Goal: Task Accomplishment & Management: Use online tool/utility

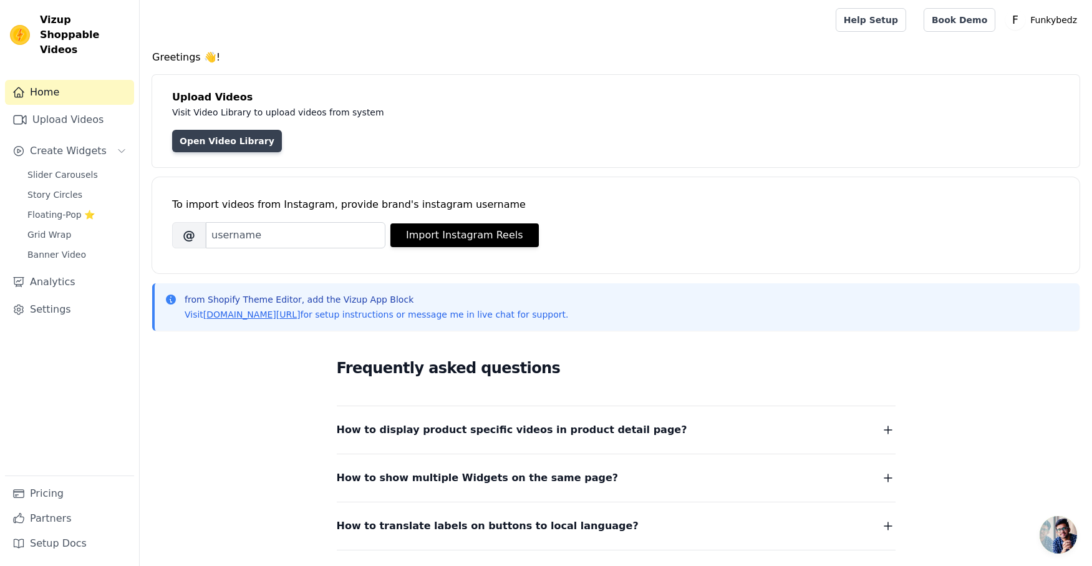
click at [213, 144] on link "Open Video Library" at bounding box center [227, 141] width 110 height 22
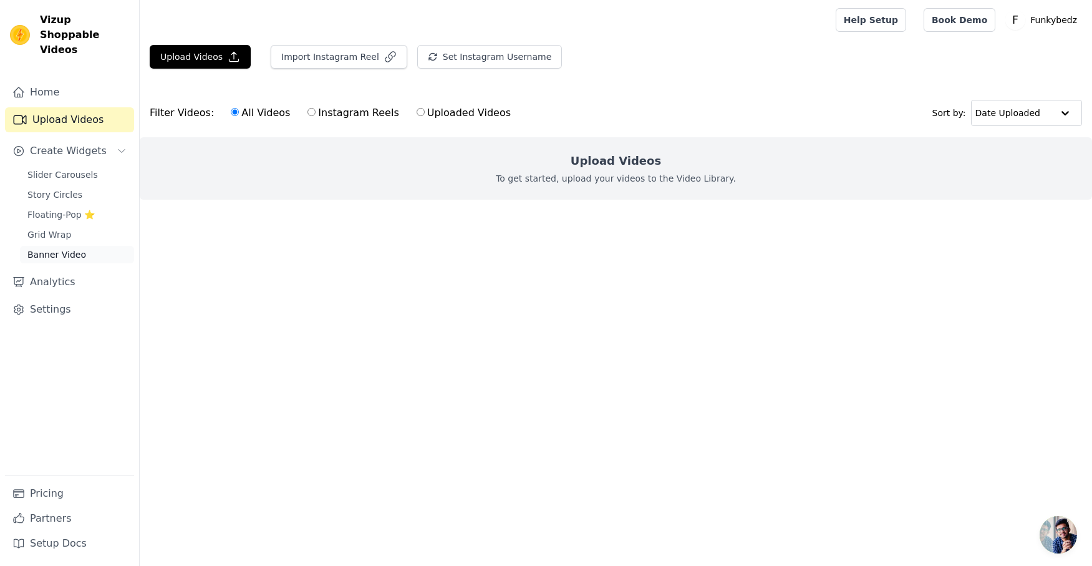
click at [64, 248] on span "Banner Video" at bounding box center [56, 254] width 59 height 12
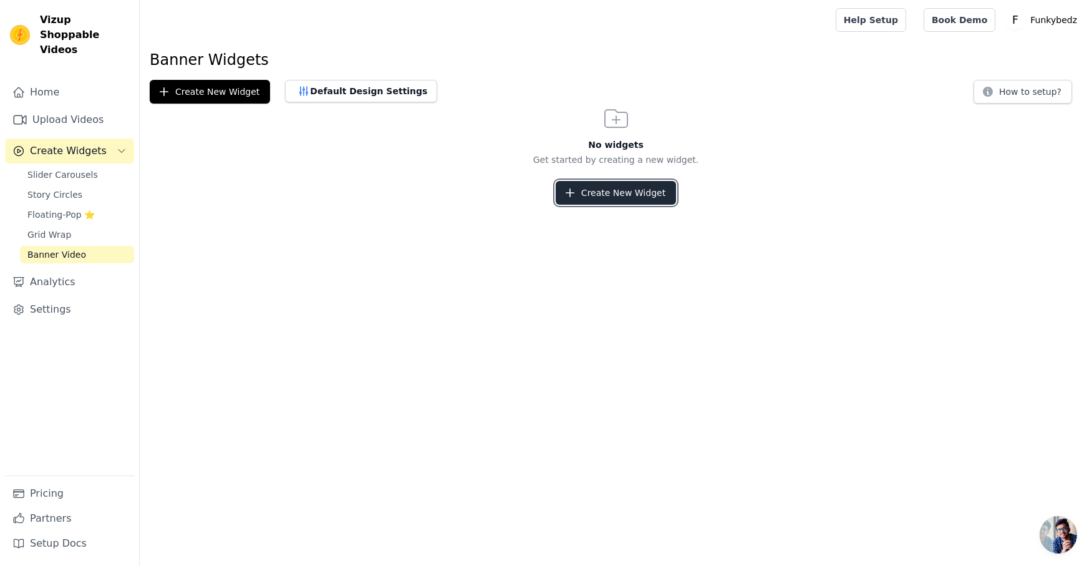
click at [626, 194] on button "Create New Widget" at bounding box center [616, 193] width 120 height 24
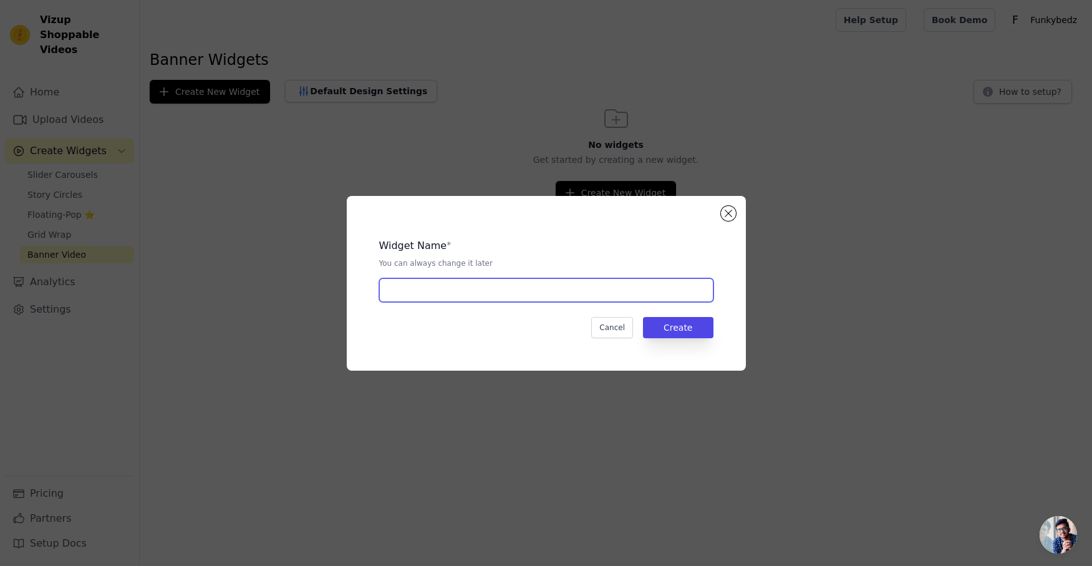
click at [463, 290] on input "text" at bounding box center [546, 290] width 334 height 24
type input "Funkybedz Homepage Video Banner"
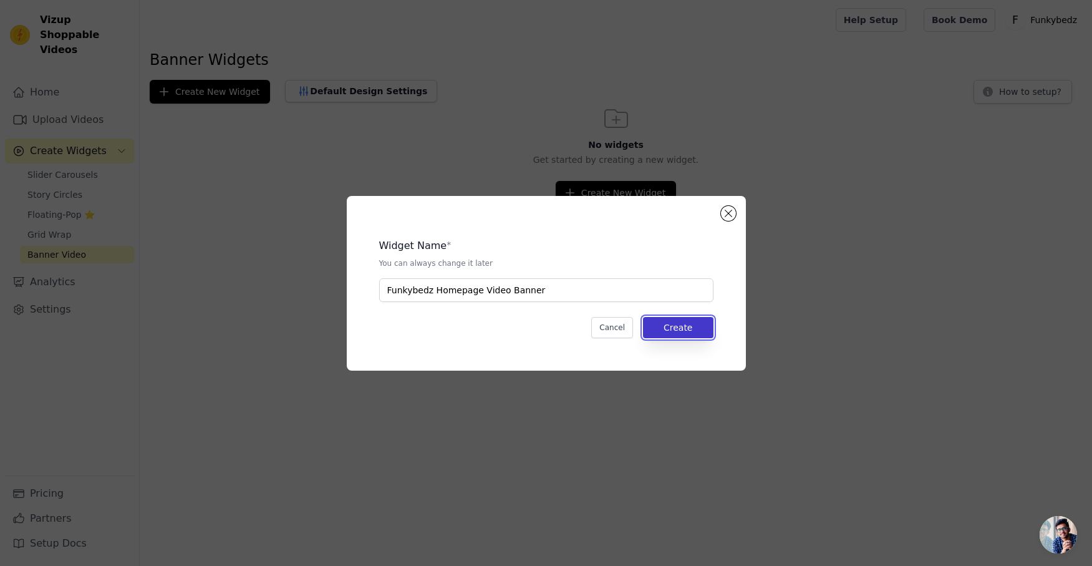
click at [682, 330] on button "Create" at bounding box center [678, 327] width 70 height 21
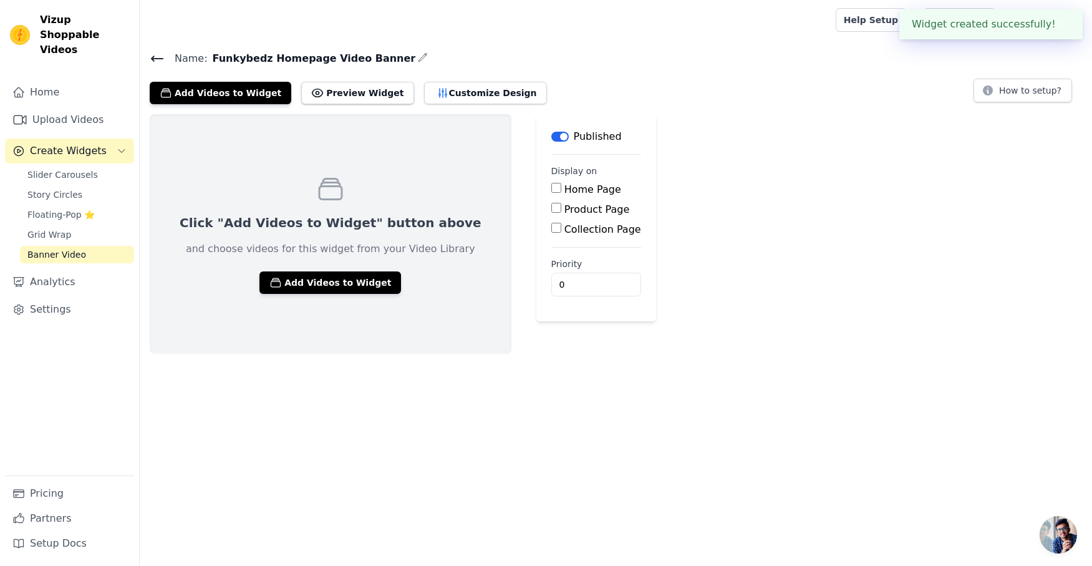
click at [551, 189] on input "Home Page" at bounding box center [556, 188] width 10 height 10
checkbox input "true"
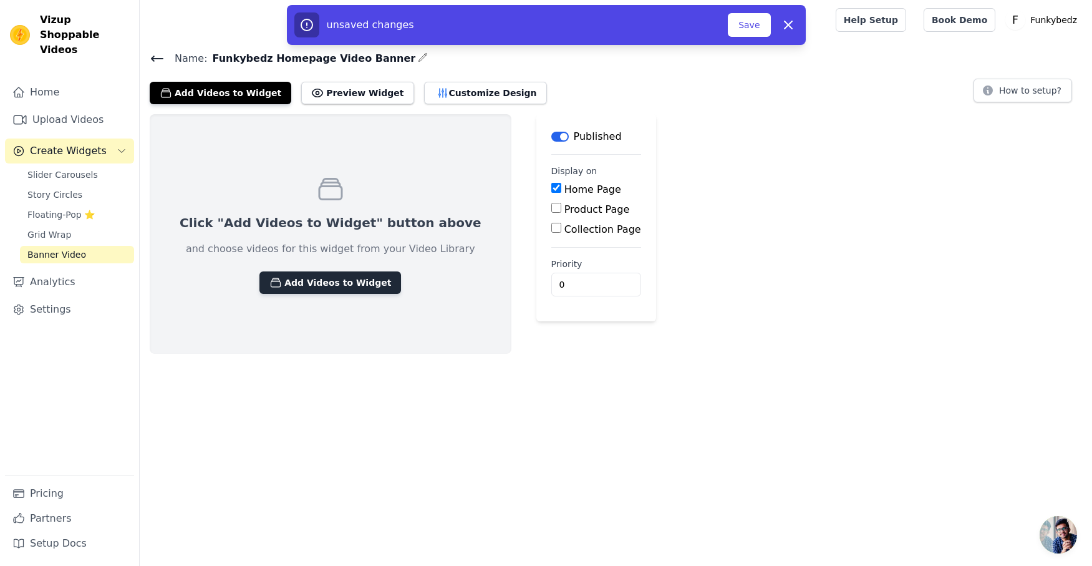
click at [297, 283] on button "Add Videos to Widget" at bounding box center [330, 282] width 142 height 22
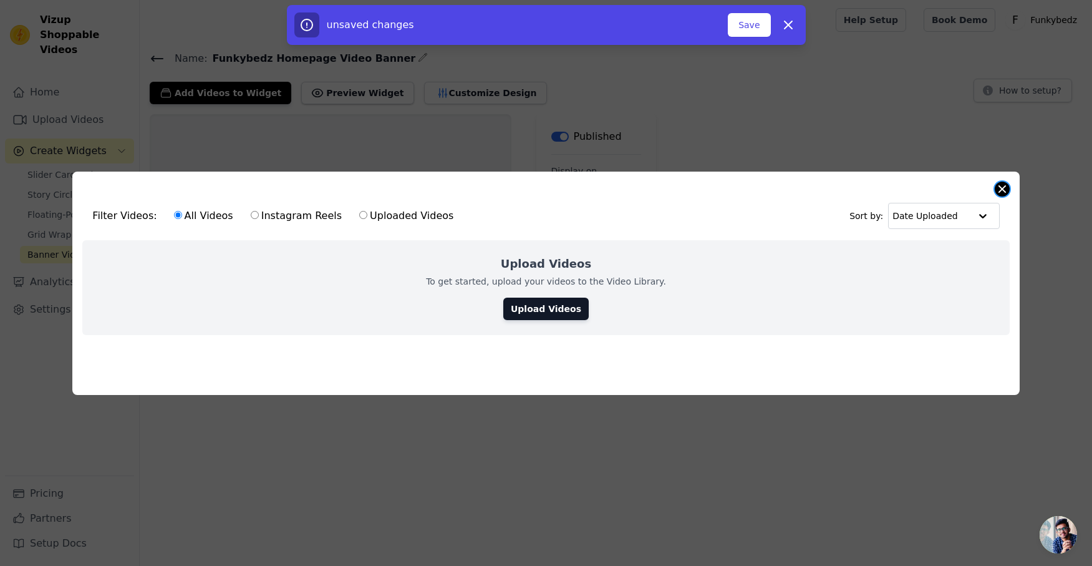
click at [1001, 187] on button "Close modal" at bounding box center [1001, 188] width 15 height 15
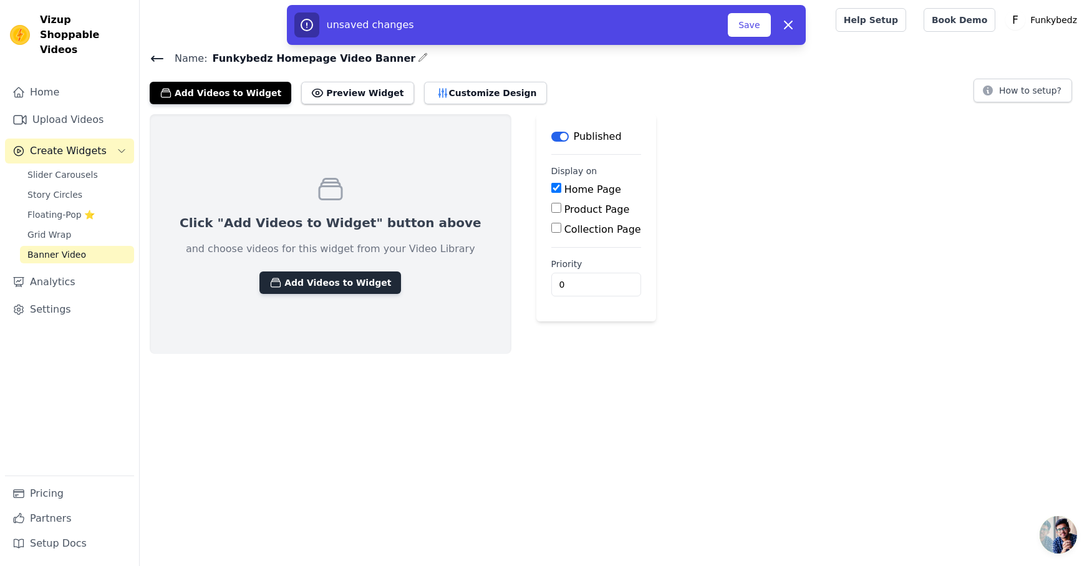
click at [296, 281] on button "Add Videos to Widget" at bounding box center [330, 282] width 142 height 22
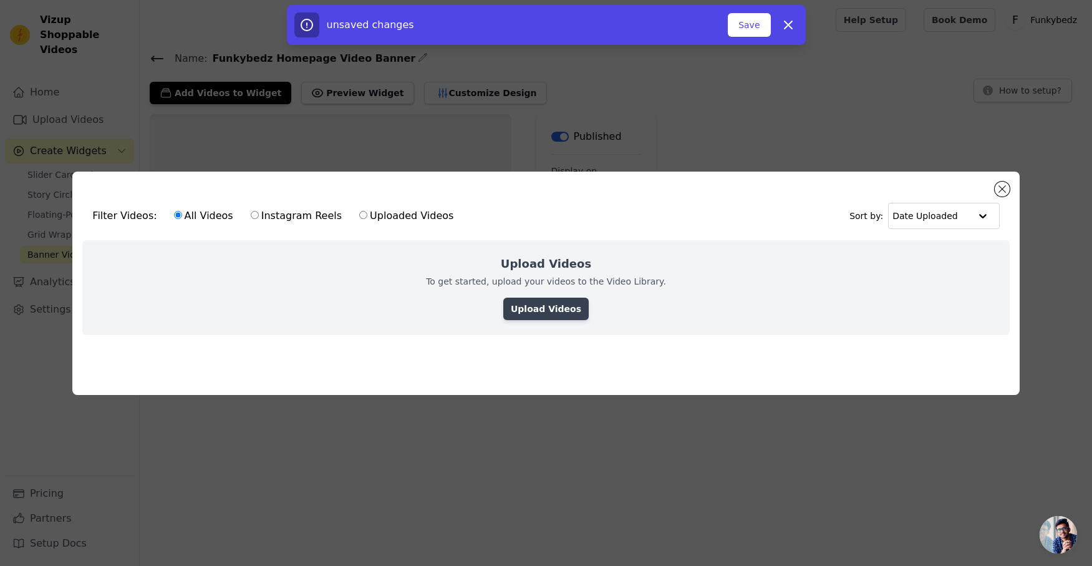
click at [559, 305] on link "Upload Videos" at bounding box center [545, 308] width 85 height 22
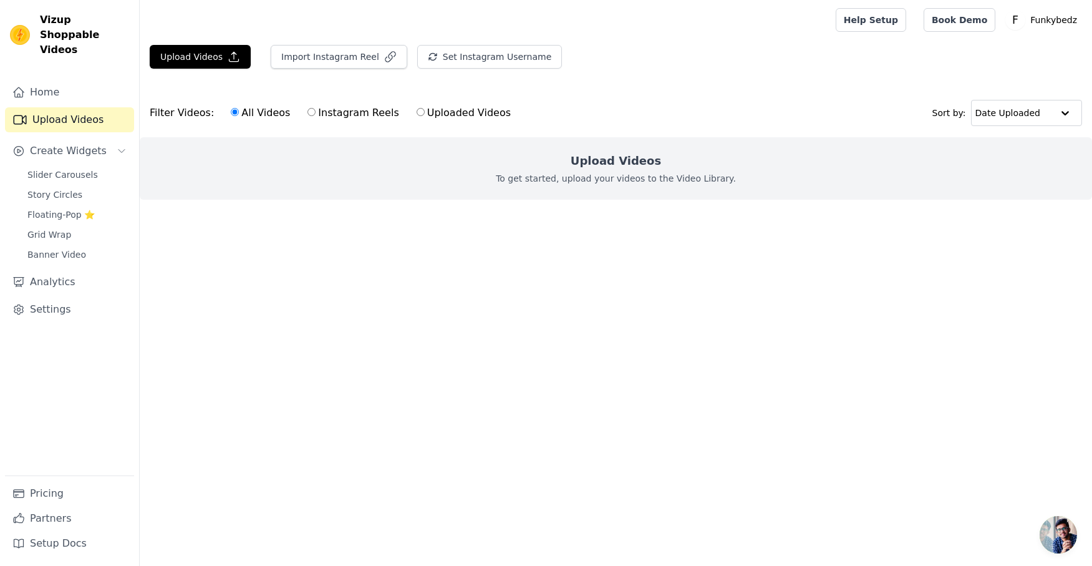
click at [617, 177] on p "To get started, upload your videos to the Video Library." at bounding box center [616, 178] width 240 height 12
click at [186, 55] on button "Upload Videos" at bounding box center [200, 57] width 101 height 24
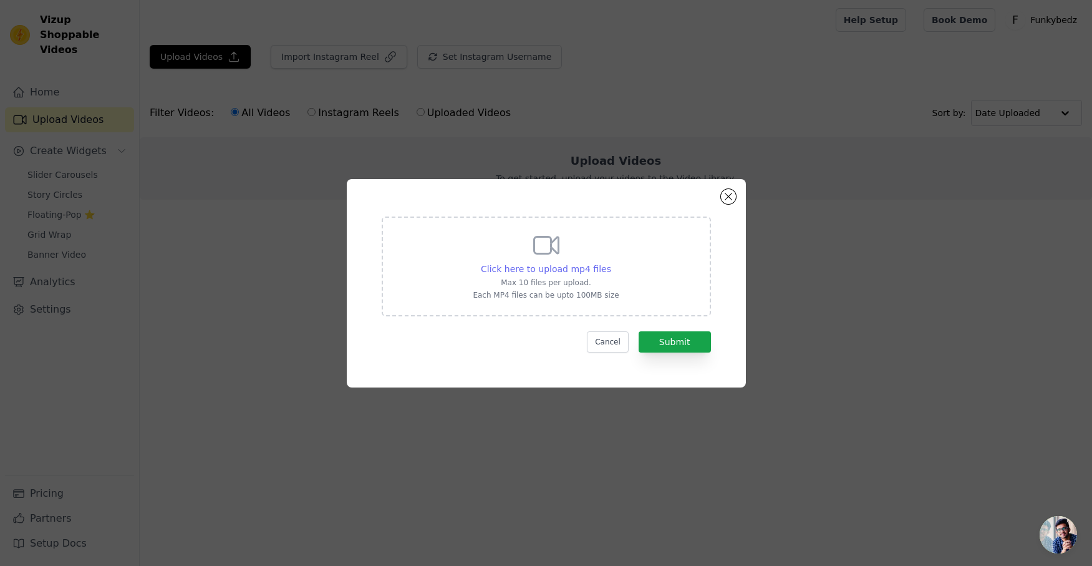
click at [567, 267] on span "Click here to upload mp4 files" at bounding box center [546, 269] width 130 height 10
click at [610, 262] on input "Click here to upload mp4 files Max 10 files per upload. Each MP4 files can be u…" at bounding box center [610, 262] width 1 height 1
type input "C:\fakepath\Mattress-funkybedz-intro.mp4"
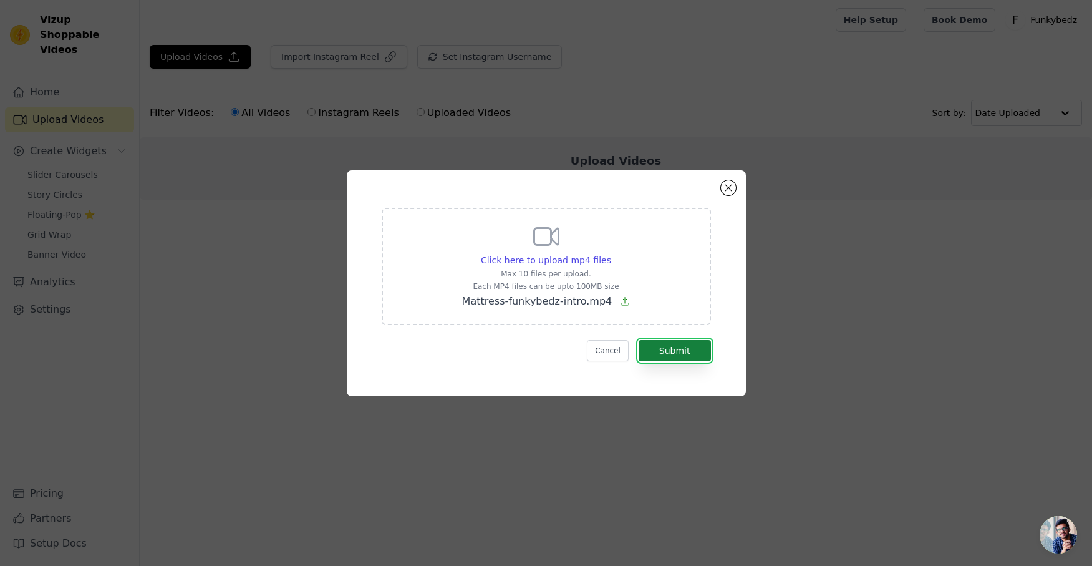
click at [673, 348] on button "Submit" at bounding box center [674, 350] width 72 height 21
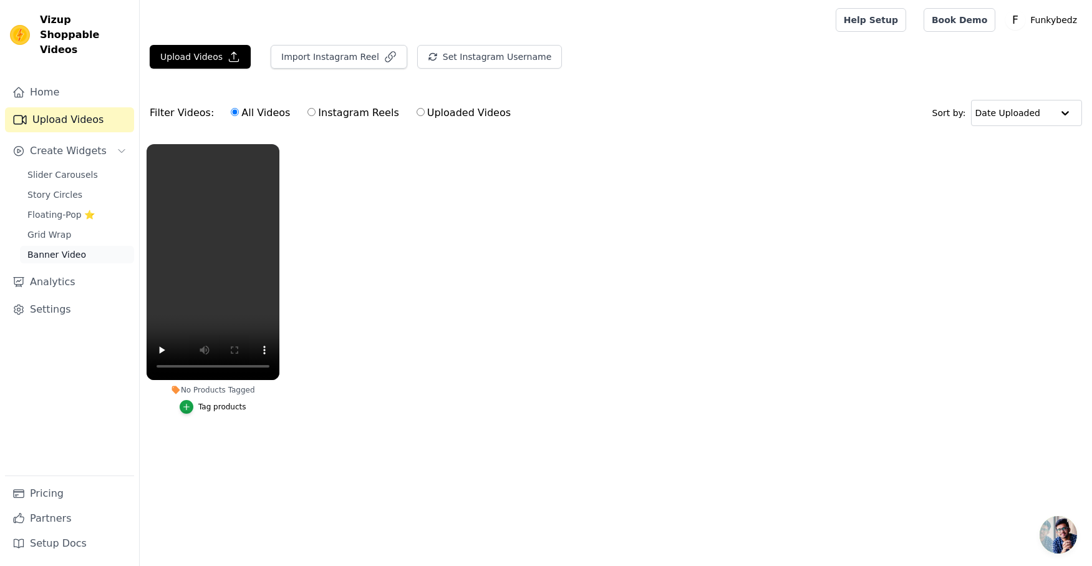
click at [54, 248] on span "Banner Video" at bounding box center [56, 254] width 59 height 12
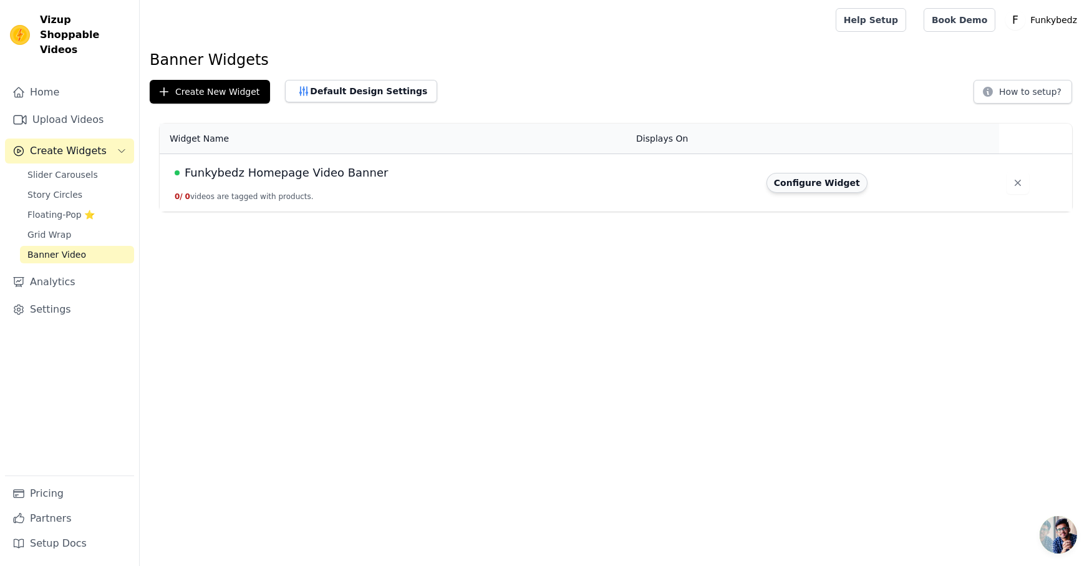
click at [814, 187] on button "Configure Widget" at bounding box center [816, 183] width 101 height 20
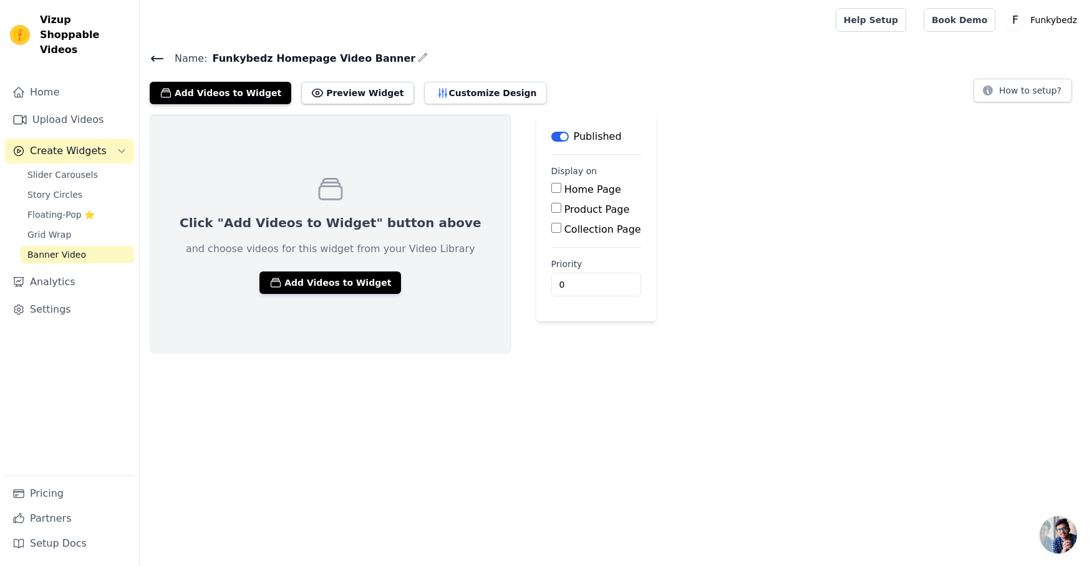
click at [551, 186] on input "Home Page" at bounding box center [556, 188] width 10 height 10
checkbox input "true"
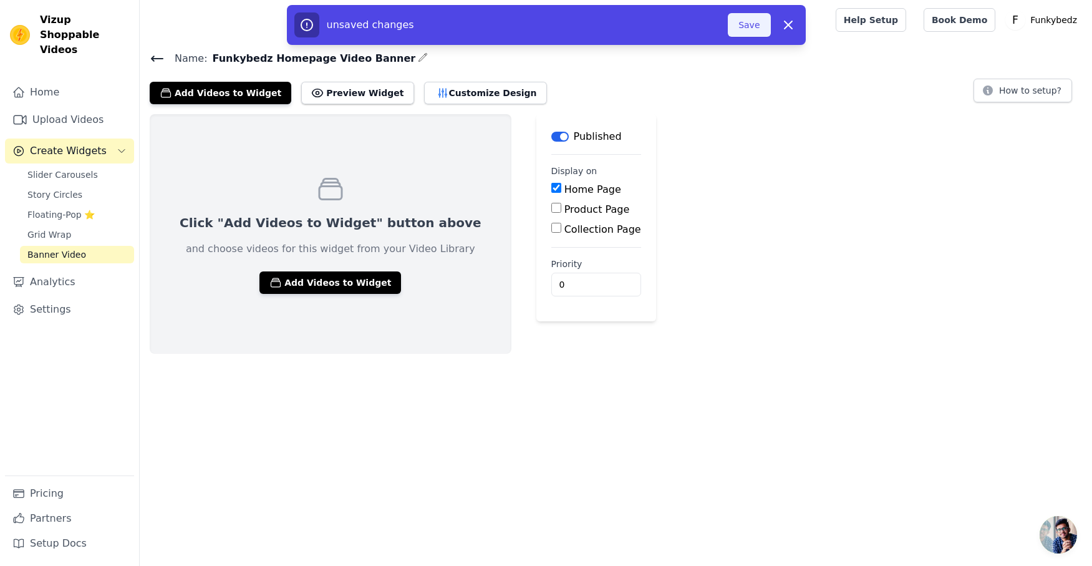
click at [748, 31] on button "Save" at bounding box center [749, 25] width 42 height 24
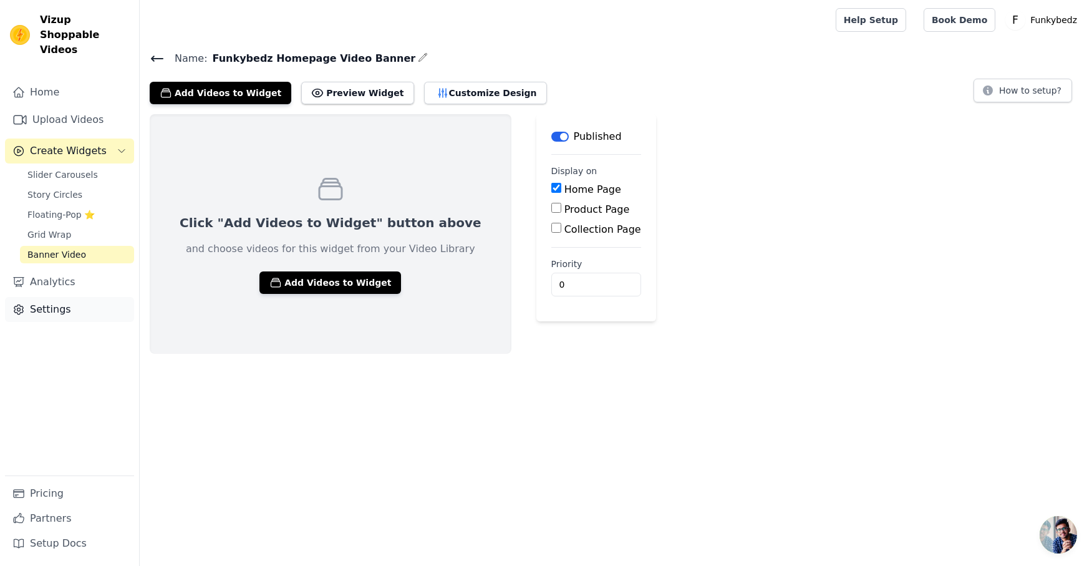
click at [45, 297] on link "Settings" at bounding box center [69, 309] width 129 height 25
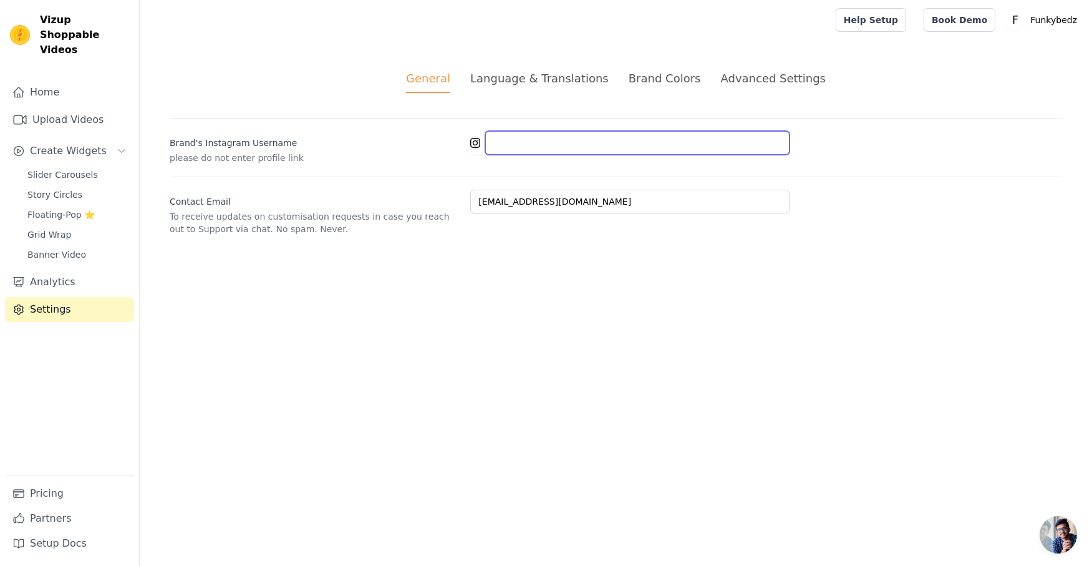
click at [532, 145] on input "Brand's Instagram Username" at bounding box center [637, 143] width 304 height 24
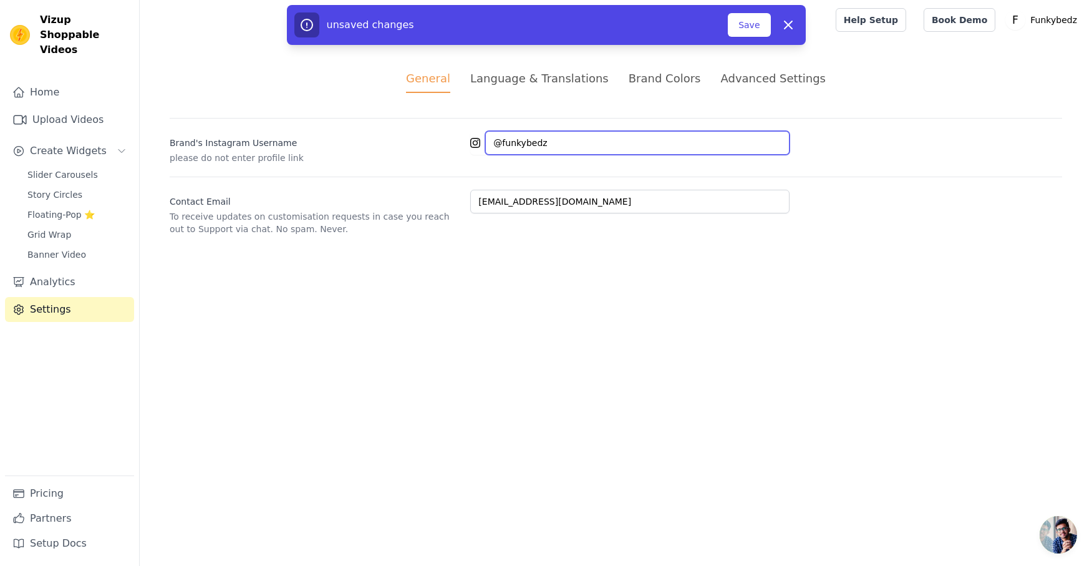
type input "@funkybedz"
click at [562, 80] on div "Language & Translations" at bounding box center [539, 78] width 138 height 17
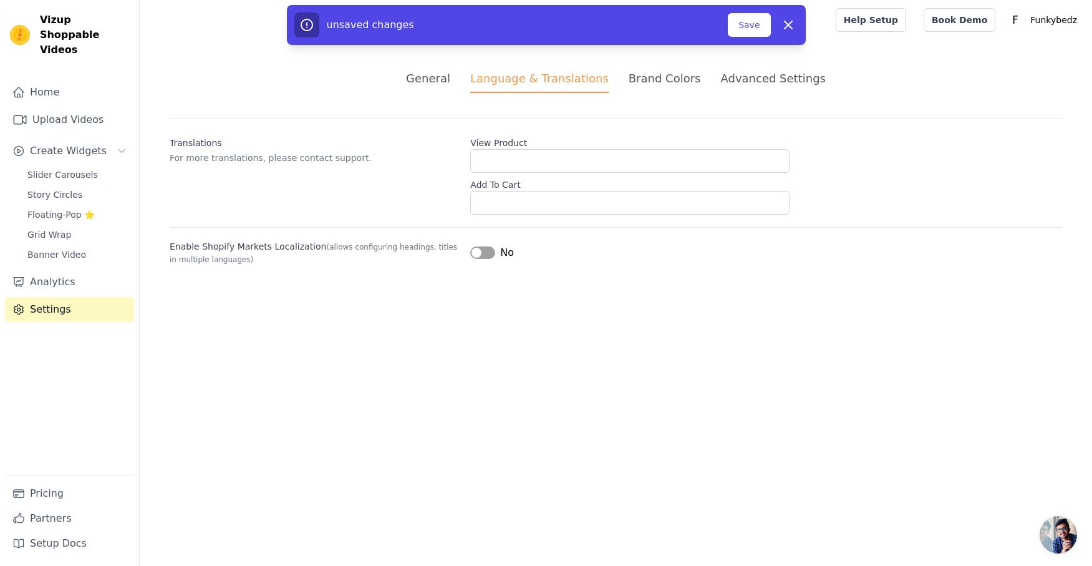
click at [667, 80] on div "Brand Colors" at bounding box center [664, 78] width 72 height 17
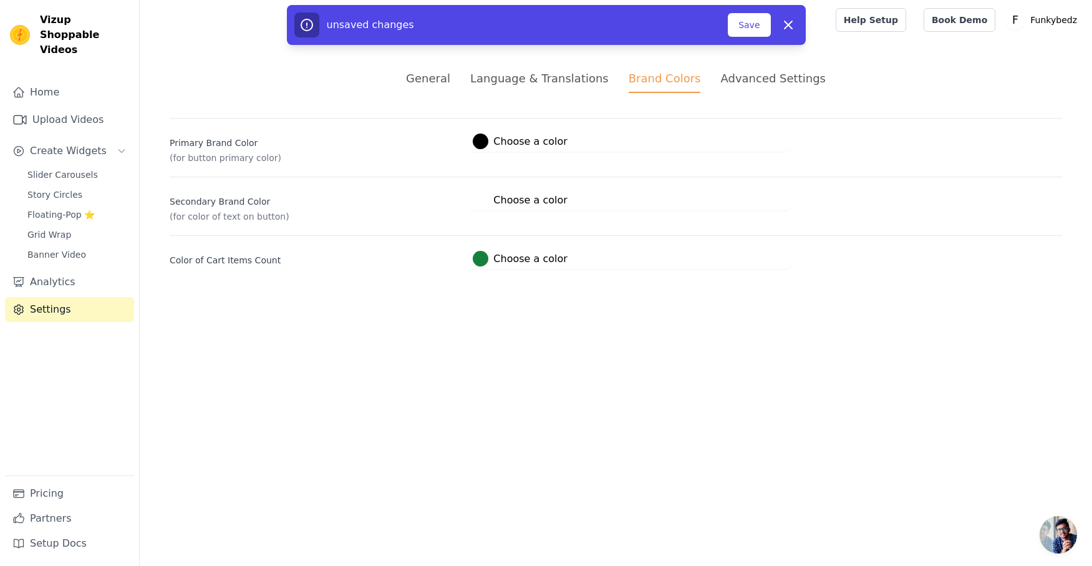
click at [763, 80] on div "Advanced Settings" at bounding box center [772, 78] width 105 height 17
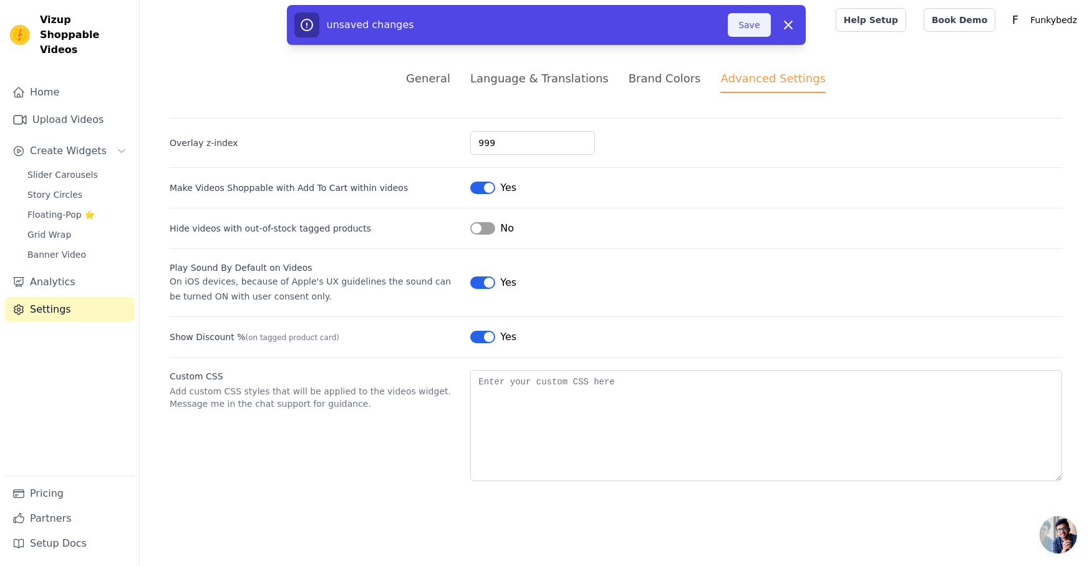
click at [751, 30] on button "Save" at bounding box center [749, 25] width 42 height 24
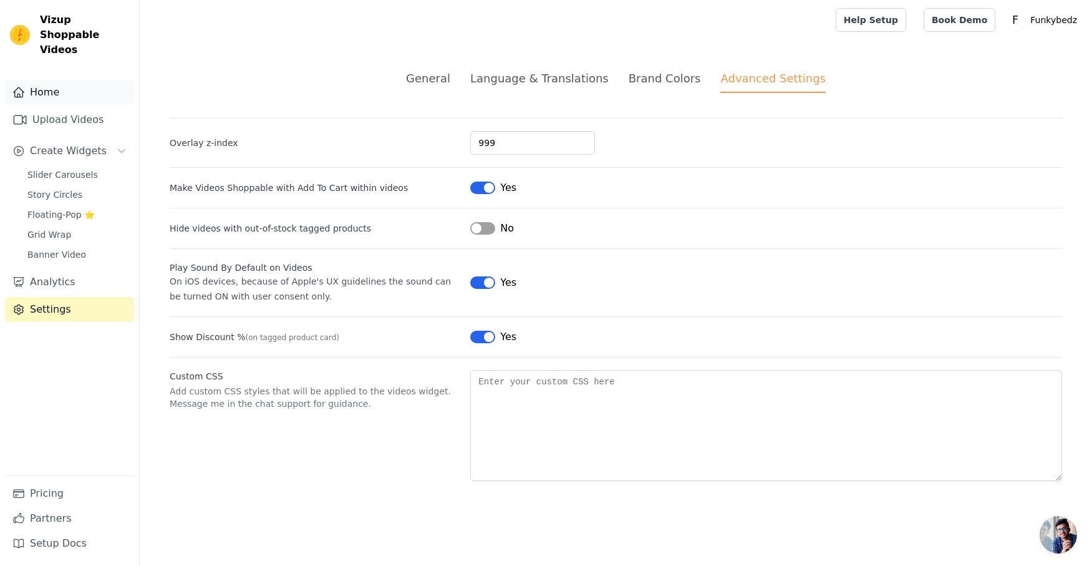
click at [49, 80] on link "Home" at bounding box center [69, 92] width 129 height 25
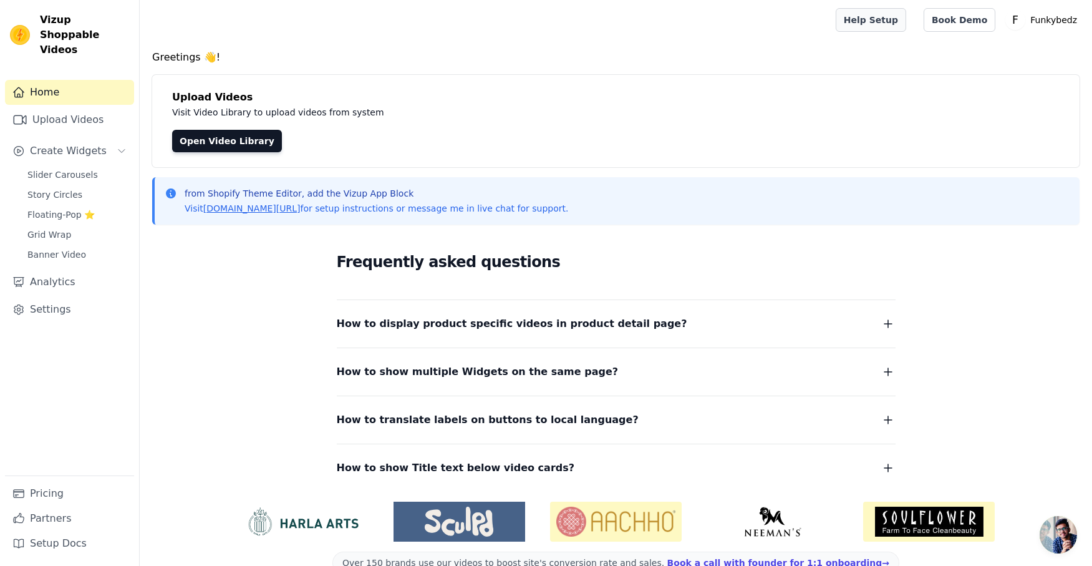
click at [878, 19] on link "Help Setup" at bounding box center [870, 20] width 70 height 24
click at [62, 248] on span "Banner Video" at bounding box center [56, 254] width 59 height 12
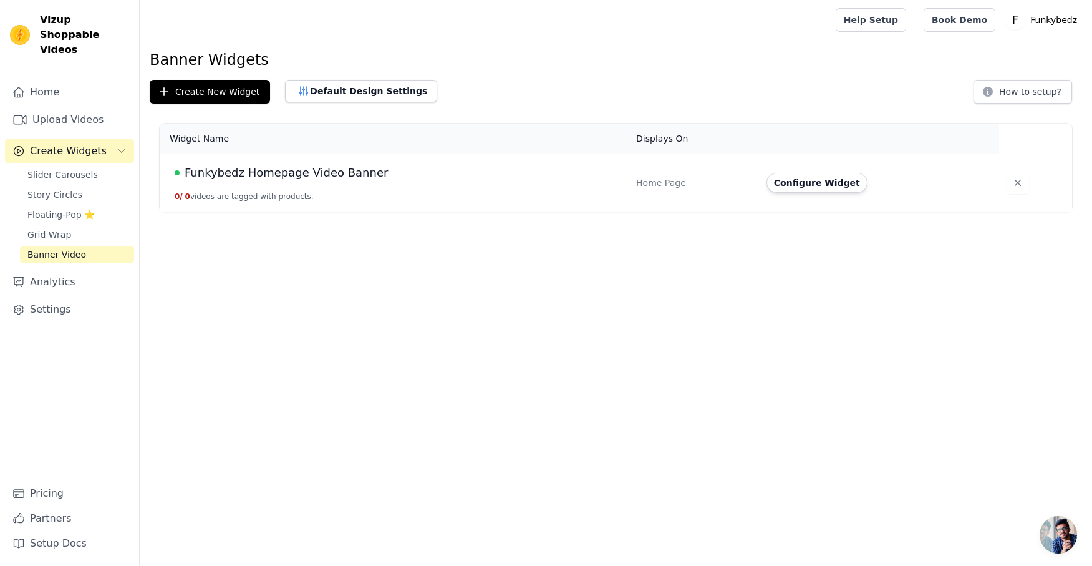
click at [197, 171] on span "Funkybedz Homepage Video Banner" at bounding box center [286, 172] width 203 height 17
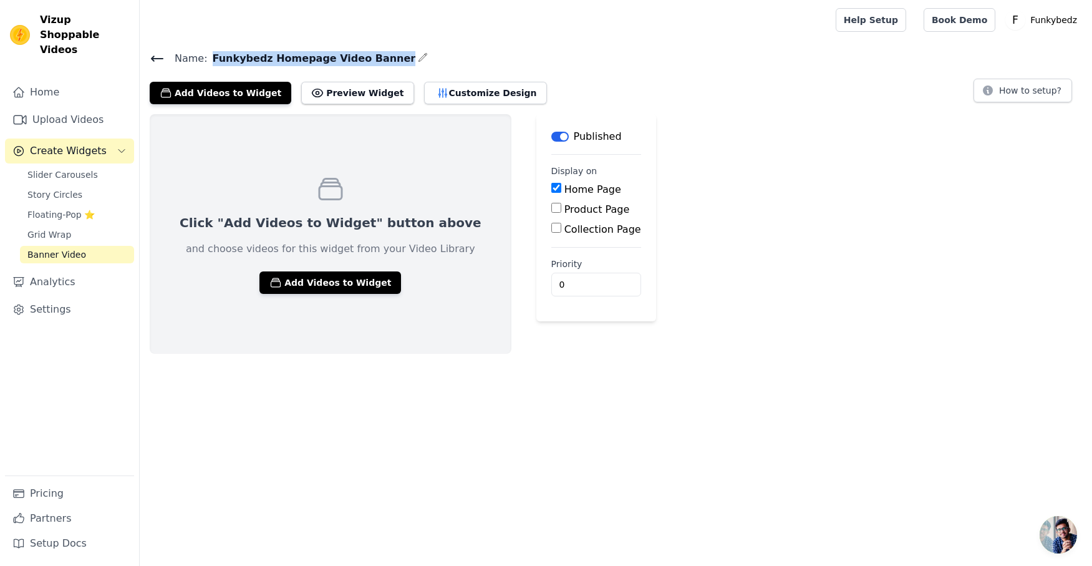
drag, startPoint x: 209, startPoint y: 58, endPoint x: 379, endPoint y: 55, distance: 170.2
click at [379, 55] on span "Funkybedz Homepage Video Banner" at bounding box center [312, 58] width 208 height 15
copy span "Funkybedz Homepage Video Banner"
click at [39, 168] on span "Slider Carousels" at bounding box center [62, 174] width 70 height 12
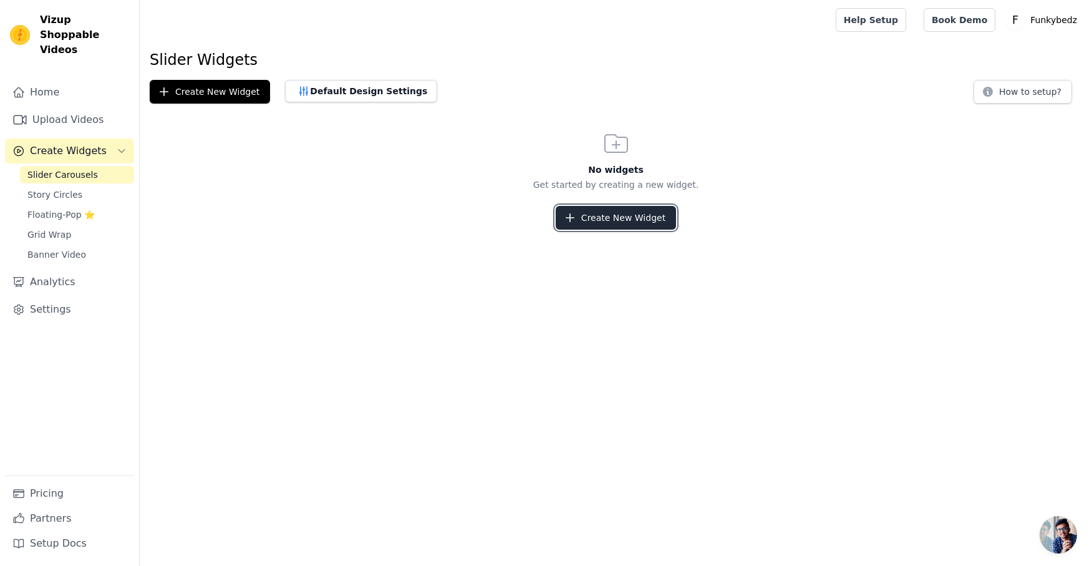
click at [622, 219] on button "Create New Widget" at bounding box center [616, 218] width 120 height 24
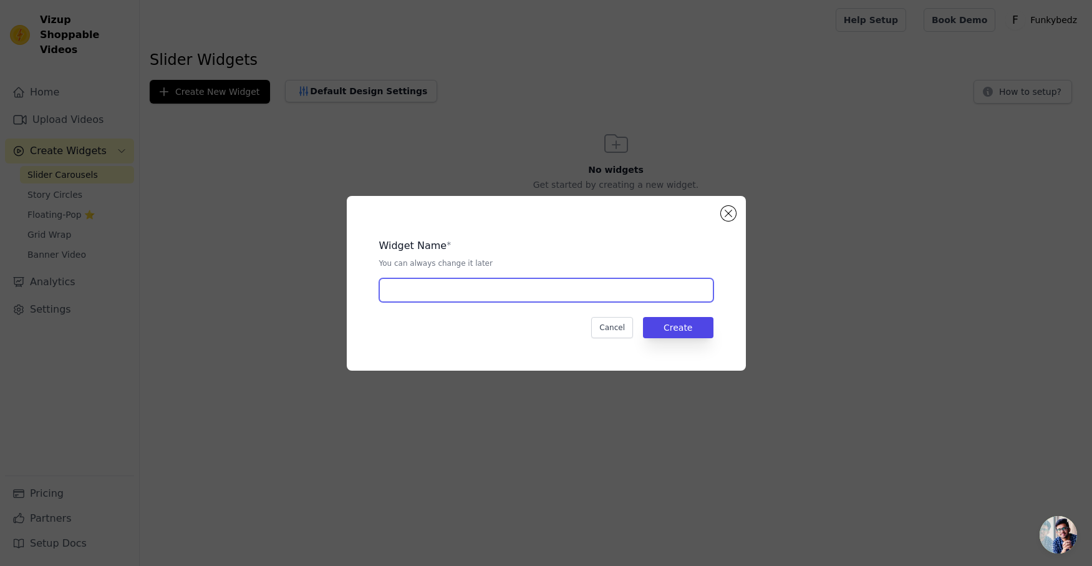
click at [453, 287] on input "text" at bounding box center [546, 290] width 334 height 24
type input "FB-HP-Slider-Video"
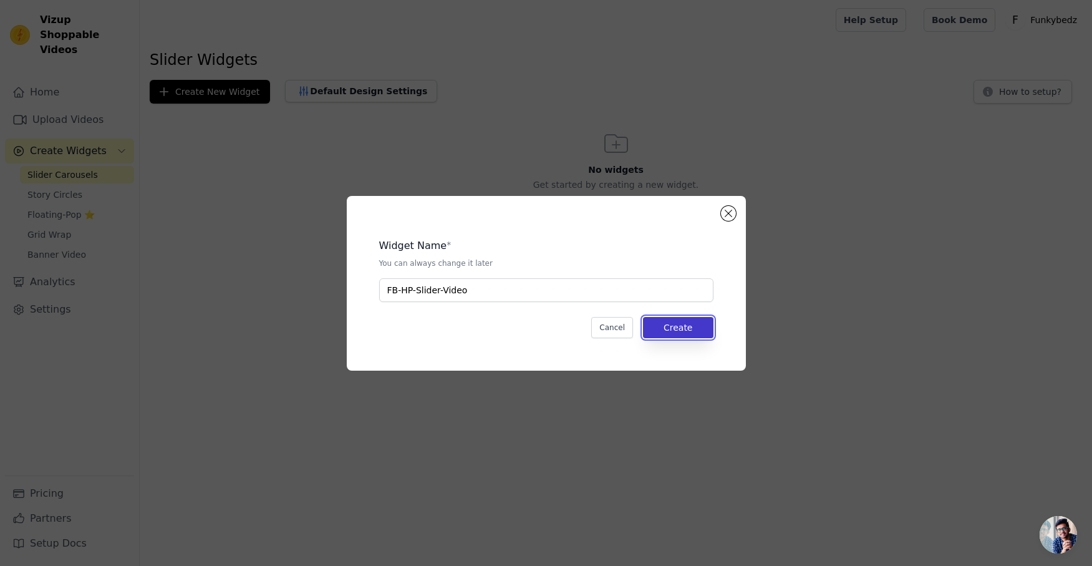
click at [670, 322] on button "Create" at bounding box center [678, 327] width 70 height 21
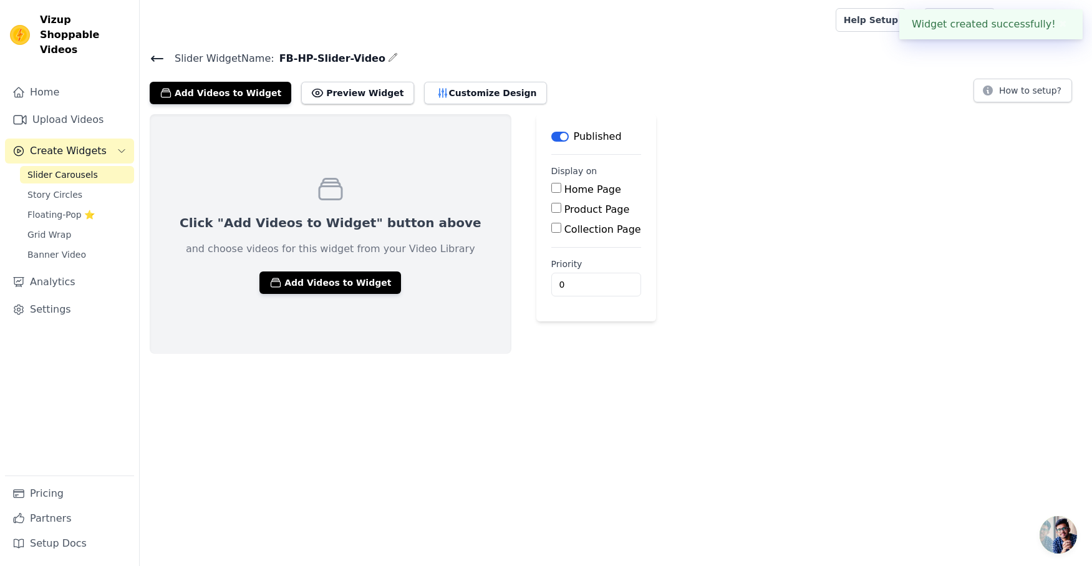
click at [551, 190] on input "Home Page" at bounding box center [556, 188] width 10 height 10
checkbox input "true"
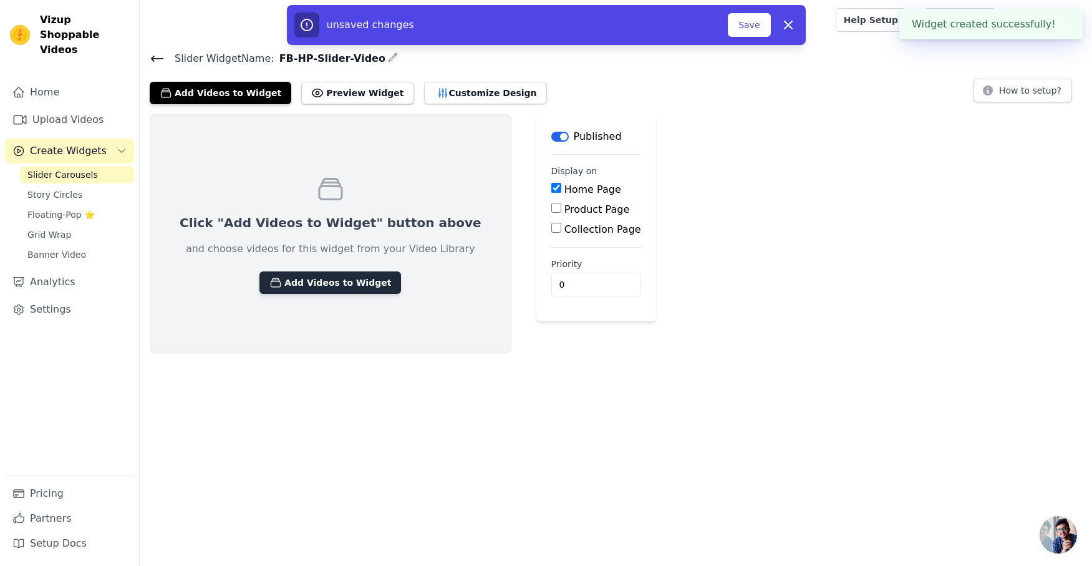
click at [315, 283] on button "Add Videos to Widget" at bounding box center [330, 282] width 142 height 22
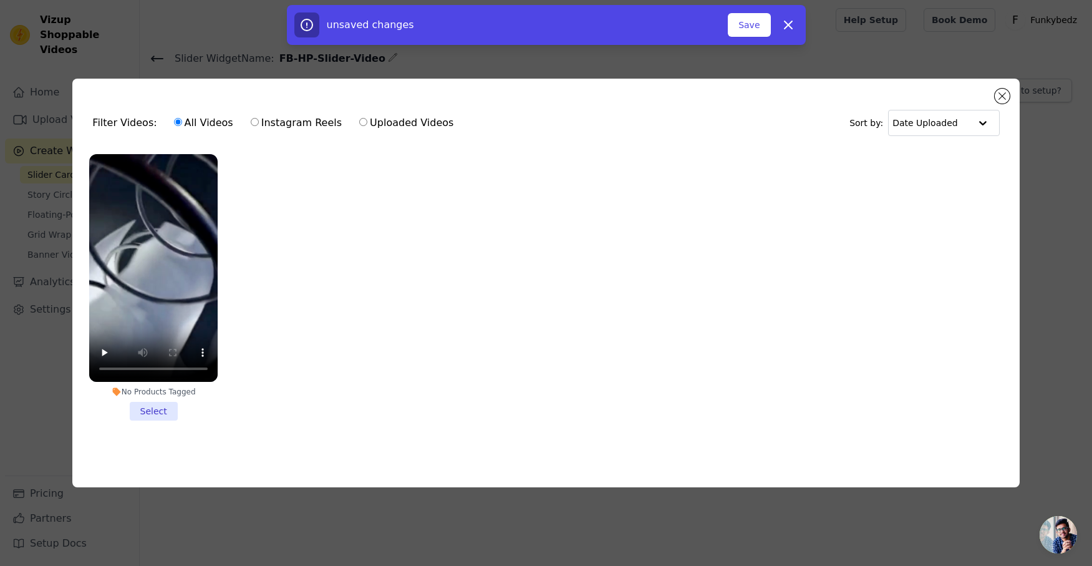
click at [359, 122] on input "Uploaded Videos" at bounding box center [363, 122] width 8 height 8
radio input "true"
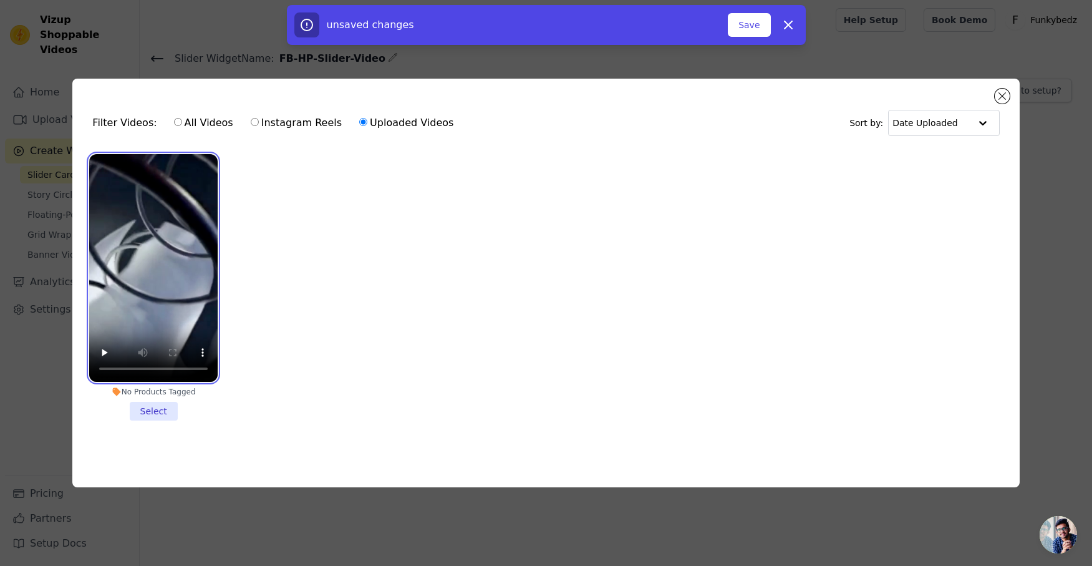
click at [124, 271] on video at bounding box center [153, 268] width 128 height 228
click at [158, 412] on li "No Products Tagged Select" at bounding box center [153, 287] width 128 height 267
click at [0, 0] on input "No Products Tagged Select" at bounding box center [0, 0] width 0 height 0
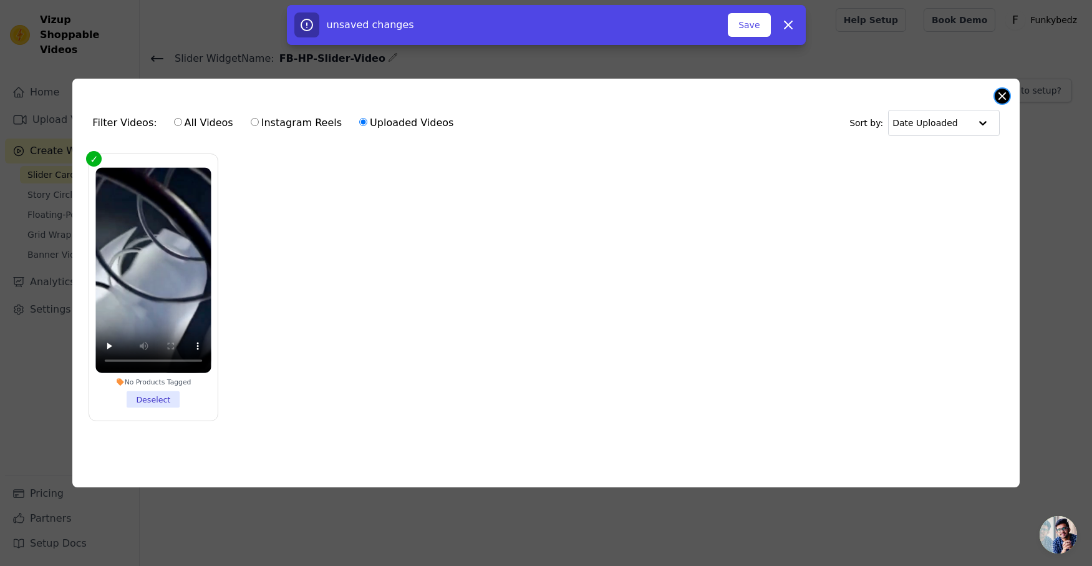
click at [1003, 92] on button "Close modal" at bounding box center [1001, 96] width 15 height 15
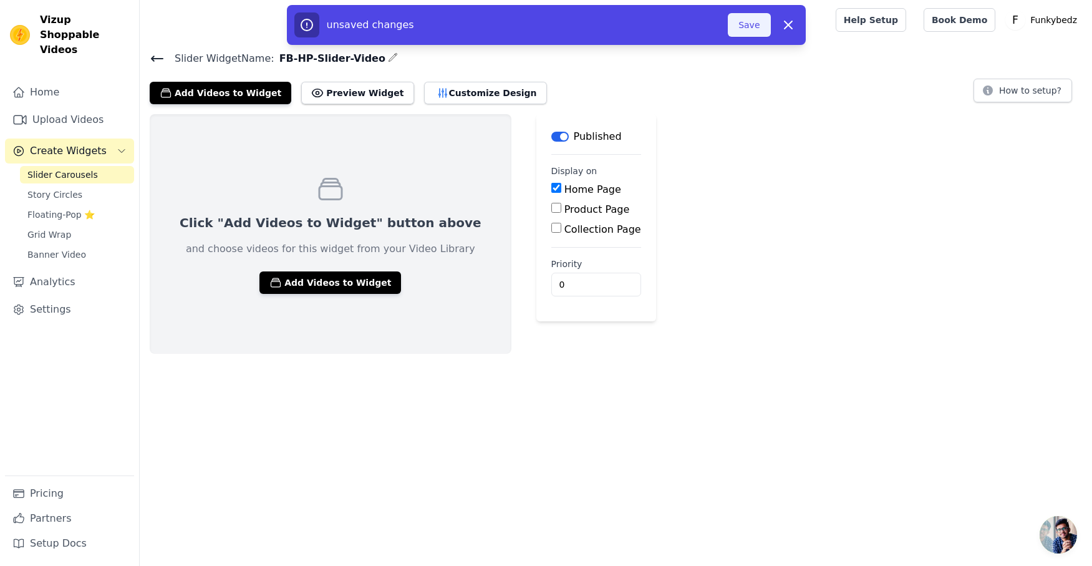
click at [751, 27] on button "Save" at bounding box center [749, 25] width 42 height 24
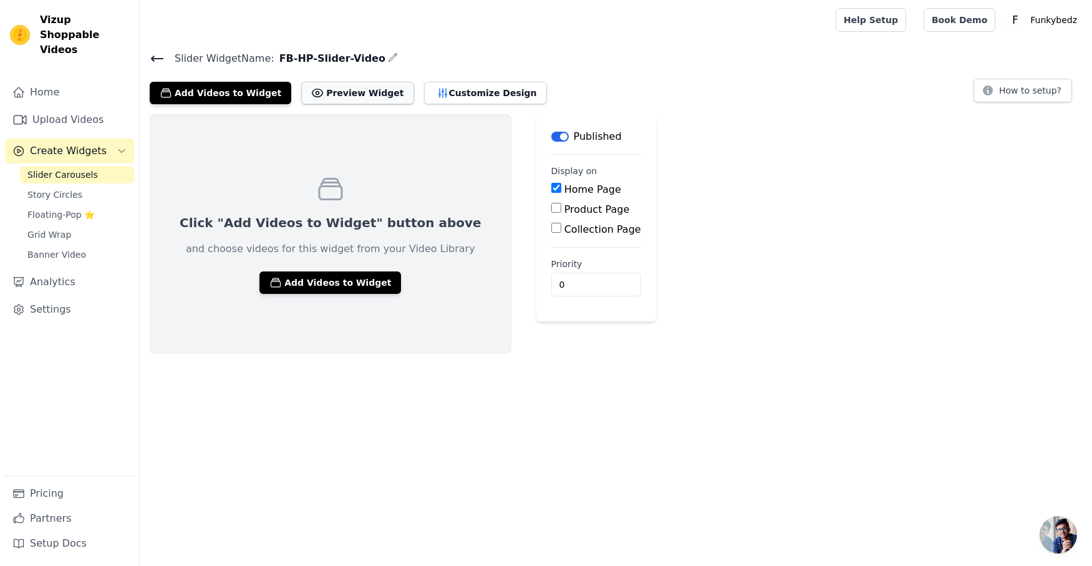
click at [335, 92] on button "Preview Widget" at bounding box center [357, 93] width 112 height 22
click at [57, 248] on span "Banner Video" at bounding box center [56, 254] width 59 height 12
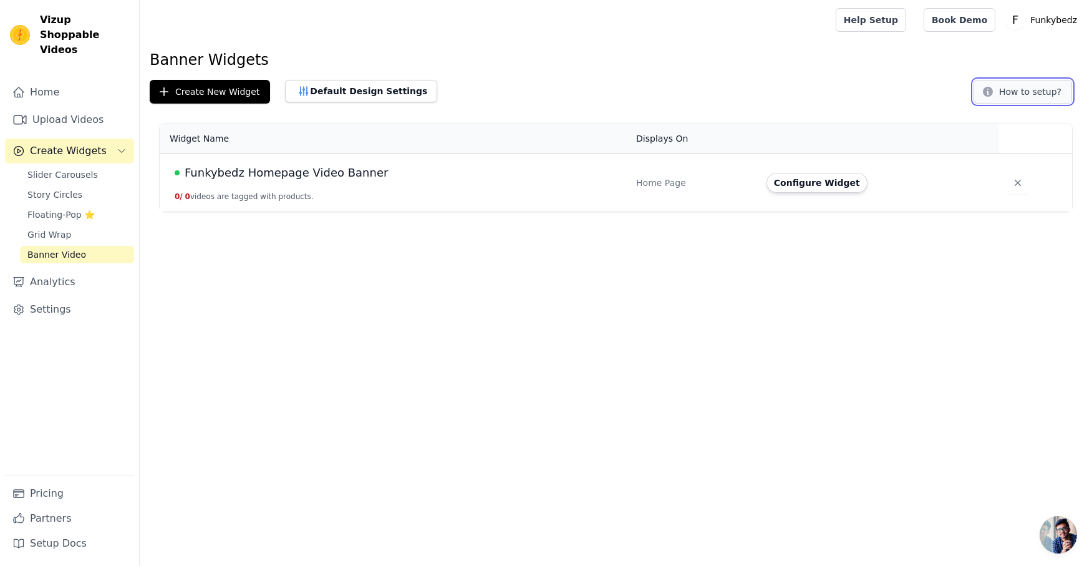
click at [1022, 90] on button "How to setup?" at bounding box center [1022, 92] width 99 height 24
click at [36, 80] on link "Home" at bounding box center [69, 92] width 129 height 25
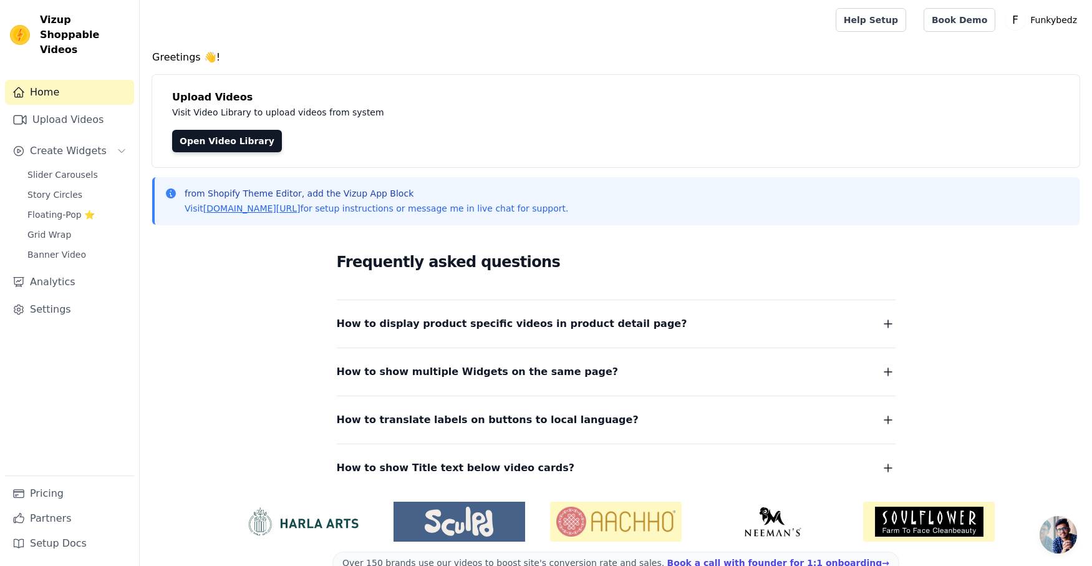
scroll to position [28, 0]
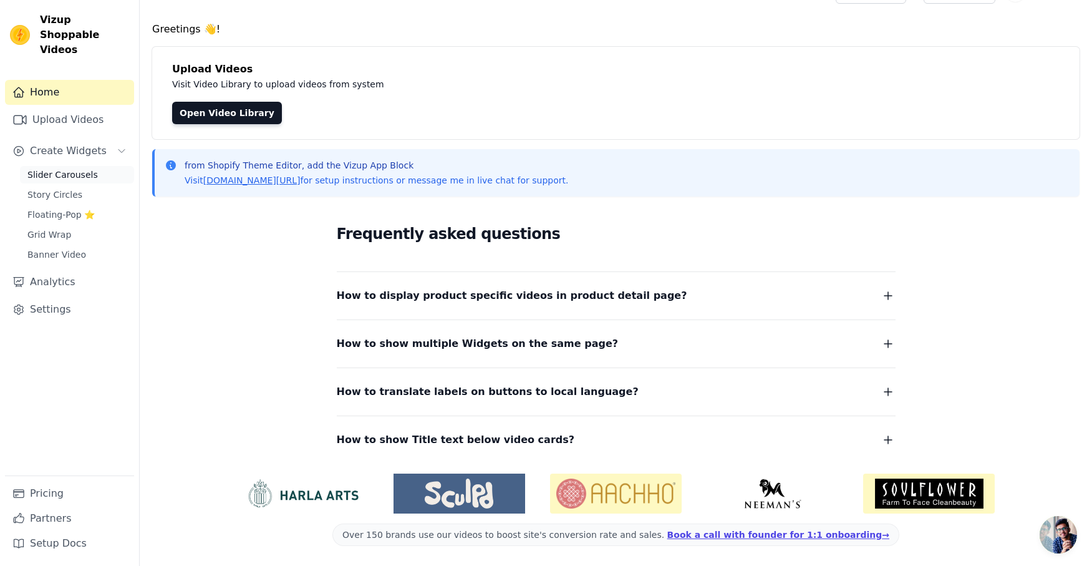
click at [57, 168] on span "Slider Carousels" at bounding box center [62, 174] width 70 height 12
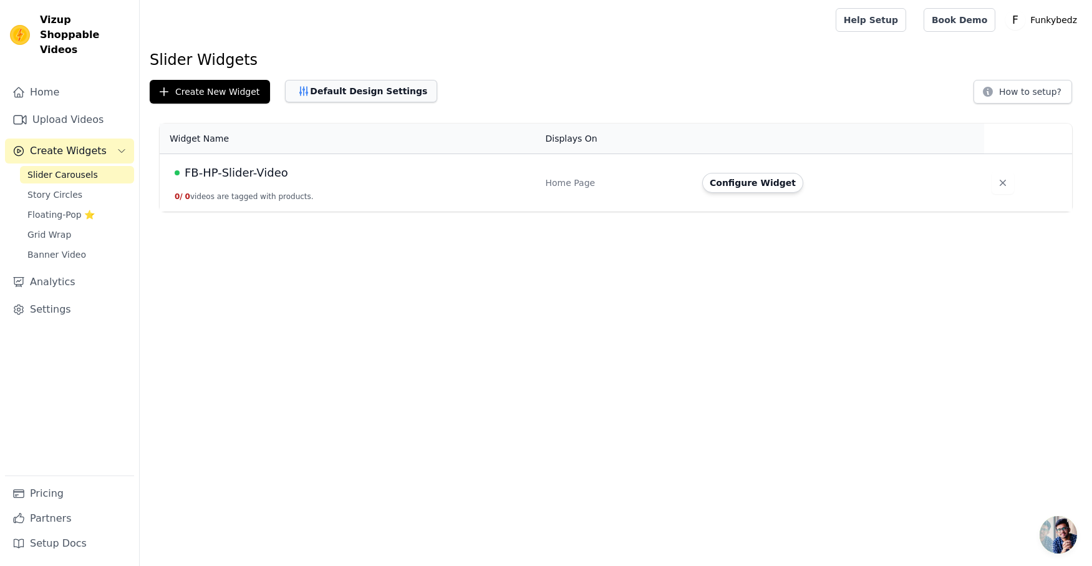
click at [340, 95] on button "Default Design Settings" at bounding box center [361, 91] width 152 height 22
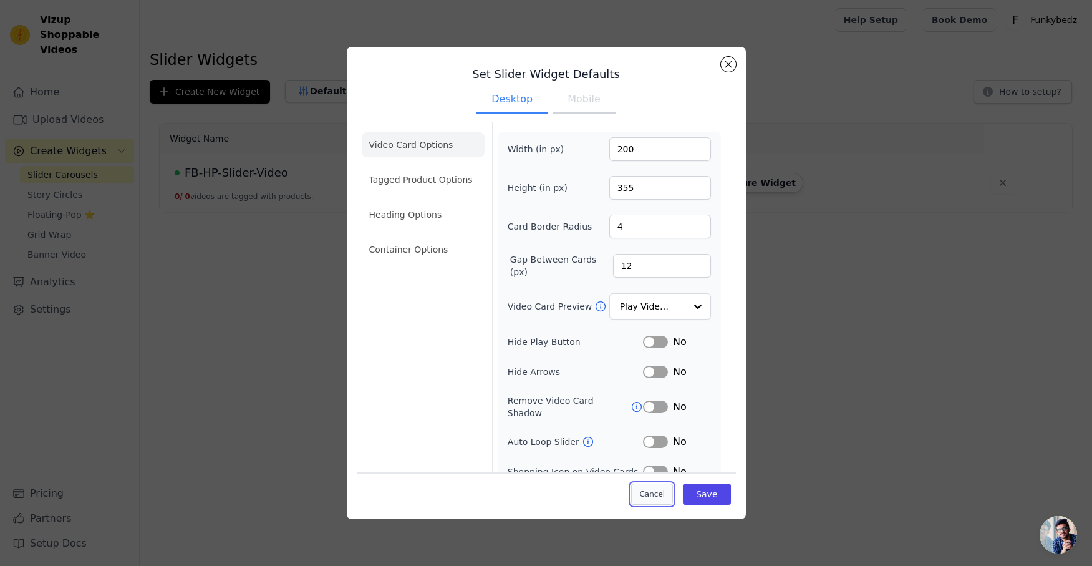
click at [653, 496] on button "Cancel" at bounding box center [652, 493] width 42 height 21
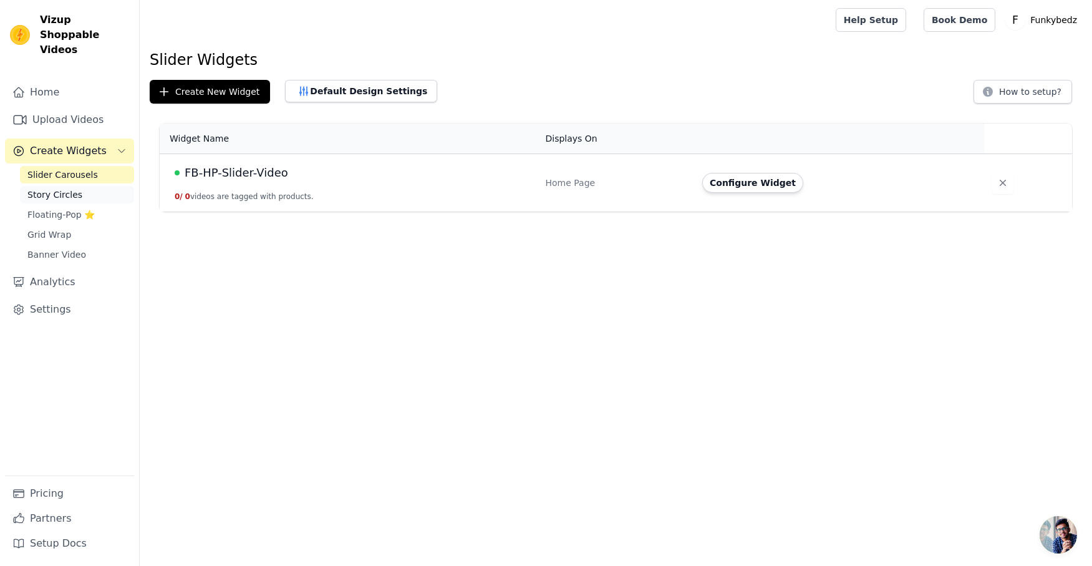
click at [39, 188] on span "Story Circles" at bounding box center [54, 194] width 55 height 12
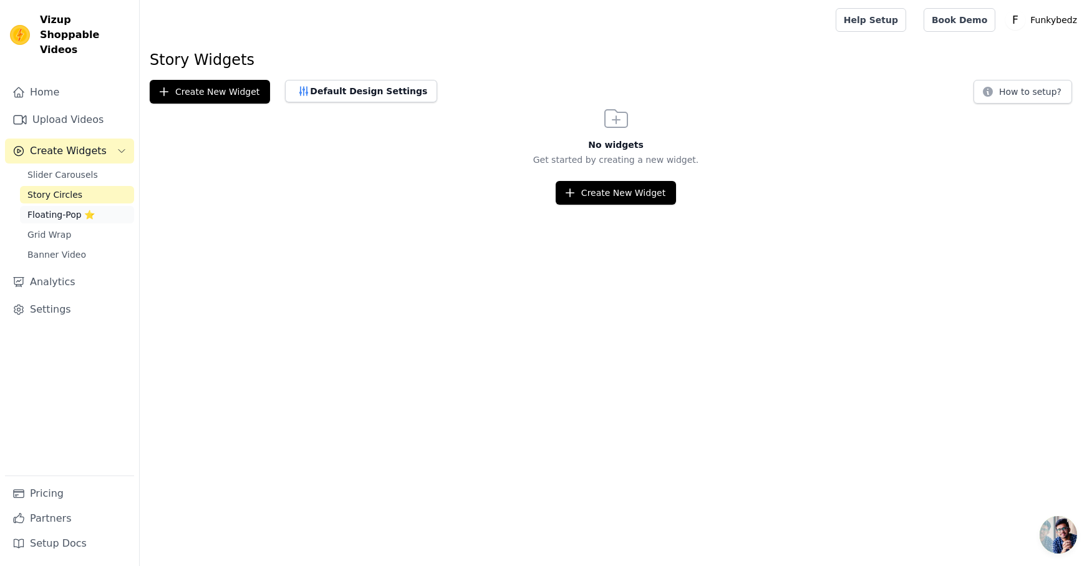
click at [47, 208] on span "Floating-Pop ⭐" at bounding box center [60, 214] width 67 height 12
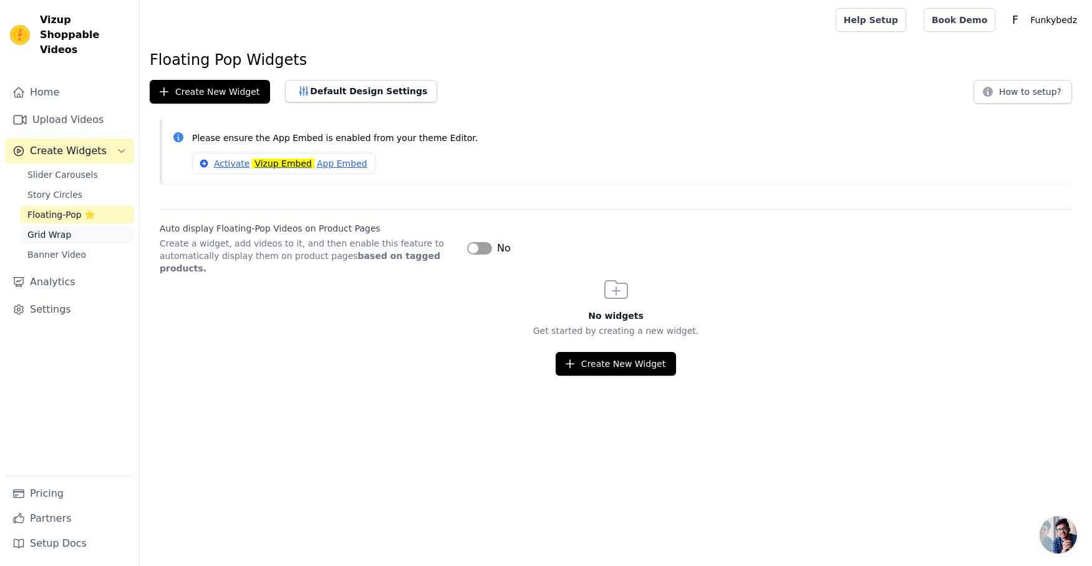
click at [49, 228] on span "Grid Wrap" at bounding box center [49, 234] width 44 height 12
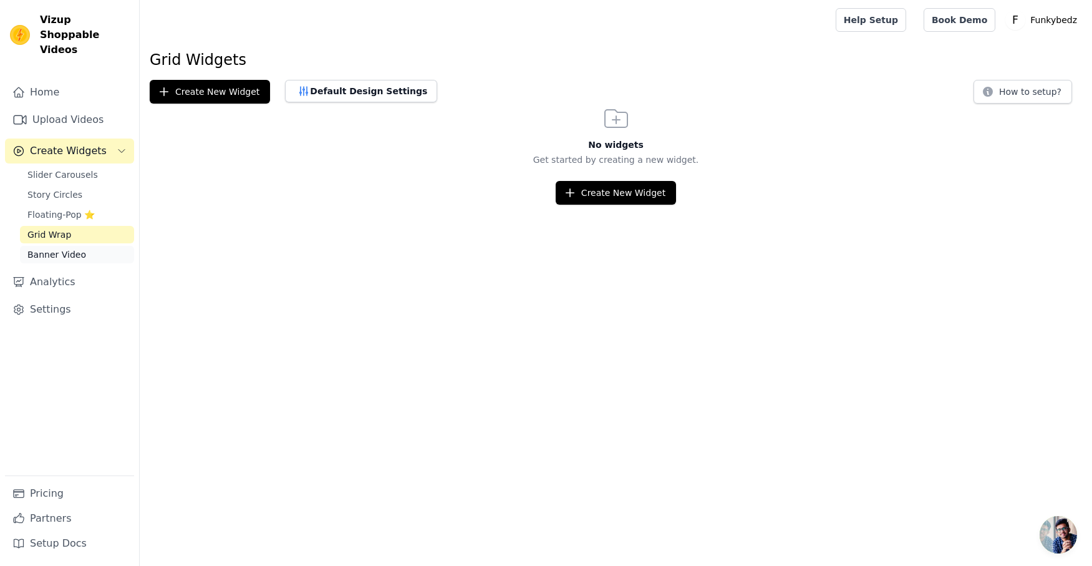
click at [58, 248] on span "Banner Video" at bounding box center [56, 254] width 59 height 12
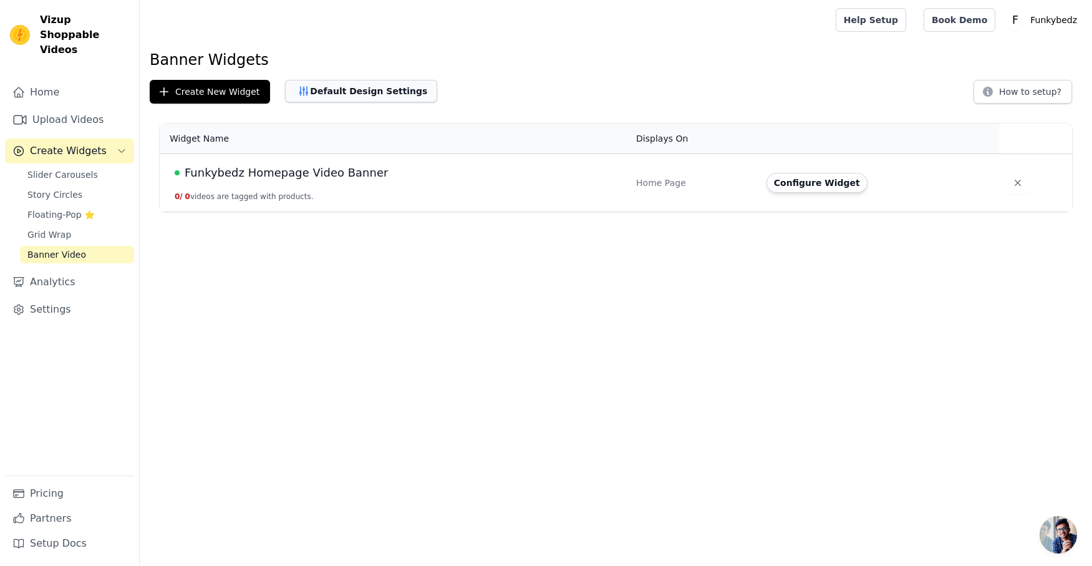
click at [353, 93] on button "Default Design Settings" at bounding box center [361, 91] width 152 height 22
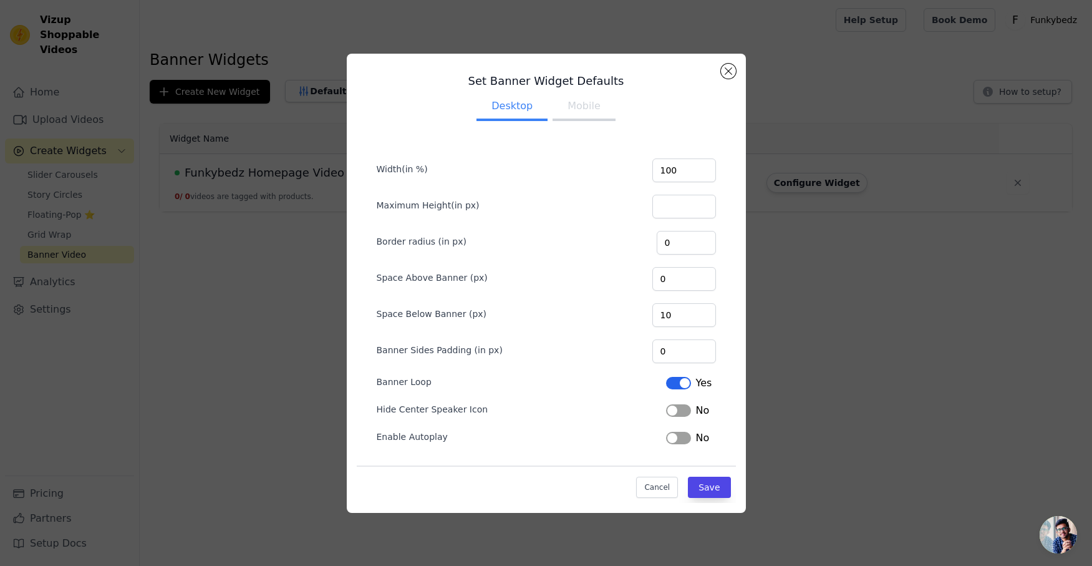
click at [677, 440] on button "Label" at bounding box center [678, 437] width 25 height 12
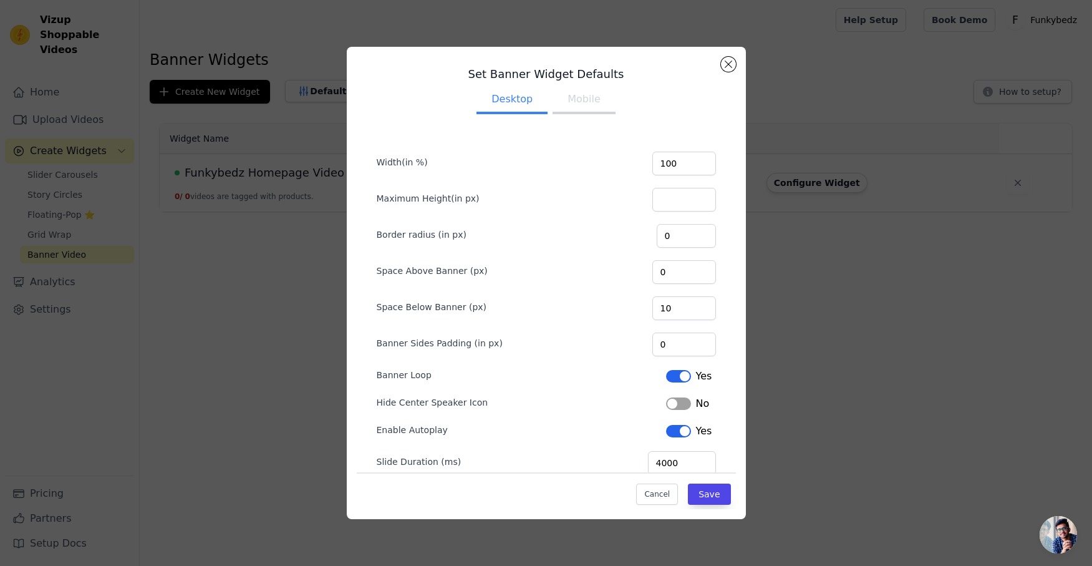
scroll to position [22, 0]
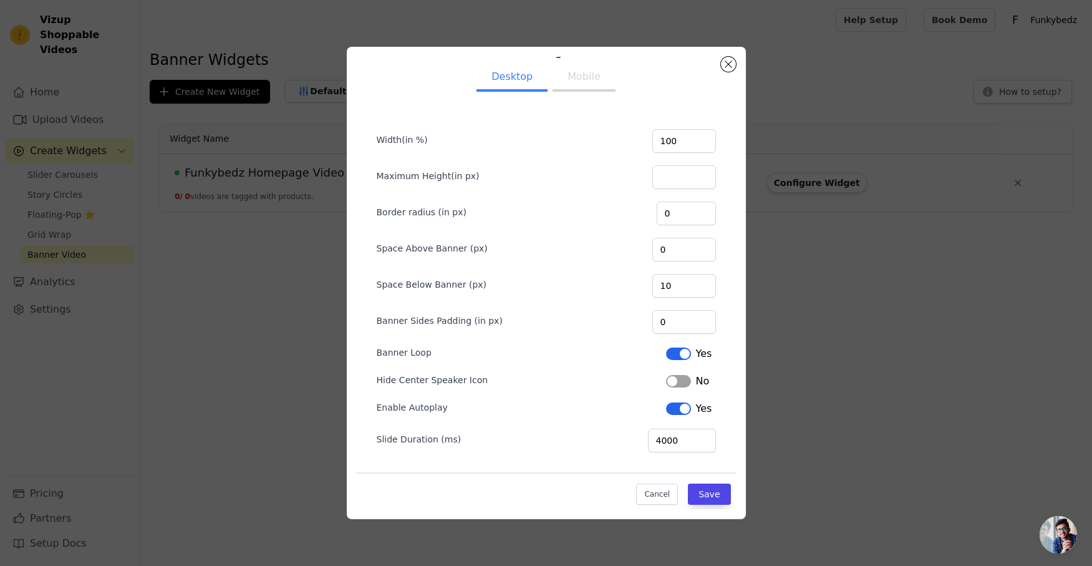
click at [584, 81] on button "Mobile" at bounding box center [583, 77] width 62 height 27
click at [711, 497] on button "Save" at bounding box center [709, 493] width 42 height 21
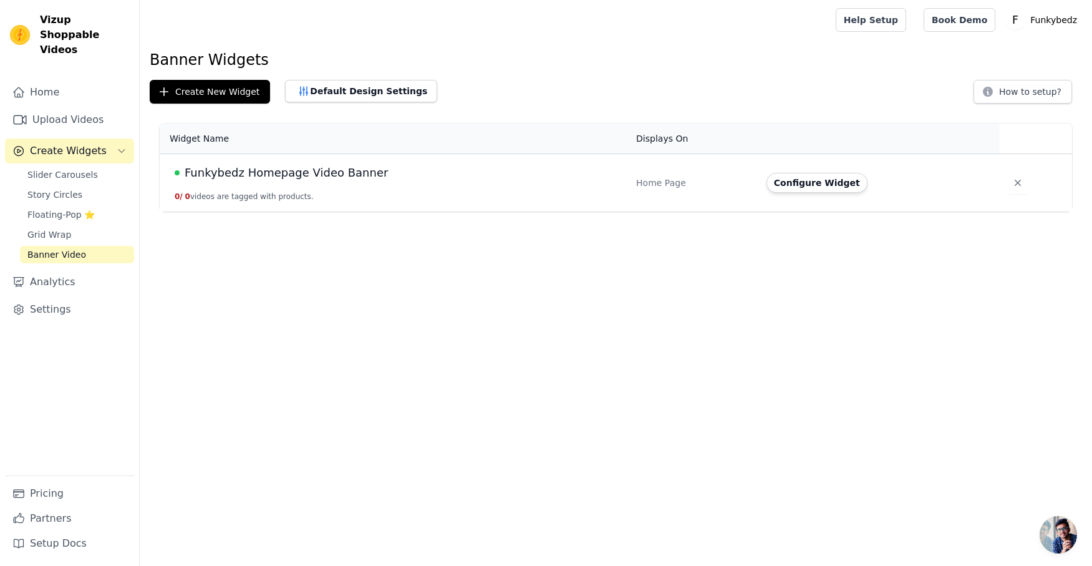
click at [338, 173] on span "Funkybedz Homepage Video Banner" at bounding box center [286, 172] width 203 height 17
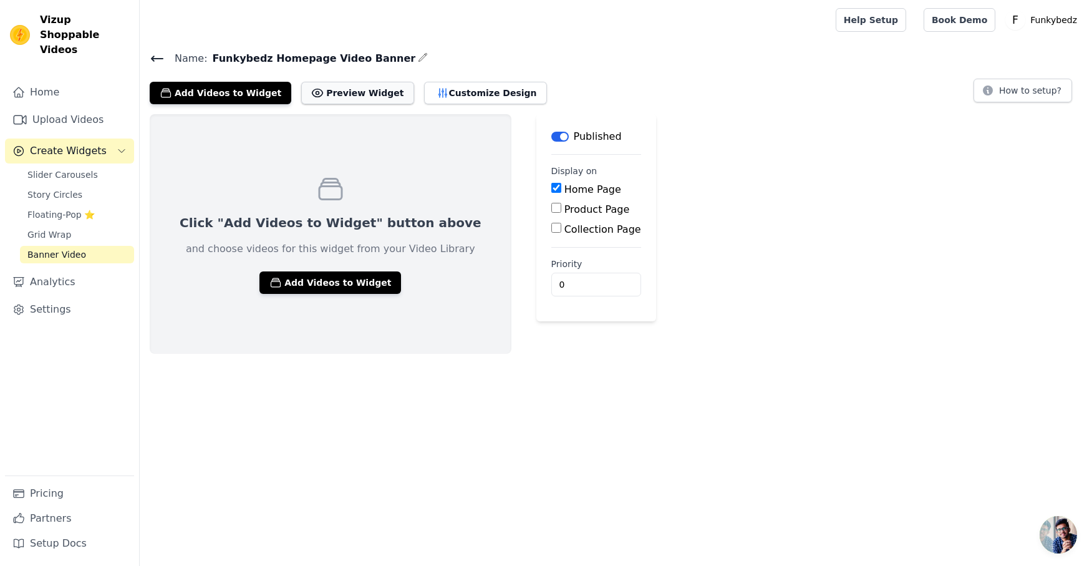
click at [357, 95] on button "Preview Widget" at bounding box center [357, 93] width 112 height 22
click at [1060, 537] on span "Open chat" at bounding box center [1057, 534] width 37 height 37
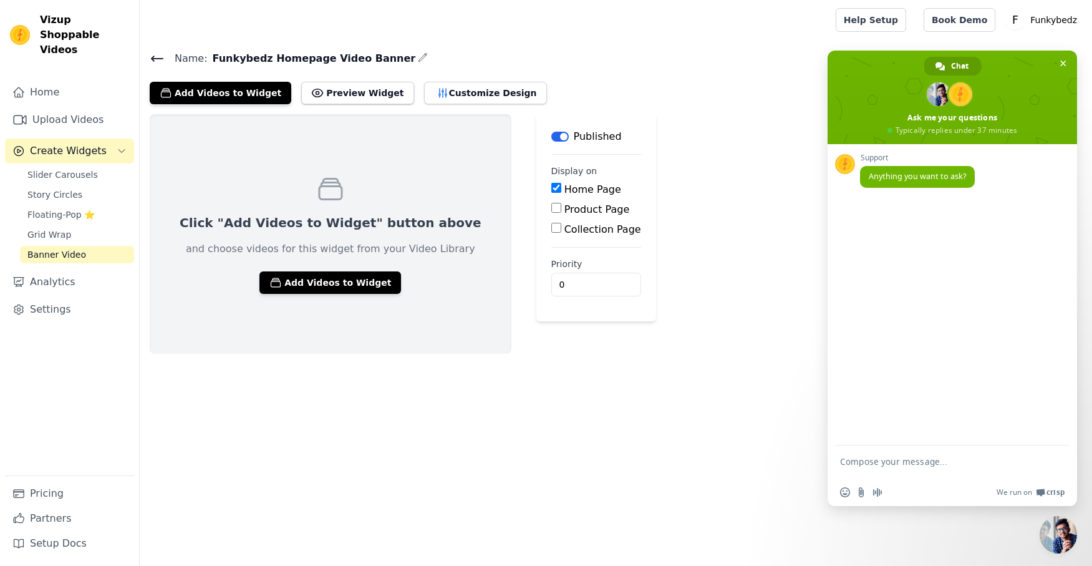
click at [882, 462] on textarea "Compose your message..." at bounding box center [938, 467] width 197 height 22
type textarea "Hey, Need help. I just want to use your app for video slider."
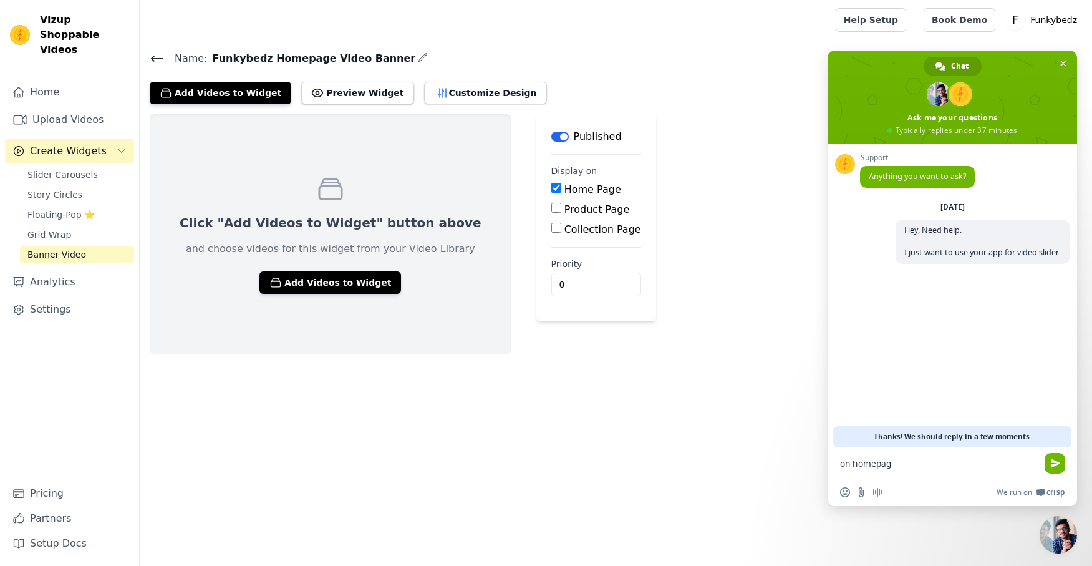
type textarea "on homepage"
type textarea "I presume i use "Banner video" which i have done."
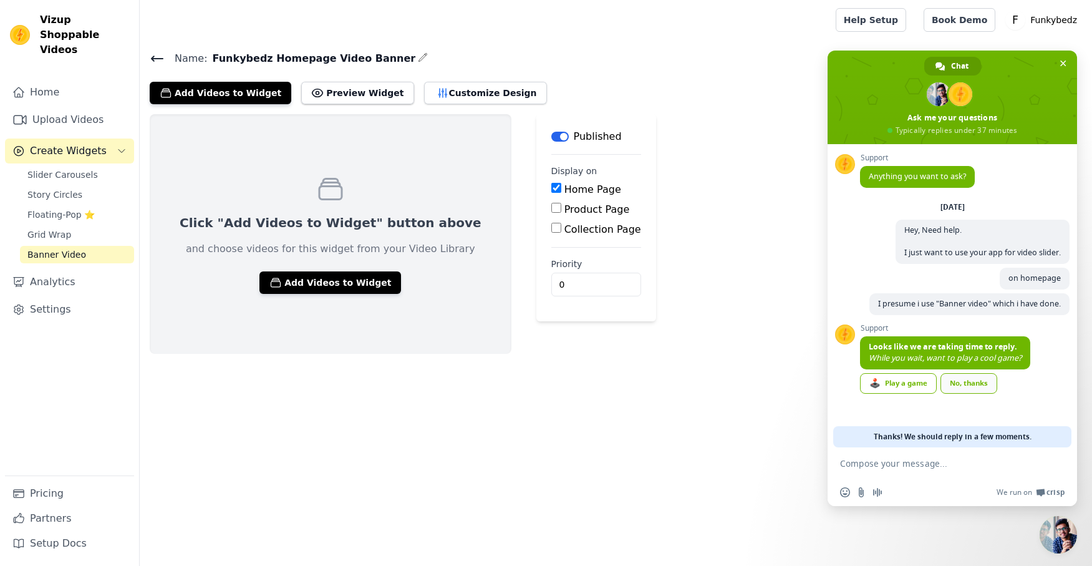
click at [977, 378] on div "No, thanks" at bounding box center [968, 383] width 57 height 21
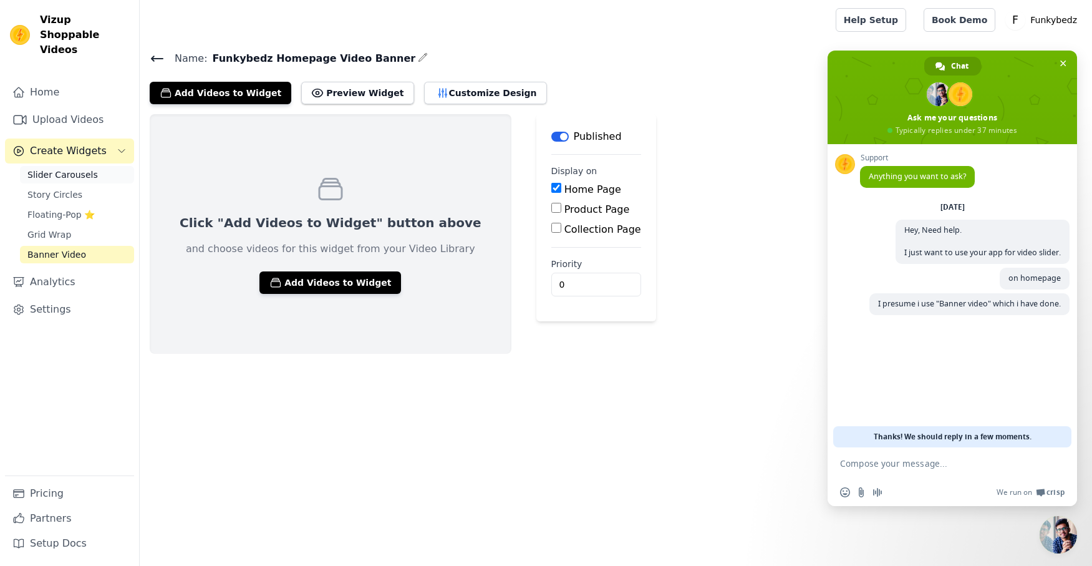
click at [62, 168] on span "Slider Carousels" at bounding box center [62, 174] width 70 height 12
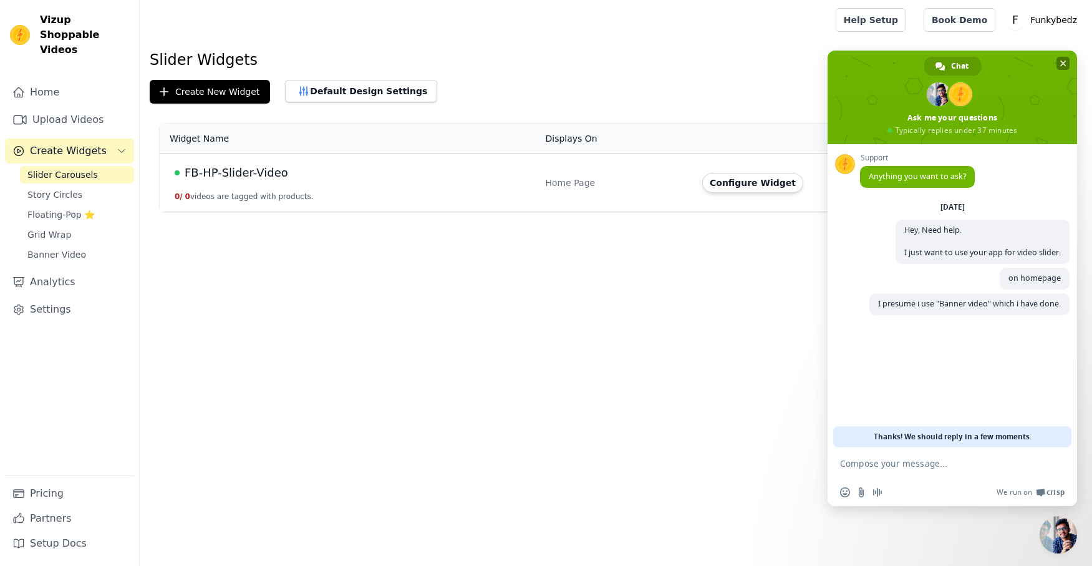
click at [1066, 62] on span "Close chat" at bounding box center [1062, 63] width 13 height 13
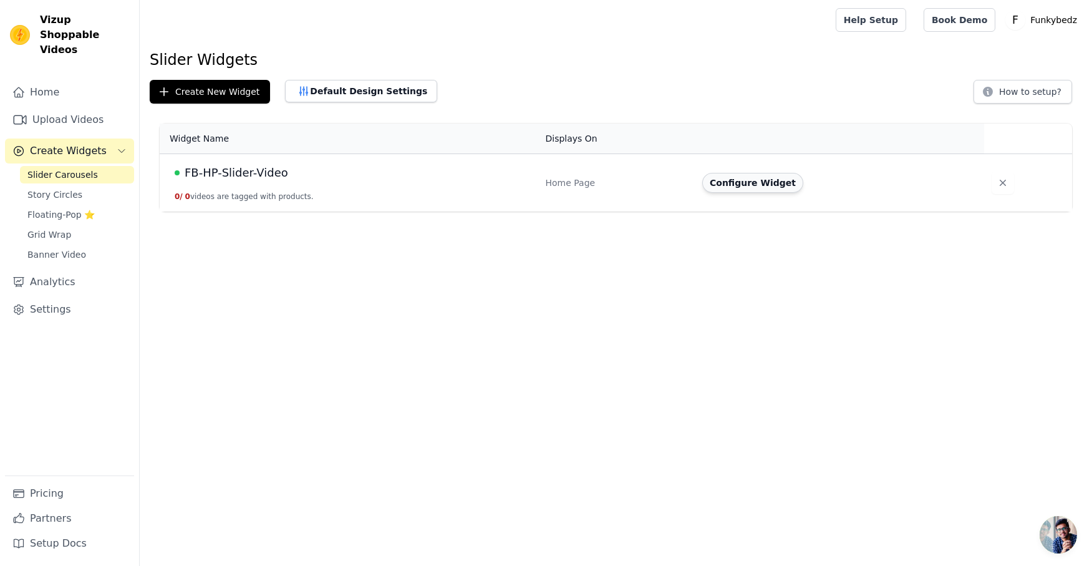
click at [755, 185] on button "Configure Widget" at bounding box center [752, 183] width 101 height 20
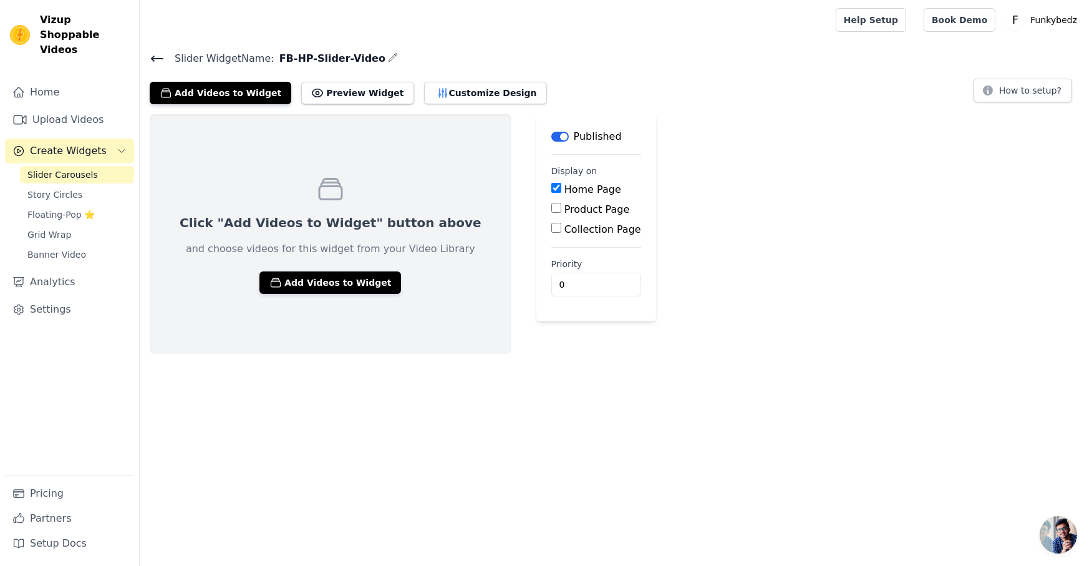
click at [551, 137] on button "Label" at bounding box center [559, 137] width 17 height 10
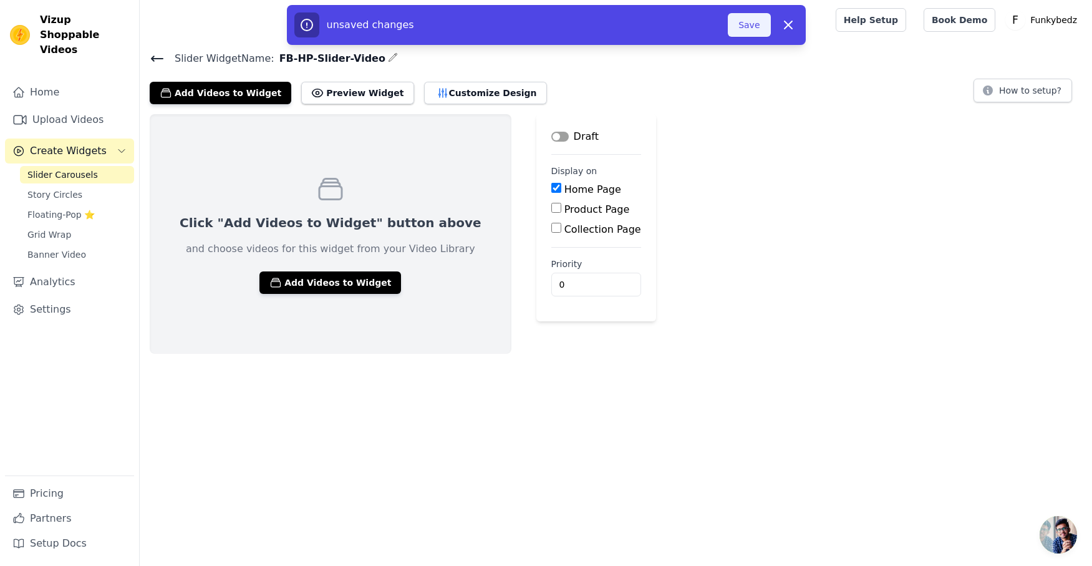
click at [758, 28] on button "Save" at bounding box center [749, 25] width 42 height 24
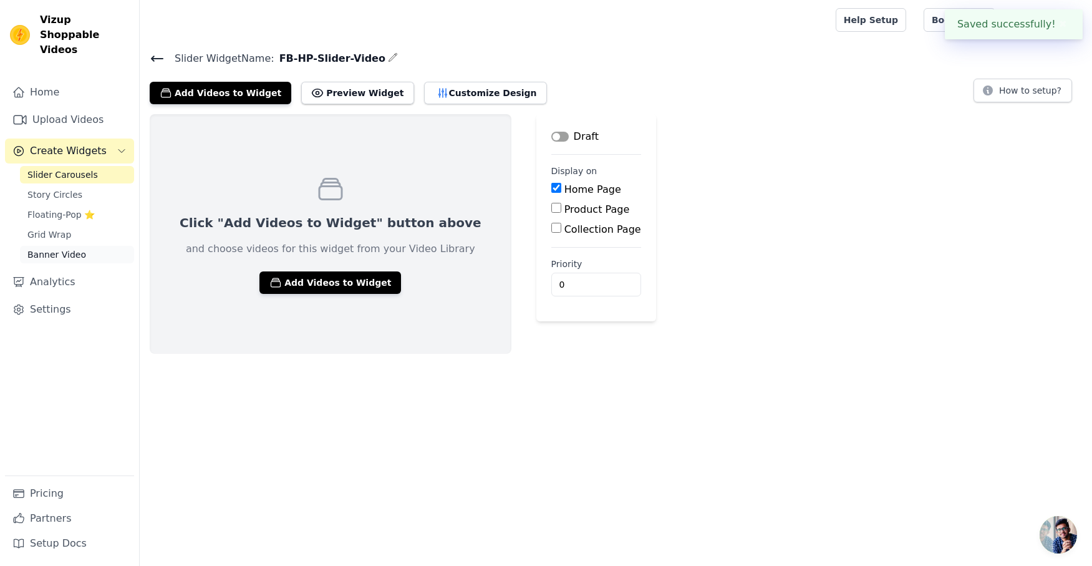
click at [57, 248] on span "Banner Video" at bounding box center [56, 254] width 59 height 12
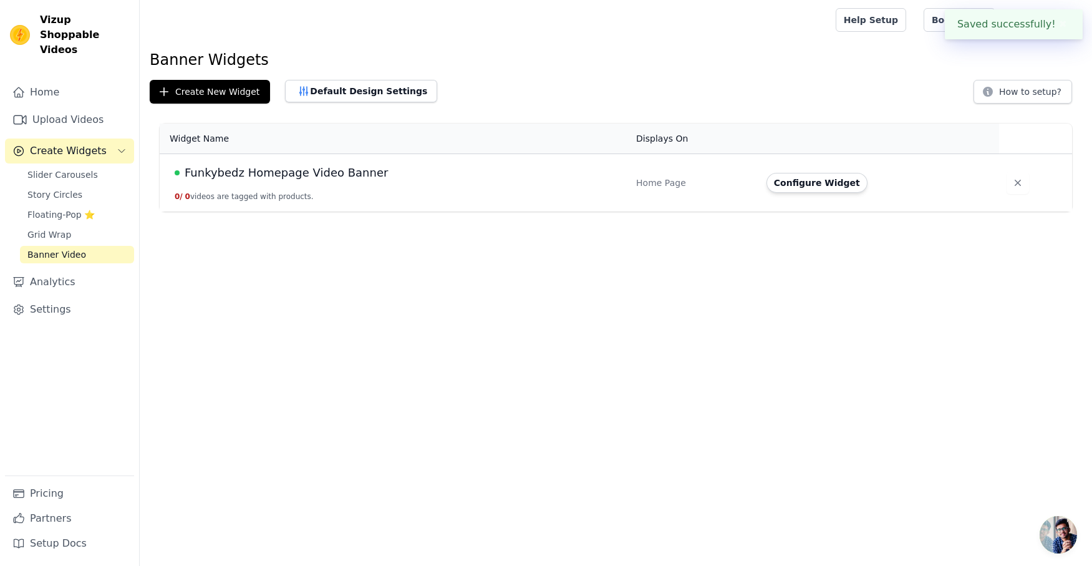
click at [256, 172] on span "Funkybedz Homepage Video Banner" at bounding box center [286, 172] width 203 height 17
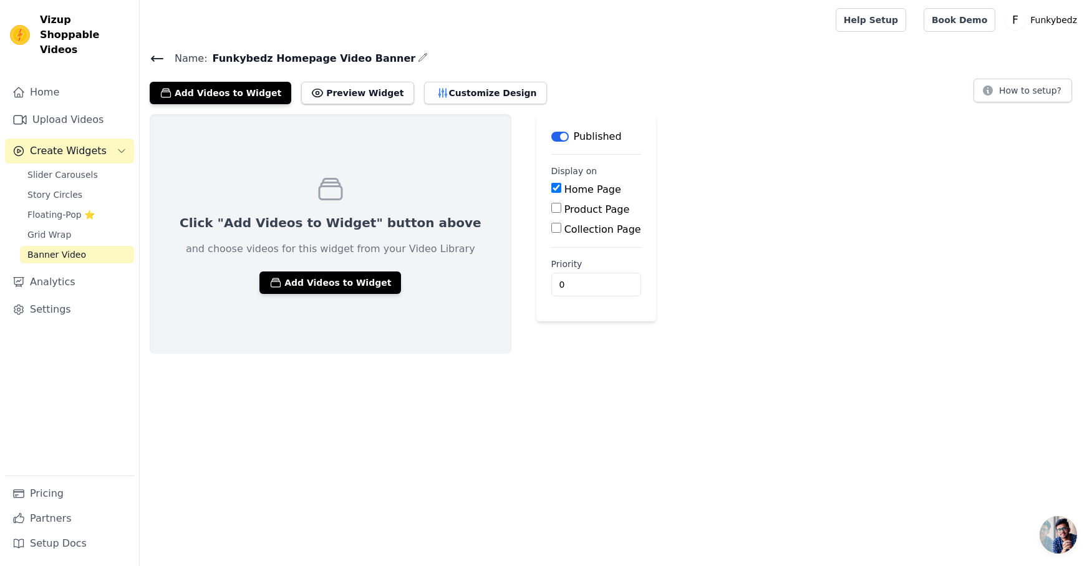
click at [862, 41] on main "Name: Funkybedz Homepage Video Banner Add Videos to Widget Preview Widget Custo…" at bounding box center [616, 197] width 952 height 314
click at [1009, 90] on button "How to setup?" at bounding box center [1022, 91] width 99 height 24
click at [63, 248] on span "Banner Video" at bounding box center [56, 254] width 59 height 12
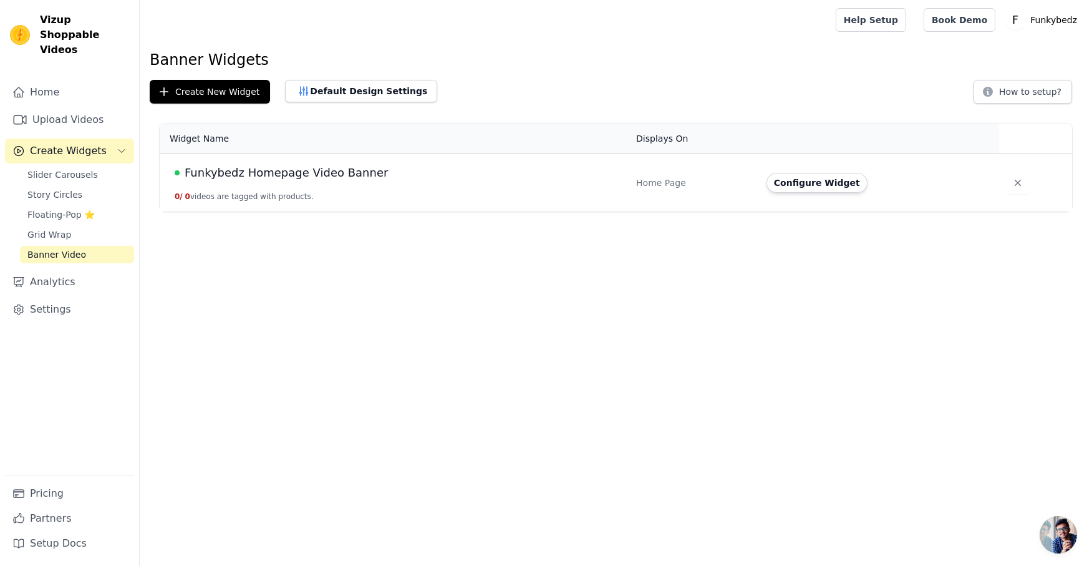
click at [323, 173] on span "Funkybedz Homepage Video Banner" at bounding box center [286, 172] width 203 height 17
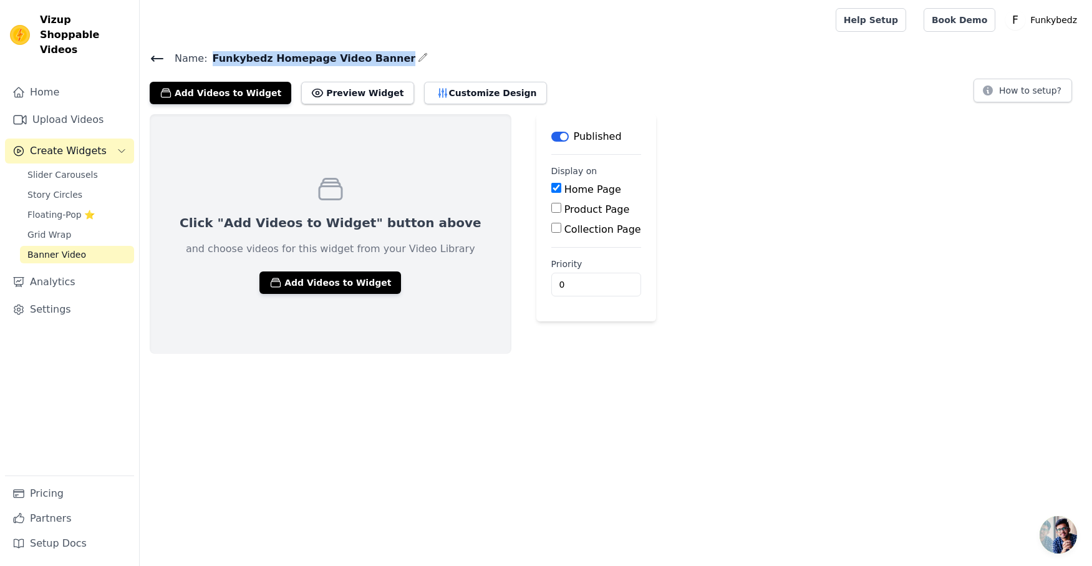
drag, startPoint x: 209, startPoint y: 60, endPoint x: 381, endPoint y: 53, distance: 172.2
click at [381, 53] on h4 "Name: Funkybedz Homepage Video Banner" at bounding box center [616, 58] width 932 height 17
copy span "Funkybedz Homepage Video Banner"
click at [1047, 524] on span "Open chat" at bounding box center [1057, 534] width 37 height 37
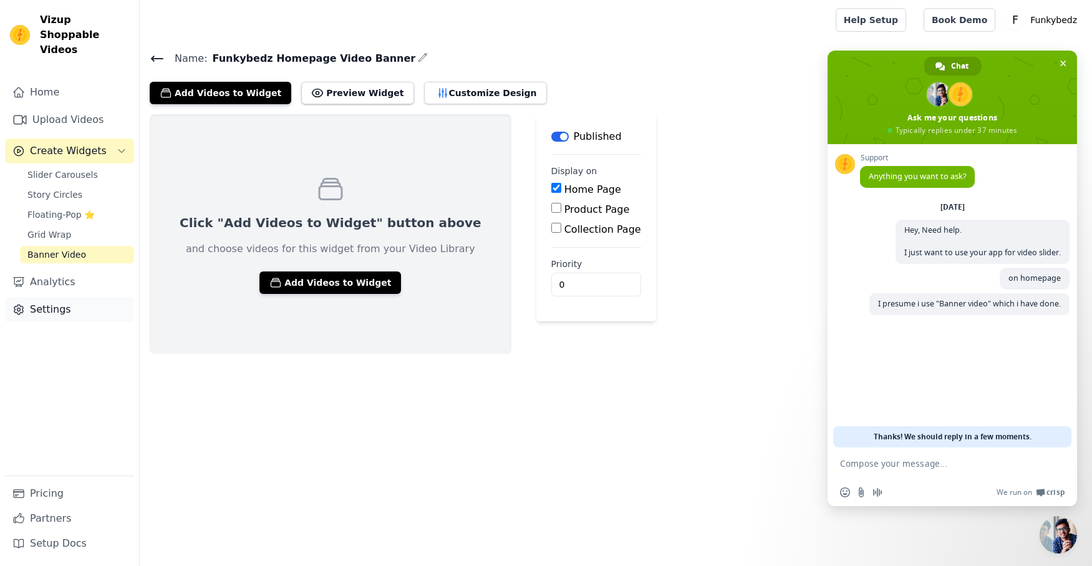
click at [42, 297] on link "Settings" at bounding box center [69, 309] width 129 height 25
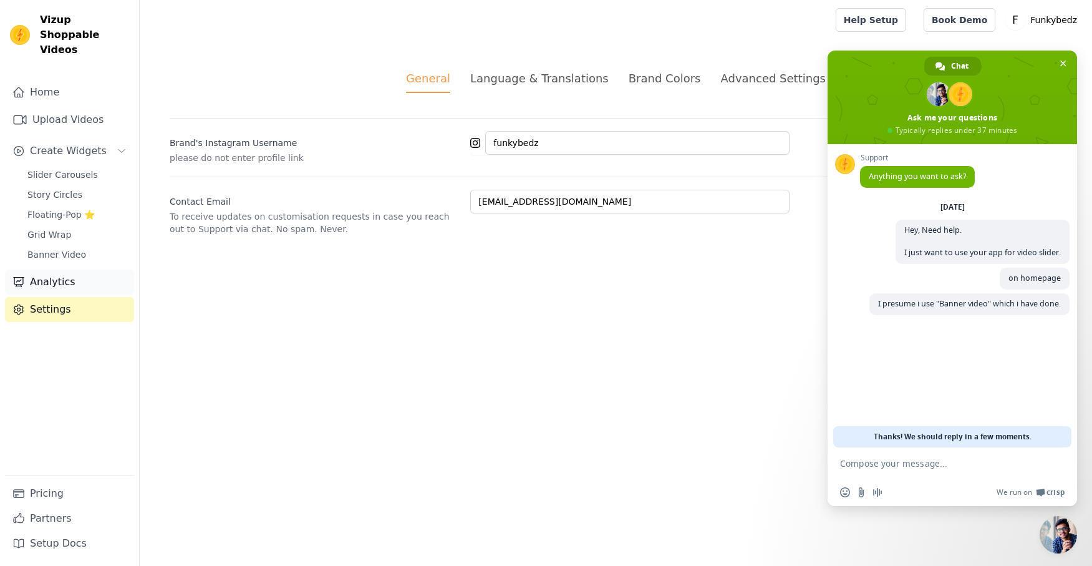
click at [37, 269] on link "Analytics" at bounding box center [69, 281] width 129 height 25
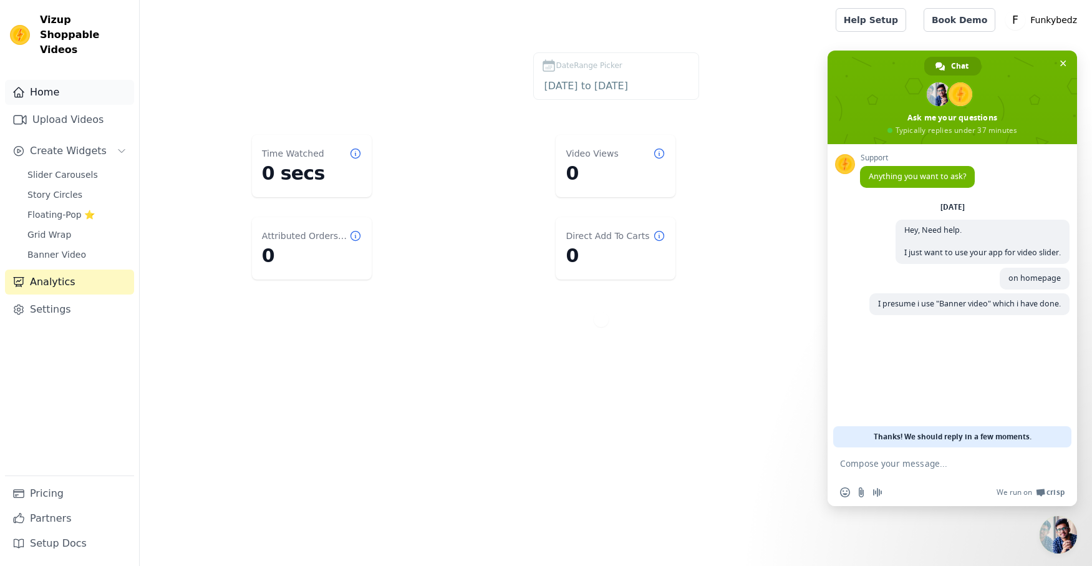
click at [44, 80] on link "Home" at bounding box center [69, 92] width 129 height 25
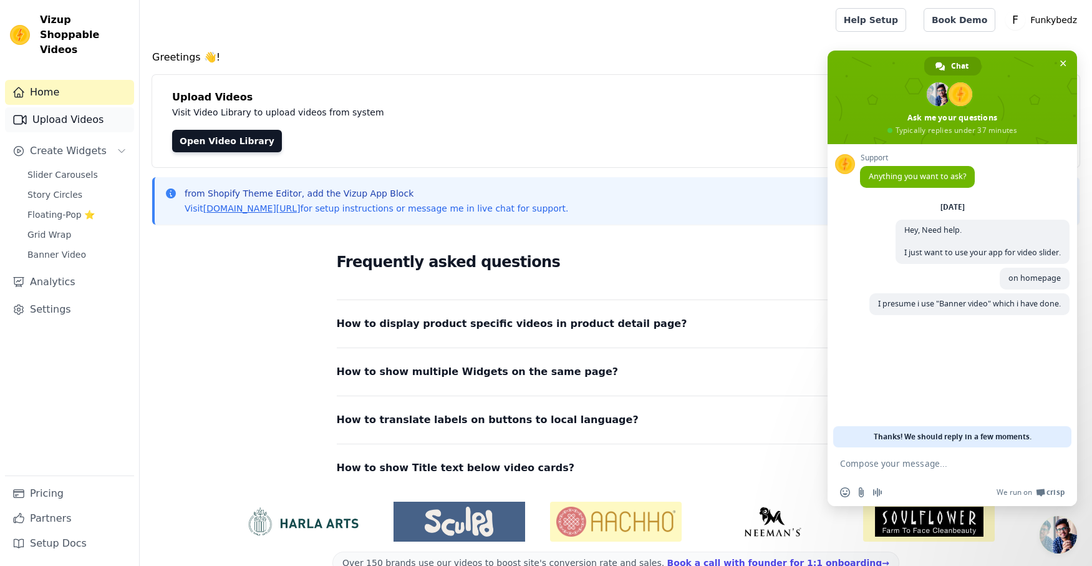
click at [44, 107] on link "Upload Videos" at bounding box center [69, 119] width 129 height 25
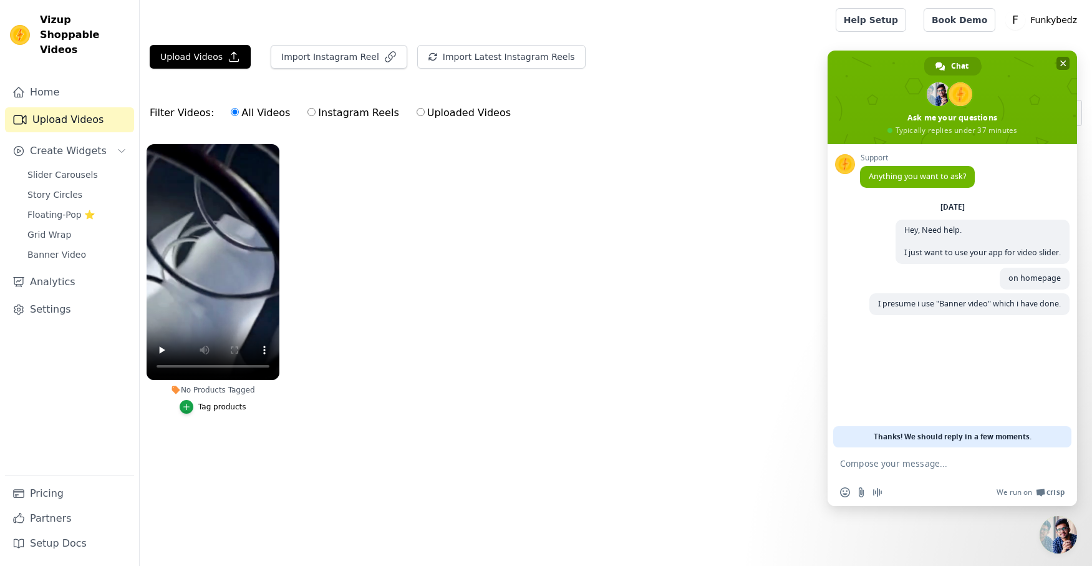
click at [1060, 64] on span "Close chat" at bounding box center [1063, 63] width 6 height 6
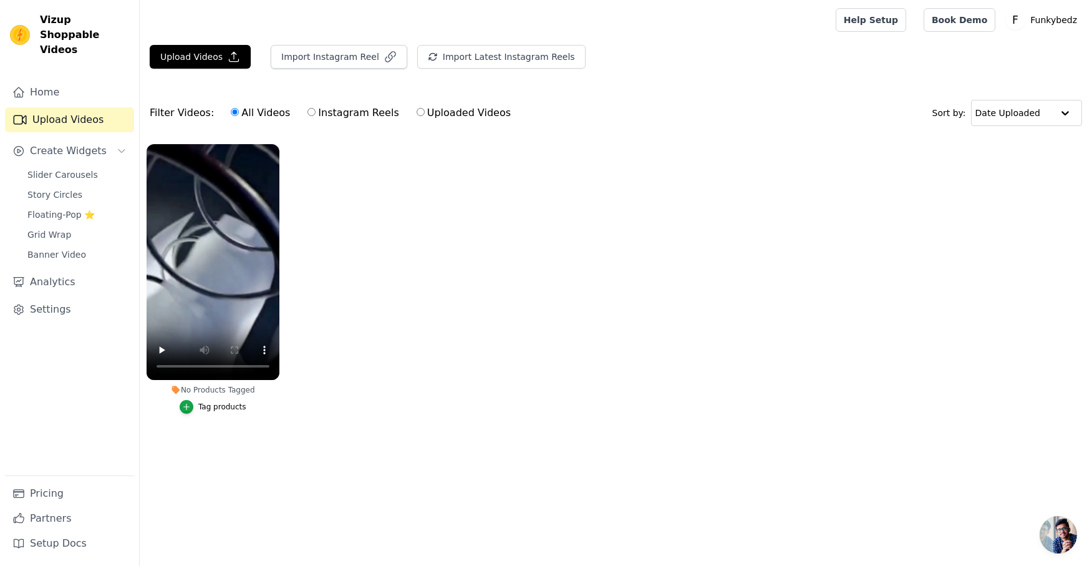
click at [469, 112] on label "Uploaded Videos" at bounding box center [463, 113] width 95 height 16
click at [425, 112] on input "Uploaded Videos" at bounding box center [420, 112] width 8 height 8
radio input "true"
click at [39, 269] on link "Analytics" at bounding box center [69, 281] width 129 height 25
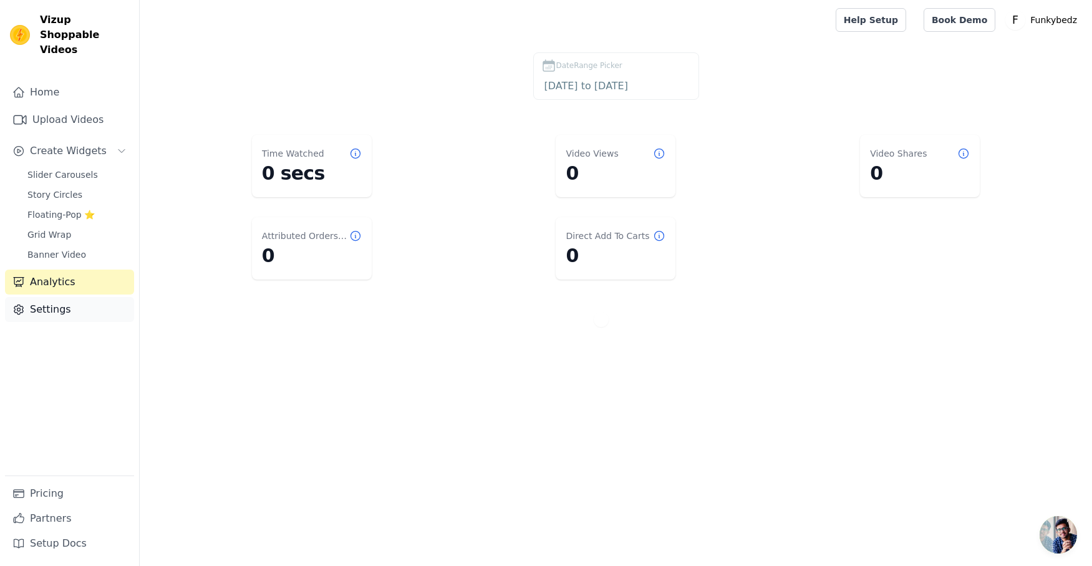
click at [31, 297] on link "Settings" at bounding box center [69, 309] width 129 height 25
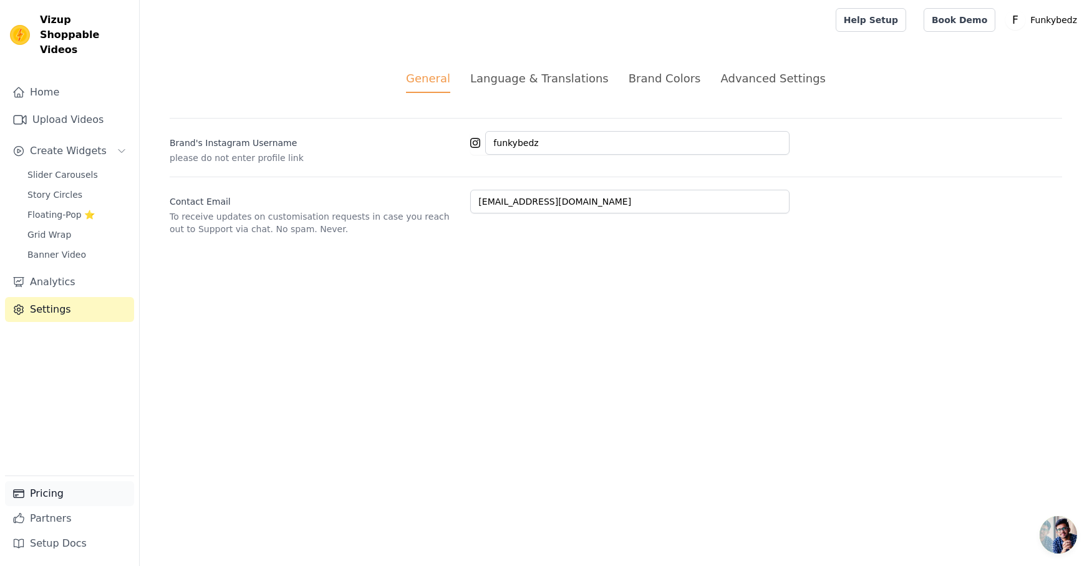
click at [57, 492] on link "Pricing" at bounding box center [69, 493] width 129 height 25
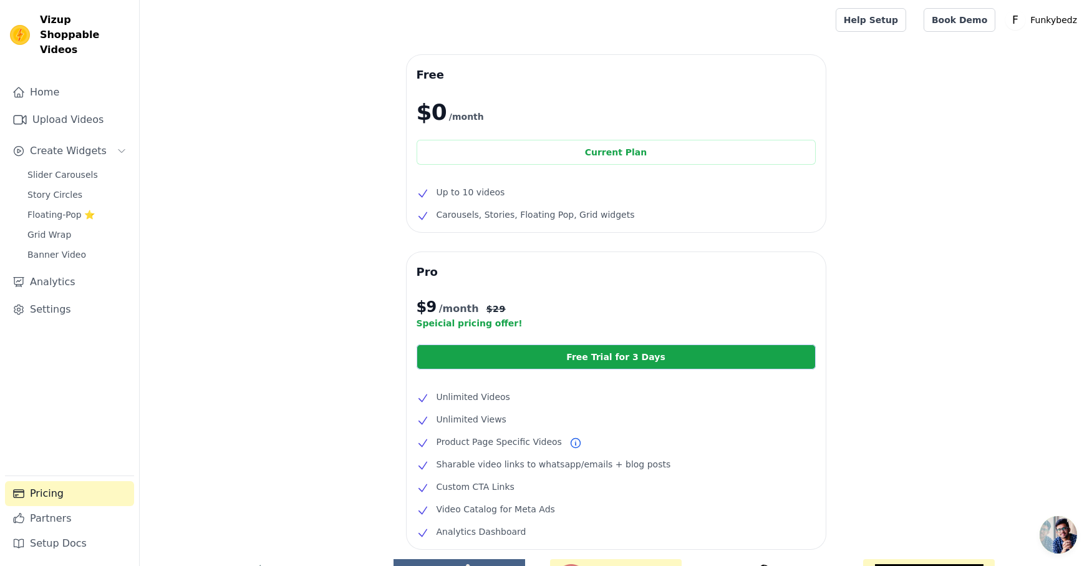
scroll to position [135, 0]
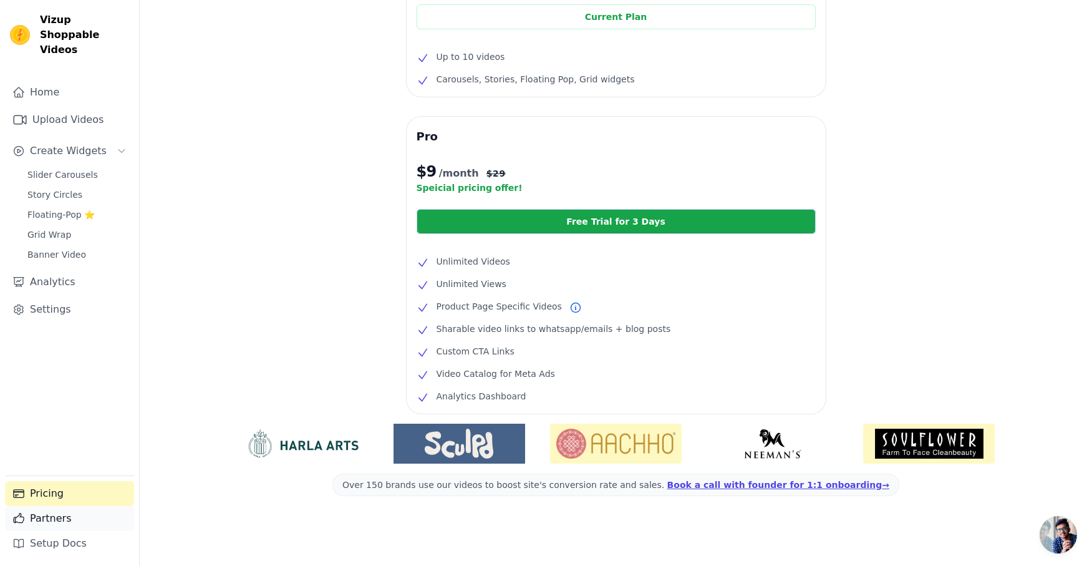
click at [42, 515] on link "Partners" at bounding box center [69, 518] width 129 height 25
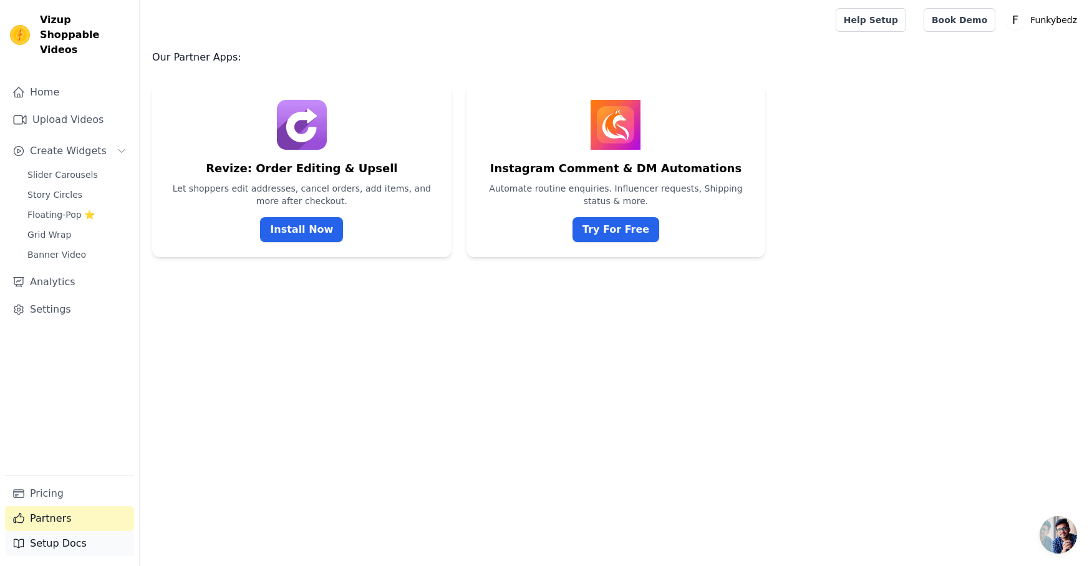
click at [54, 542] on link "Setup Docs" at bounding box center [69, 543] width 129 height 25
click at [1056, 528] on span "Open chat" at bounding box center [1057, 534] width 37 height 37
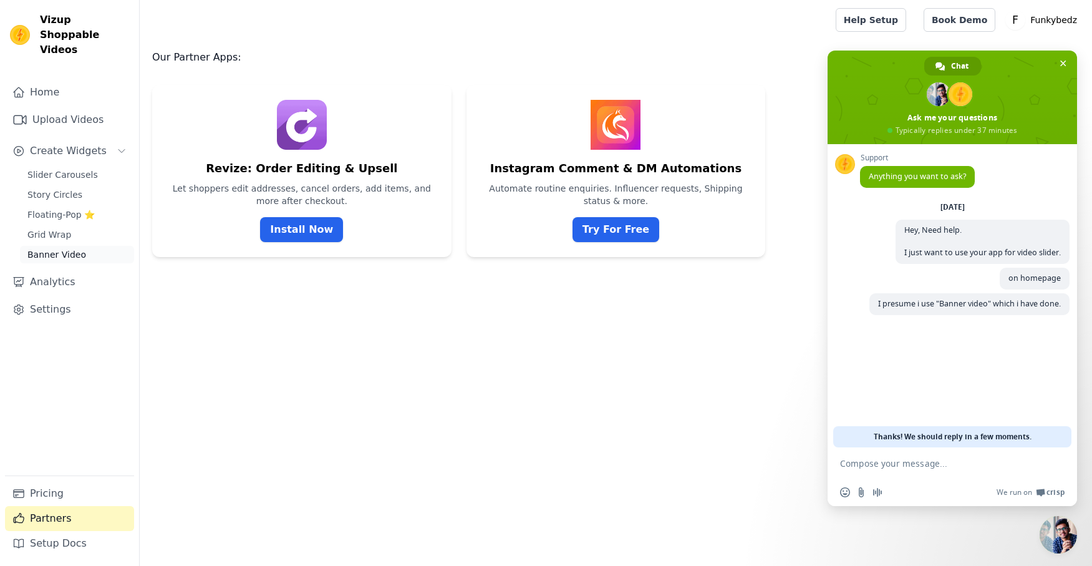
click at [56, 248] on span "Banner Video" at bounding box center [56, 254] width 59 height 12
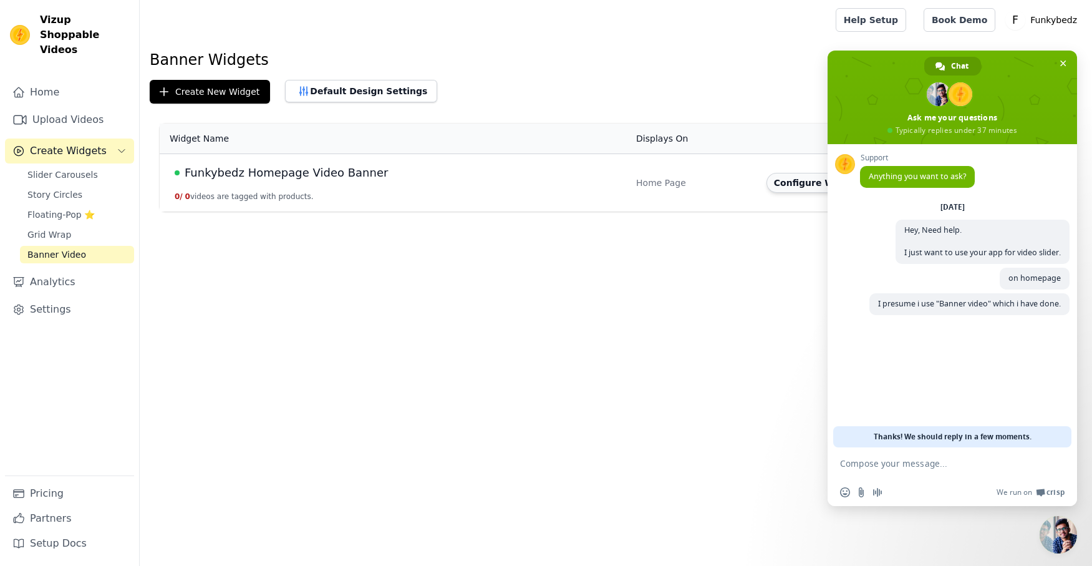
click at [781, 181] on button "Configure Widget" at bounding box center [816, 183] width 101 height 20
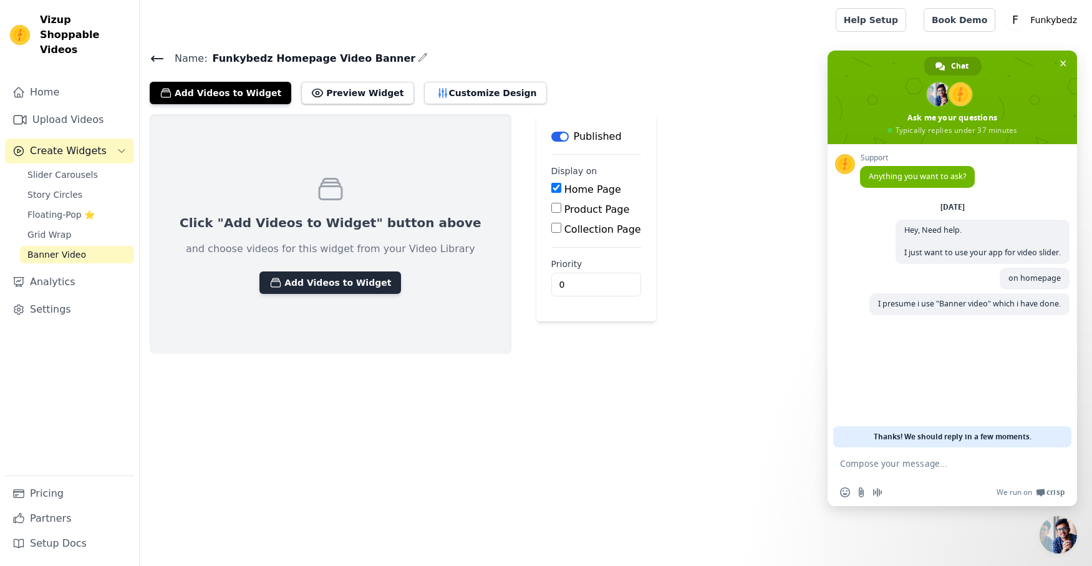
click at [306, 286] on button "Add Videos to Widget" at bounding box center [330, 282] width 142 height 22
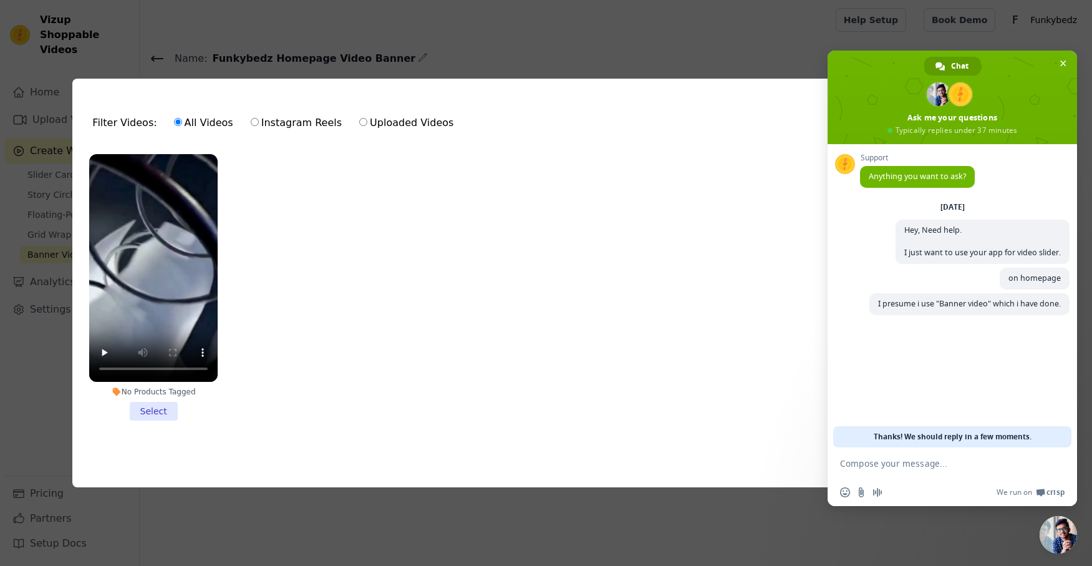
click at [147, 408] on li "No Products Tagged Select" at bounding box center [153, 287] width 128 height 267
click at [0, 0] on input "No Products Tagged Select" at bounding box center [0, 0] width 0 height 0
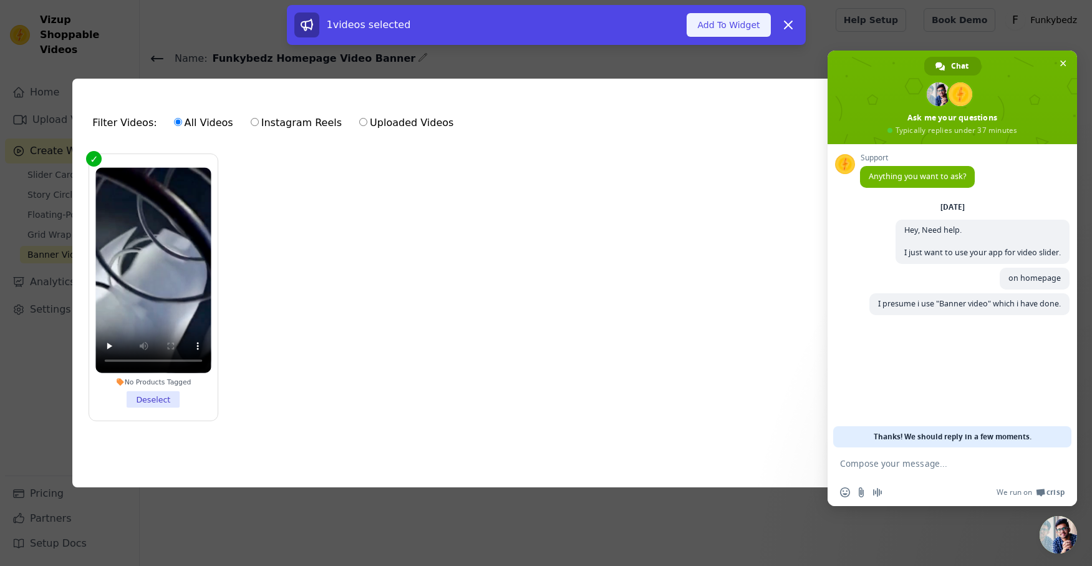
click at [721, 27] on button "Add To Widget" at bounding box center [728, 25] width 84 height 24
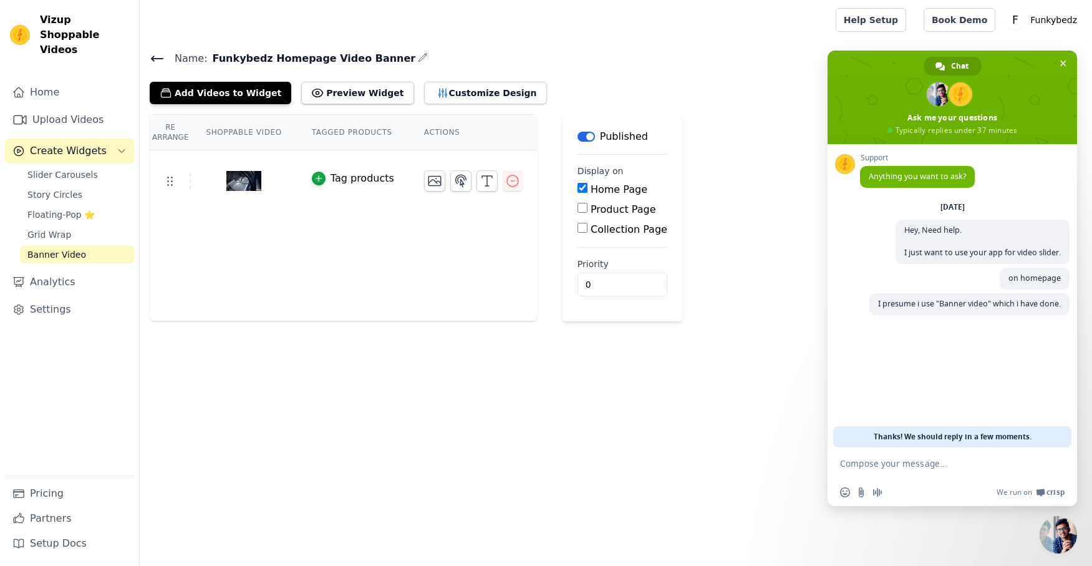
drag, startPoint x: 743, startPoint y: 161, endPoint x: 725, endPoint y: 166, distance: 18.2
click at [743, 160] on div "Re Arrange Shoppable Video Tagged Products Actions Tag products Save Videos In …" at bounding box center [616, 217] width 952 height 207
click at [1063, 58] on span "Close chat" at bounding box center [1062, 63] width 13 height 13
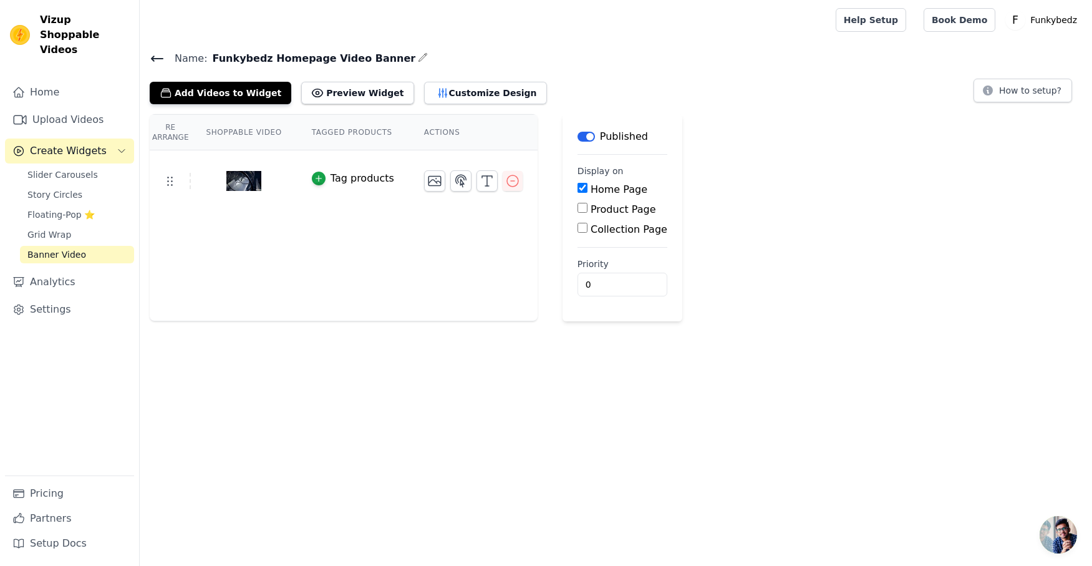
click at [857, 209] on div "Re Arrange Shoppable Video Tagged Products Actions Tag products Save Videos In …" at bounding box center [616, 217] width 952 height 207
click at [329, 95] on button "Preview Widget" at bounding box center [357, 93] width 112 height 22
click at [872, 191] on div "Re Arrange Shoppable Video Tagged Products Actions Tag products Save Videos In …" at bounding box center [616, 217] width 952 height 207
click at [476, 95] on button "Customize Design" at bounding box center [485, 93] width 123 height 22
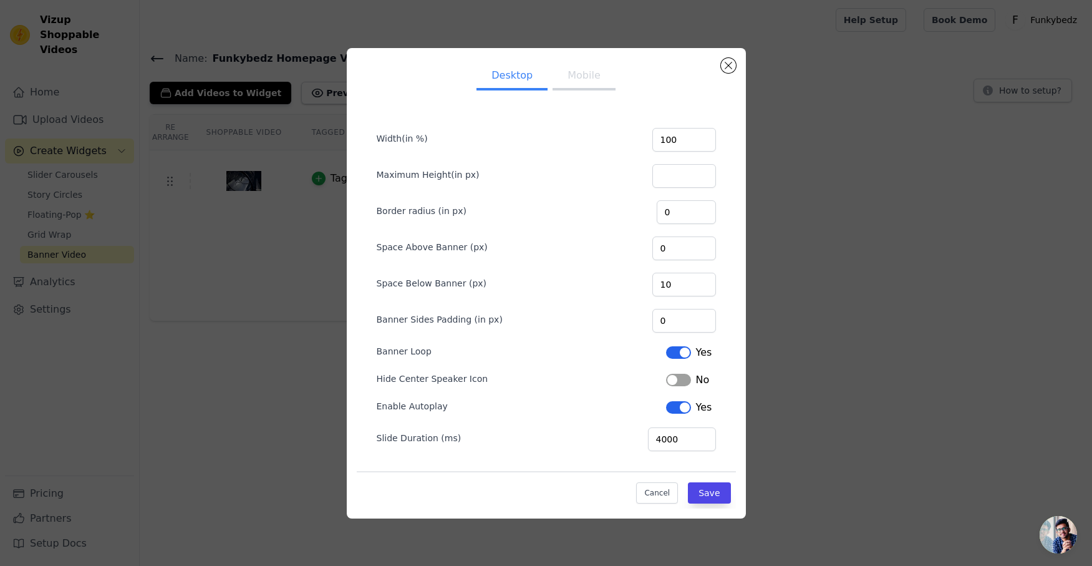
click at [585, 74] on button "Mobile" at bounding box center [583, 76] width 62 height 27
click at [728, 67] on button "Close modal" at bounding box center [728, 65] width 15 height 15
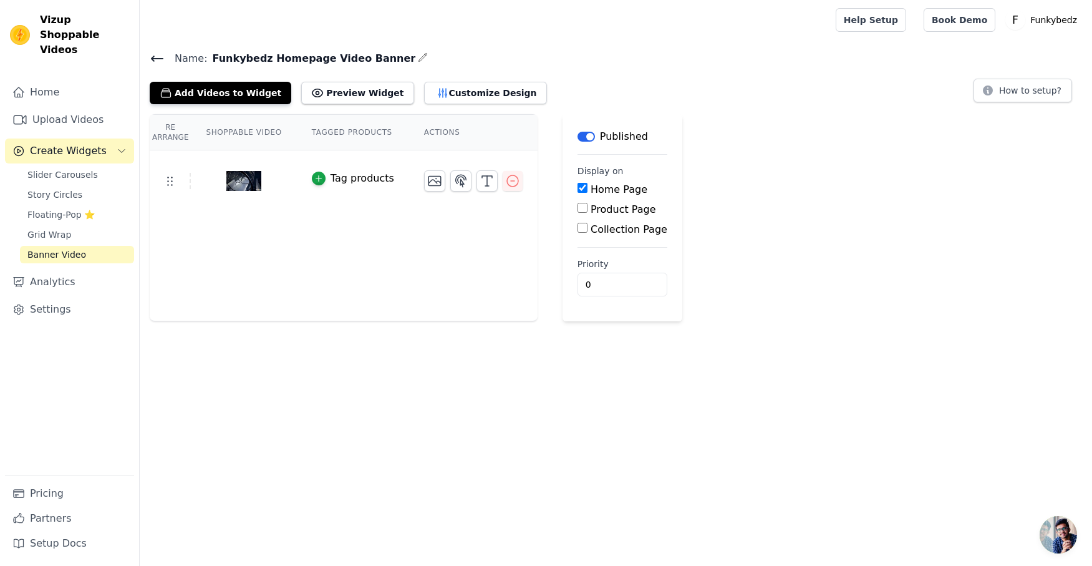
click at [882, 196] on div "Re Arrange Shoppable Video Tagged Products Actions Tag products Save Videos In …" at bounding box center [616, 217] width 952 height 207
click at [1057, 528] on span "Open chat" at bounding box center [1057, 534] width 37 height 37
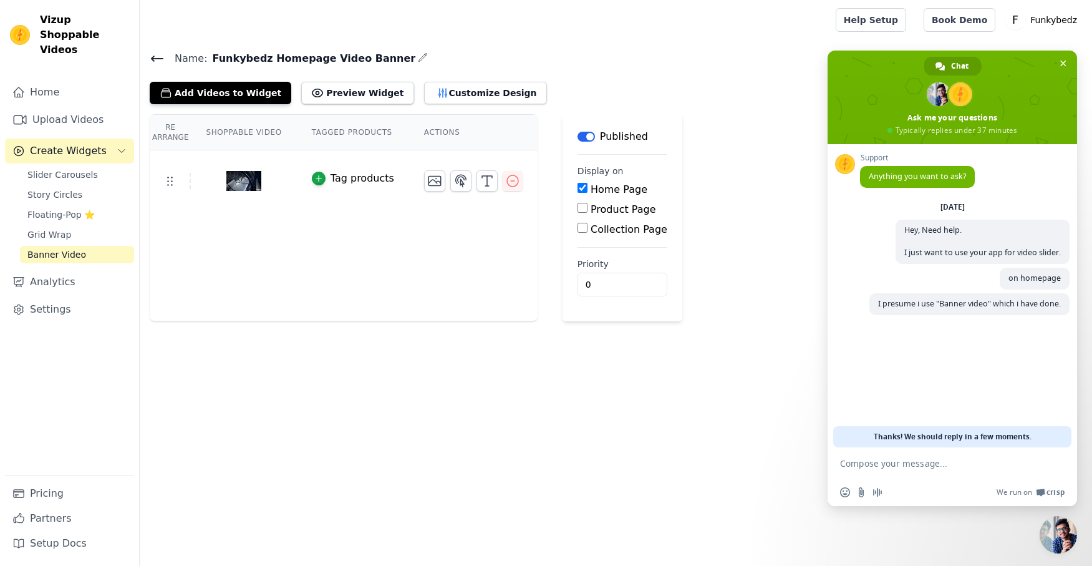
click at [749, 321] on html "Vizup Shoppable Videos Home Upload Videos Create Widgets Slider Carousels Story…" at bounding box center [546, 160] width 1092 height 321
click at [170, 136] on th "Re Arrange" at bounding box center [170, 133] width 41 height 36
click at [445, 130] on th "Actions" at bounding box center [473, 133] width 128 height 36
click at [65, 168] on span "Slider Carousels" at bounding box center [62, 174] width 70 height 12
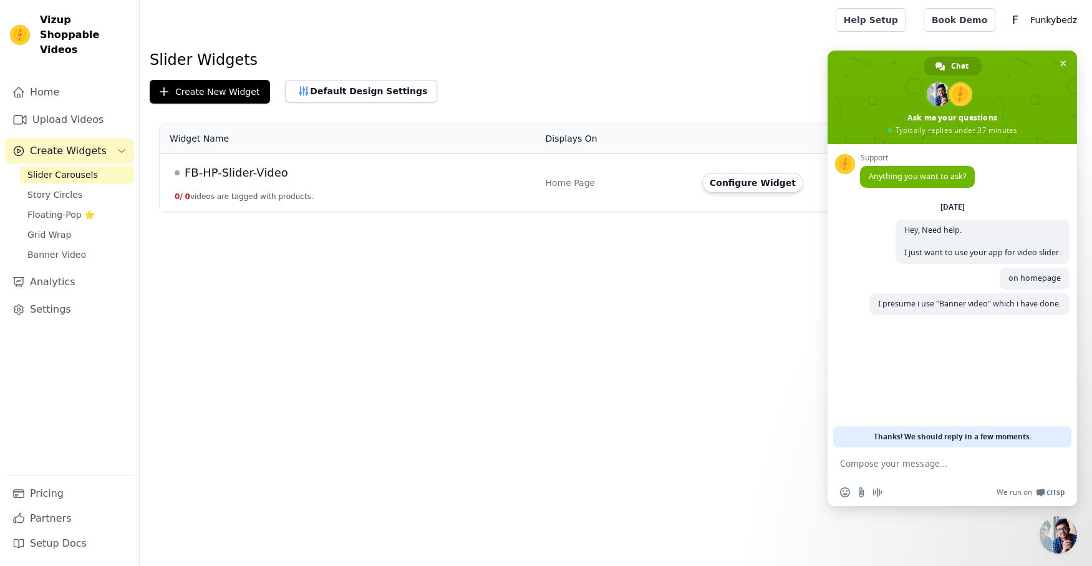
click at [206, 172] on span "FB-HP-Slider-Video" at bounding box center [236, 172] width 103 height 17
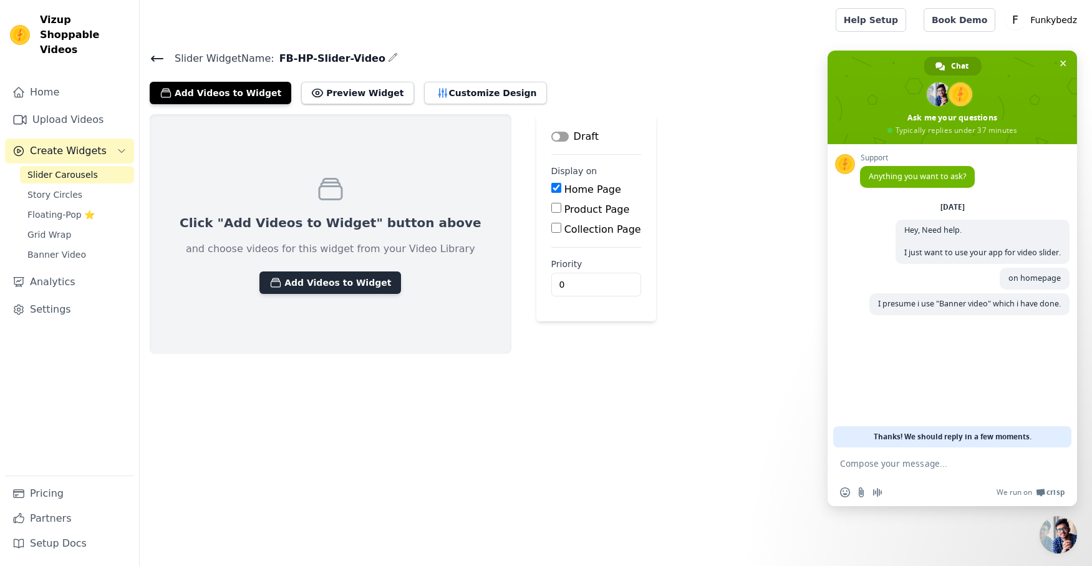
click at [324, 284] on button "Add Videos to Widget" at bounding box center [330, 282] width 142 height 22
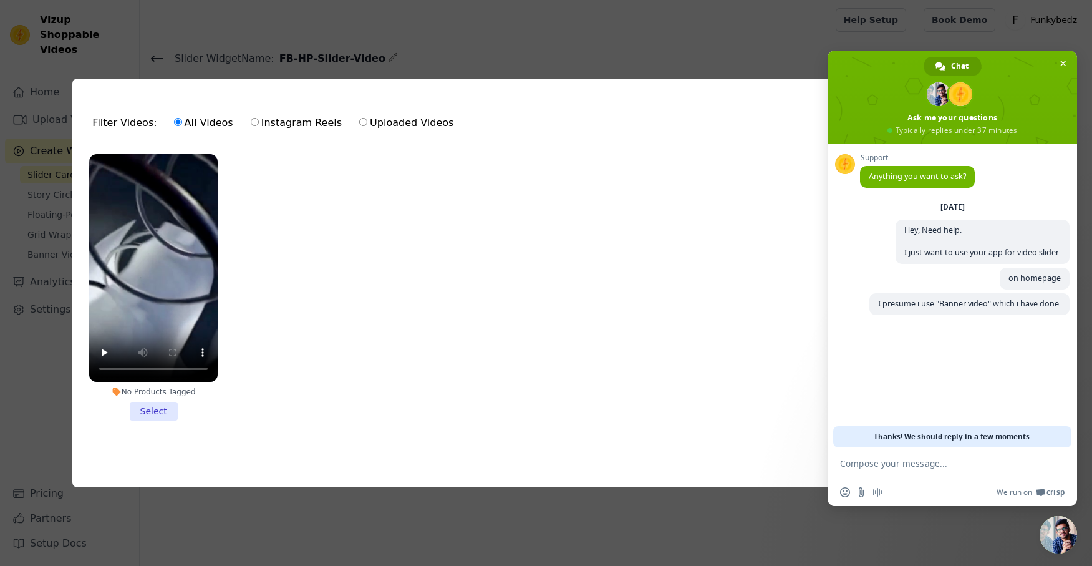
drag, startPoint x: 158, startPoint y: 410, endPoint x: 172, endPoint y: 404, distance: 15.6
click at [158, 410] on li "No Products Tagged Select" at bounding box center [153, 287] width 128 height 267
click at [0, 0] on input "No Products Tagged Select" at bounding box center [0, 0] width 0 height 0
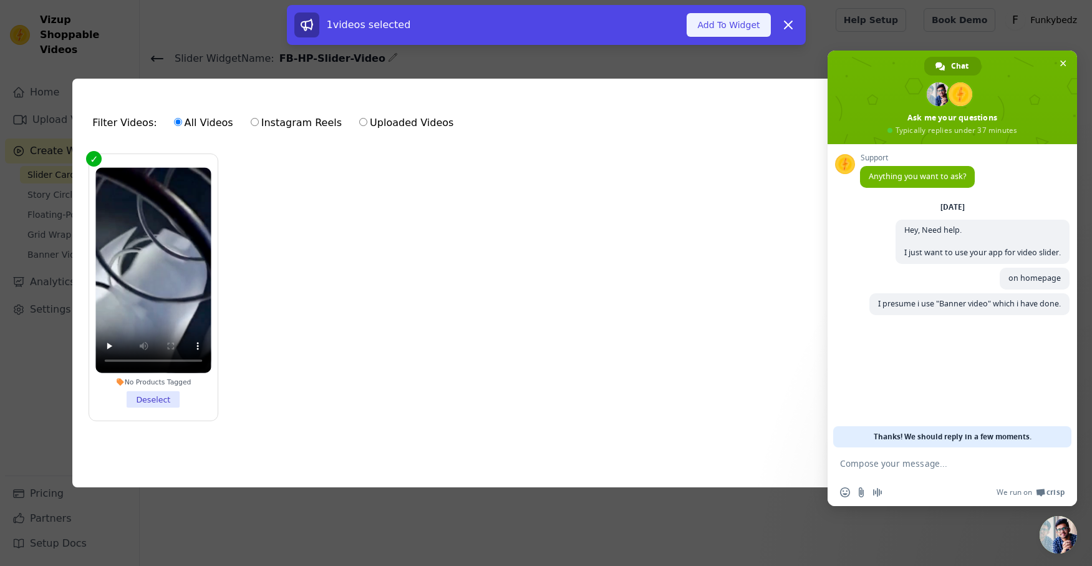
click at [722, 31] on button "Add To Widget" at bounding box center [728, 25] width 84 height 24
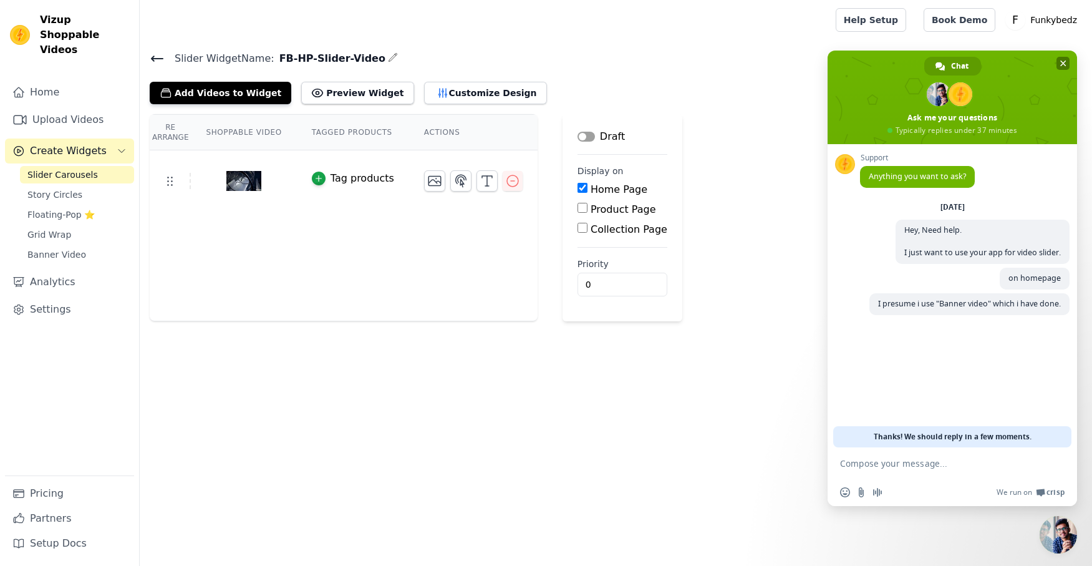
click at [1061, 62] on span "Close chat" at bounding box center [1063, 63] width 6 height 6
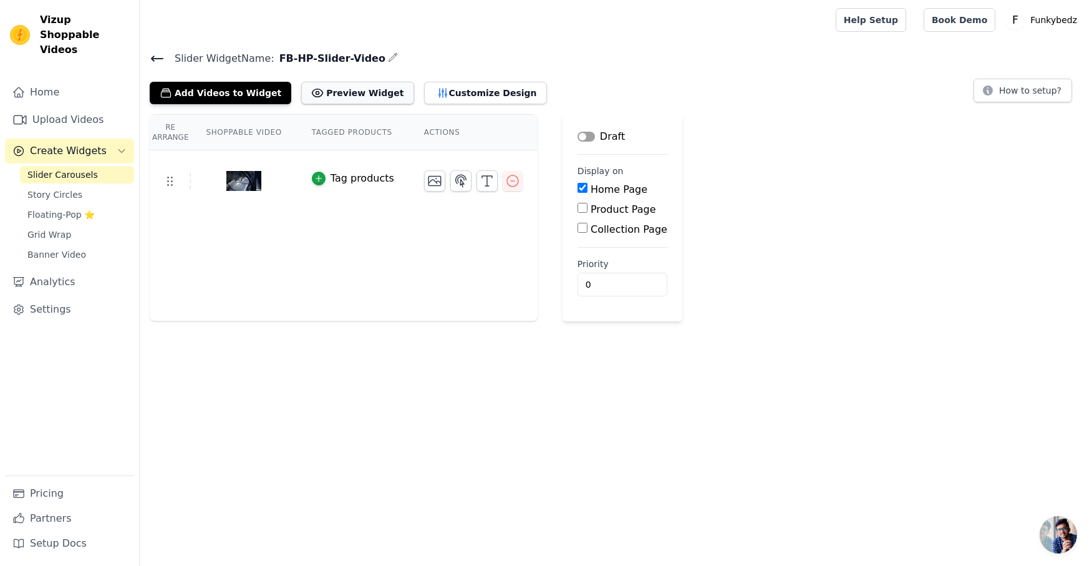
click at [341, 93] on button "Preview Widget" at bounding box center [357, 93] width 112 height 22
click at [513, 181] on icon "button" at bounding box center [512, 180] width 15 height 15
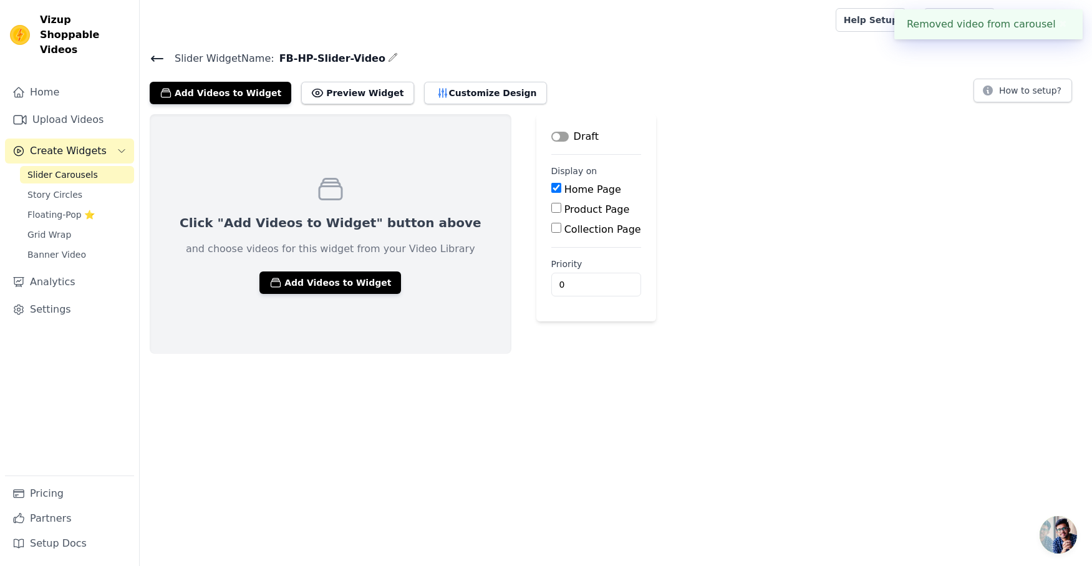
click at [551, 191] on input "Home Page" at bounding box center [556, 188] width 10 height 10
checkbox input "false"
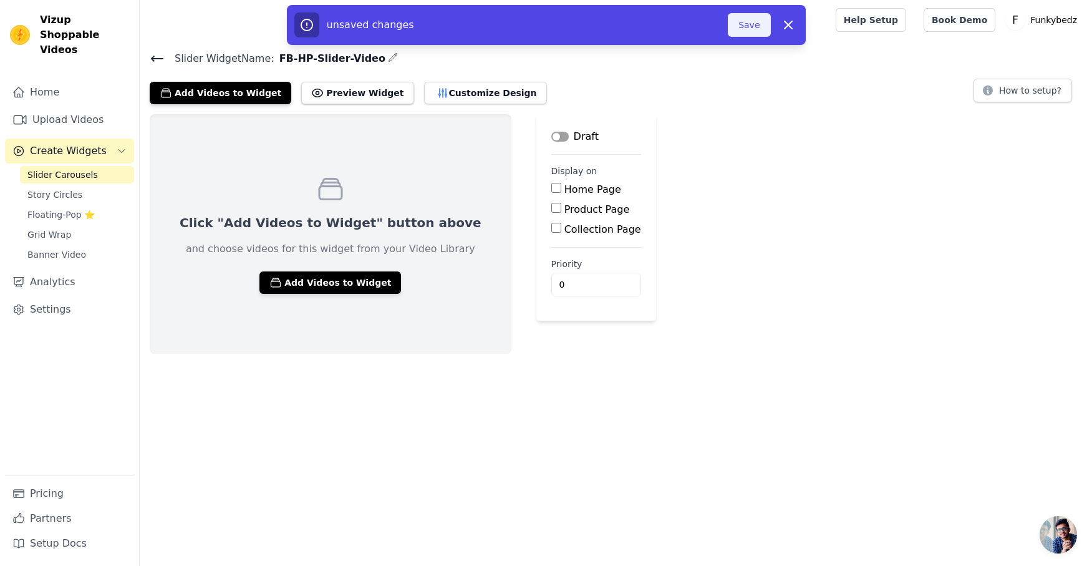
click at [749, 26] on button "Save" at bounding box center [749, 25] width 42 height 24
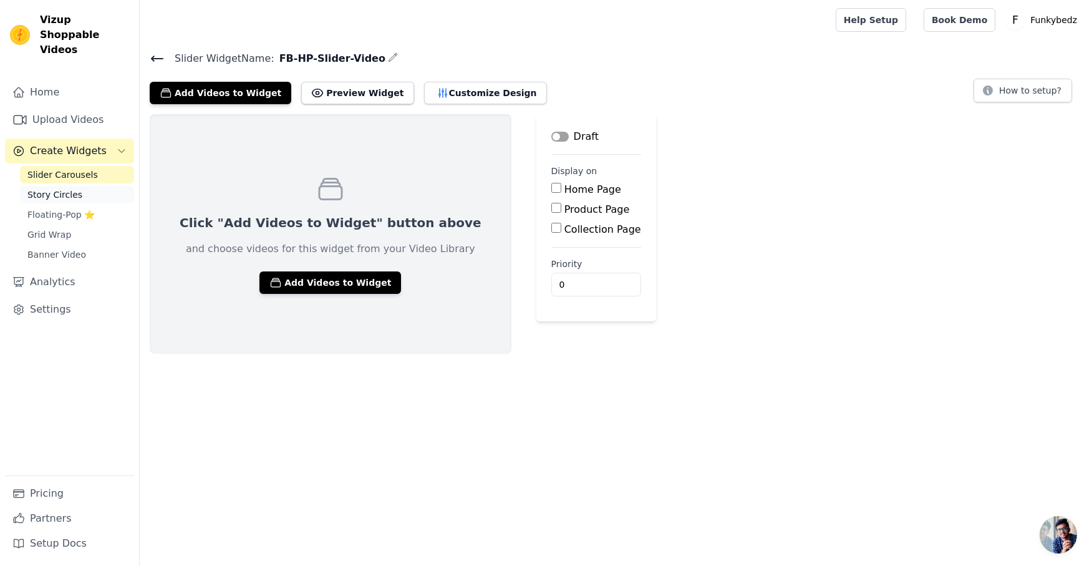
click at [59, 188] on span "Story Circles" at bounding box center [54, 194] width 55 height 12
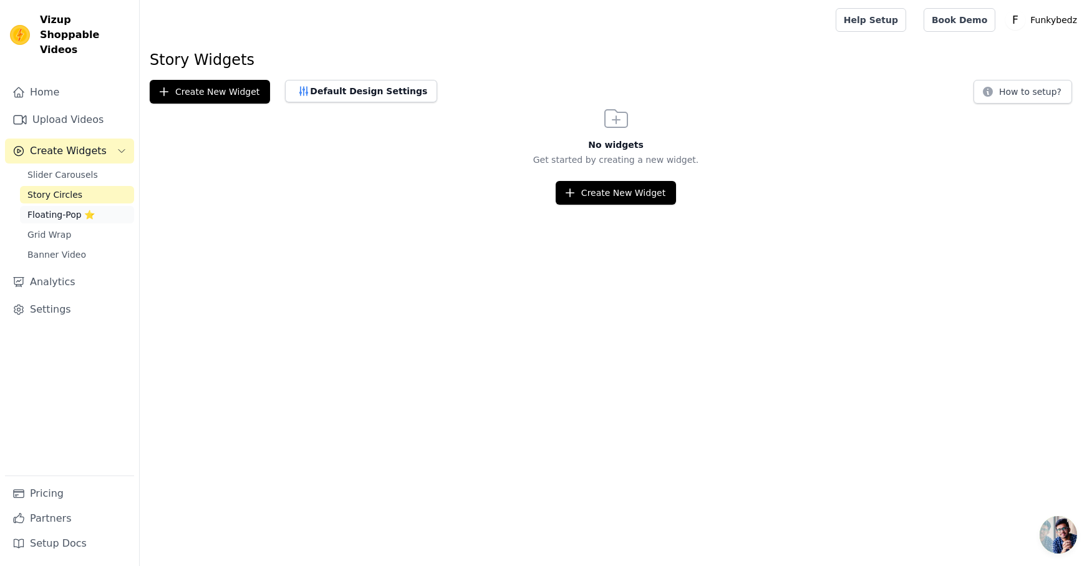
click at [55, 208] on span "Floating-Pop ⭐" at bounding box center [60, 214] width 67 height 12
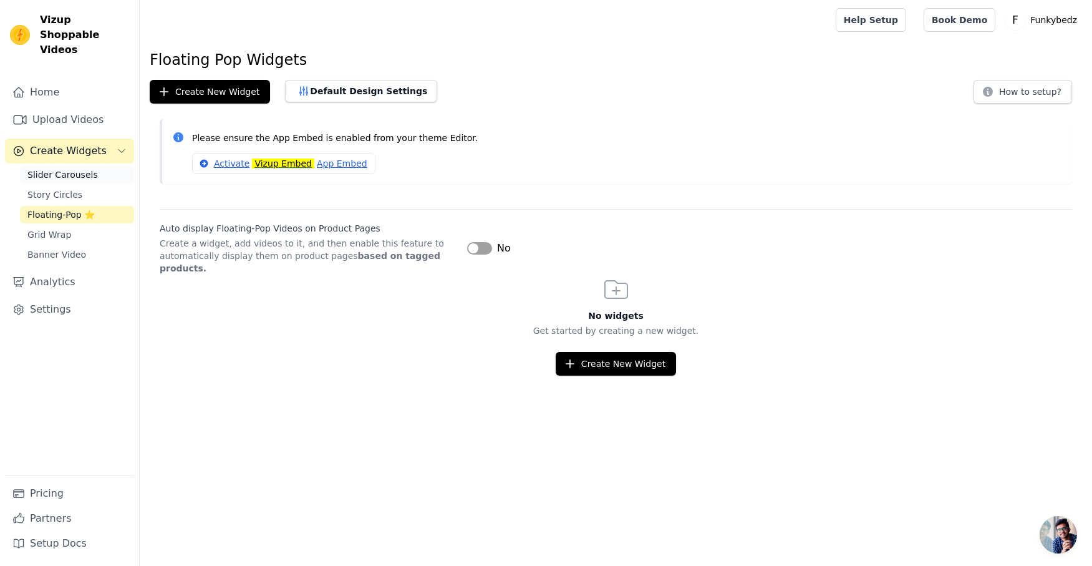
click at [62, 168] on span "Slider Carousels" at bounding box center [62, 174] width 70 height 12
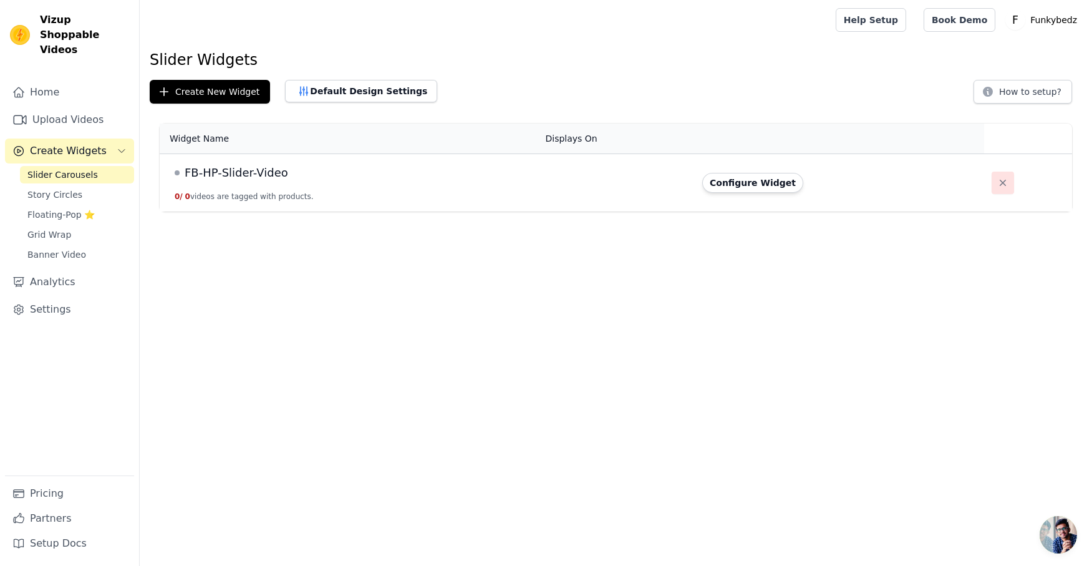
click at [999, 183] on icon "button" at bounding box center [1002, 183] width 6 height 6
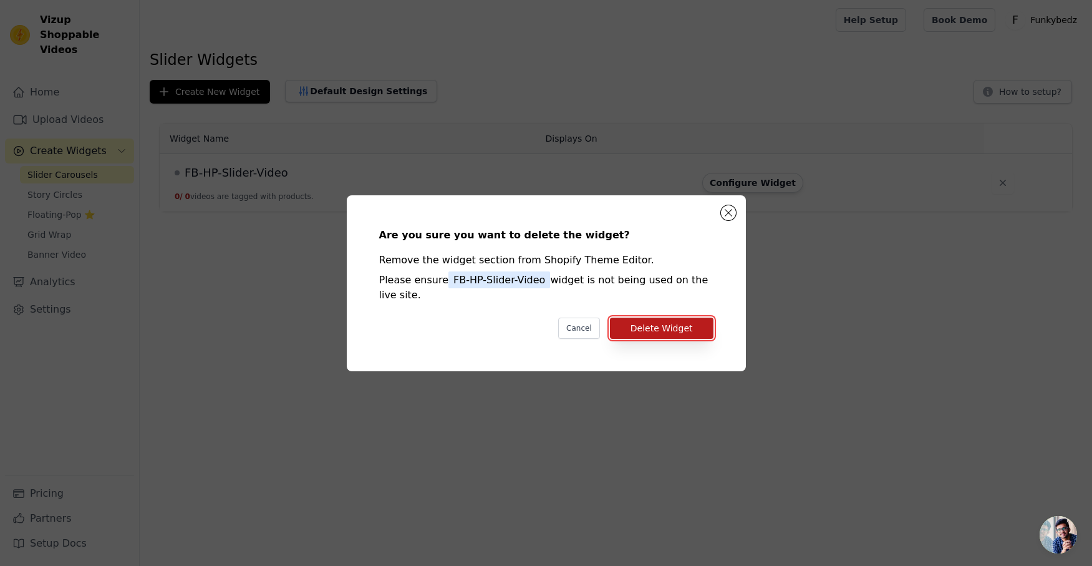
click at [660, 332] on button "Delete Widget" at bounding box center [661, 327] width 103 height 21
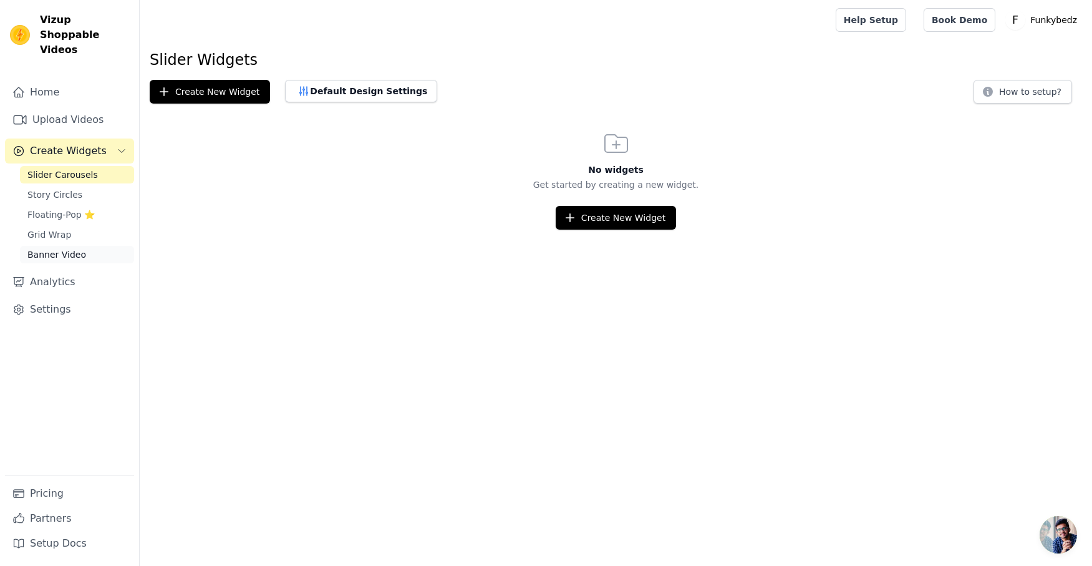
click at [57, 248] on span "Banner Video" at bounding box center [56, 254] width 59 height 12
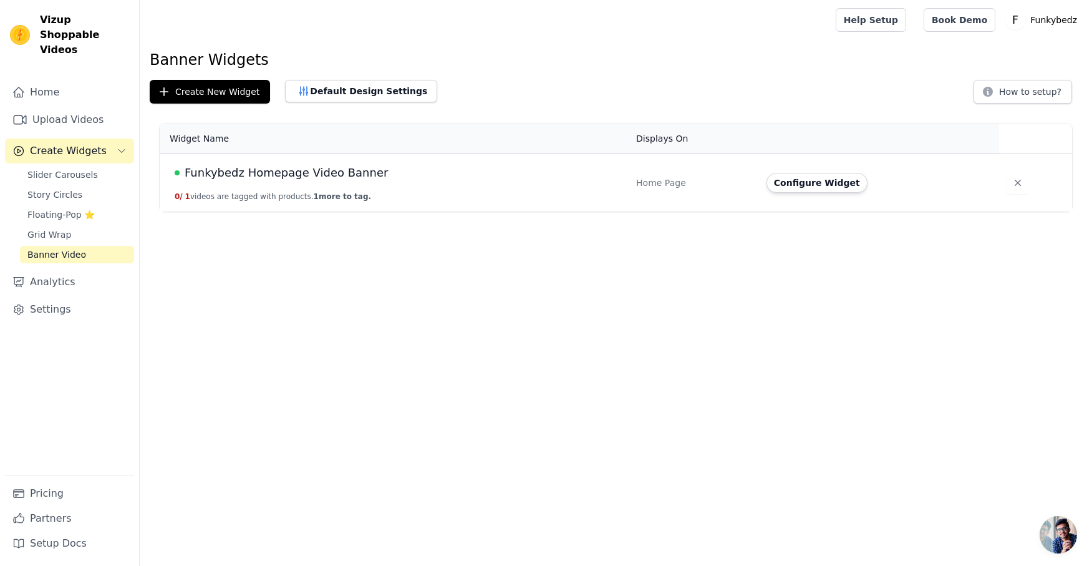
click at [653, 187] on div "Home Page" at bounding box center [693, 182] width 115 height 12
click at [330, 197] on span "1 more to tag." at bounding box center [342, 196] width 57 height 9
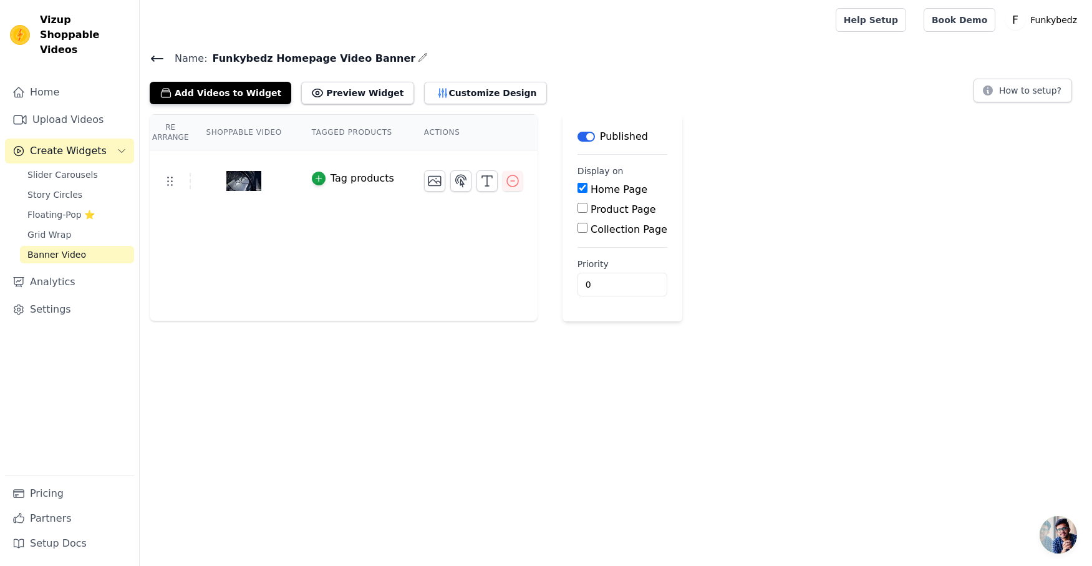
click at [348, 180] on div "Tag products" at bounding box center [362, 178] width 64 height 15
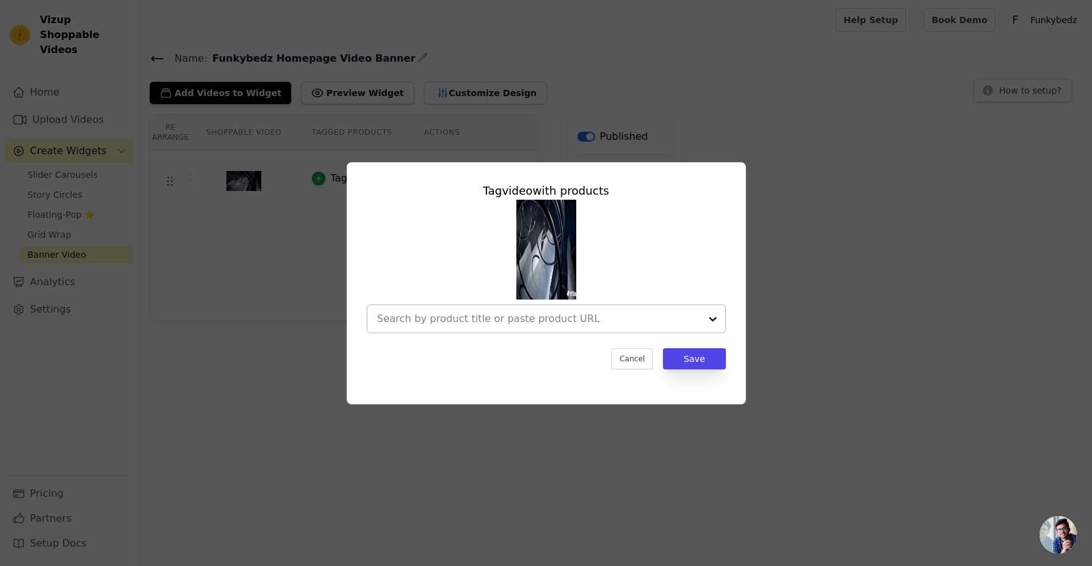
click at [450, 317] on input "text" at bounding box center [538, 318] width 323 height 15
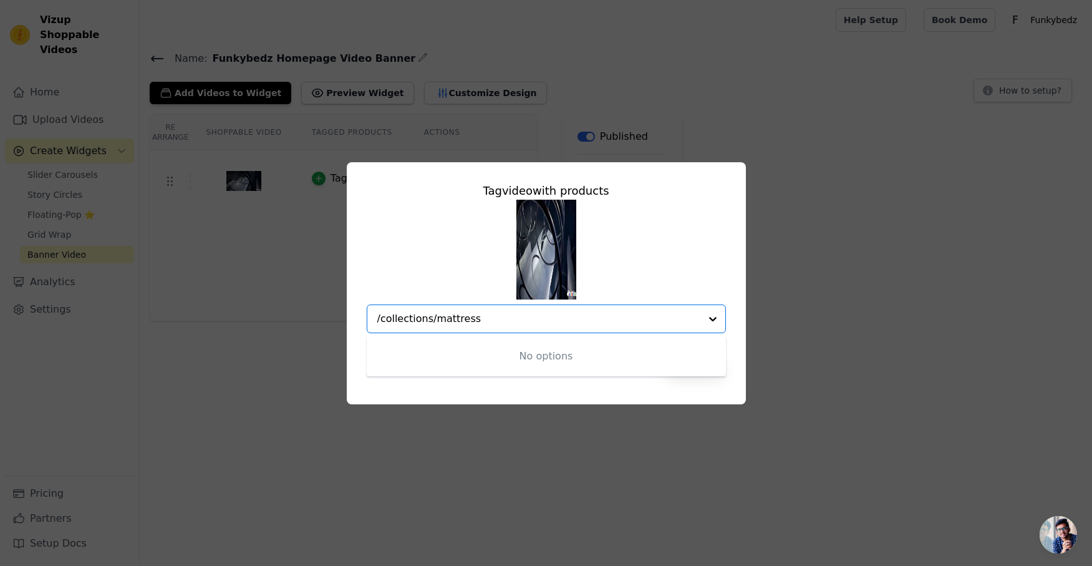
click at [450, 317] on input "/collections/mattress" at bounding box center [538, 318] width 323 height 15
click at [377, 319] on input "/collections/mattress" at bounding box center [538, 318] width 323 height 15
click at [597, 322] on input "[URL][DOMAIN_NAME]" at bounding box center [538, 318] width 323 height 15
type input "[URL][DOMAIN_NAME]"
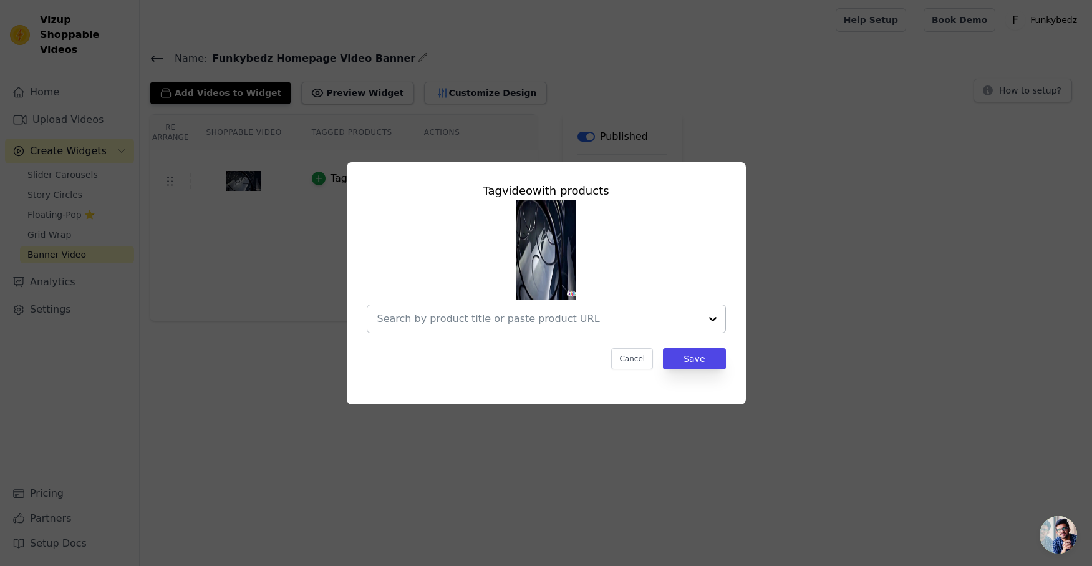
click at [713, 317] on div at bounding box center [712, 318] width 25 height 27
click at [625, 322] on input "text" at bounding box center [526, 318] width 298 height 15
click at [625, 322] on input "text" at bounding box center [538, 318] width 323 height 15
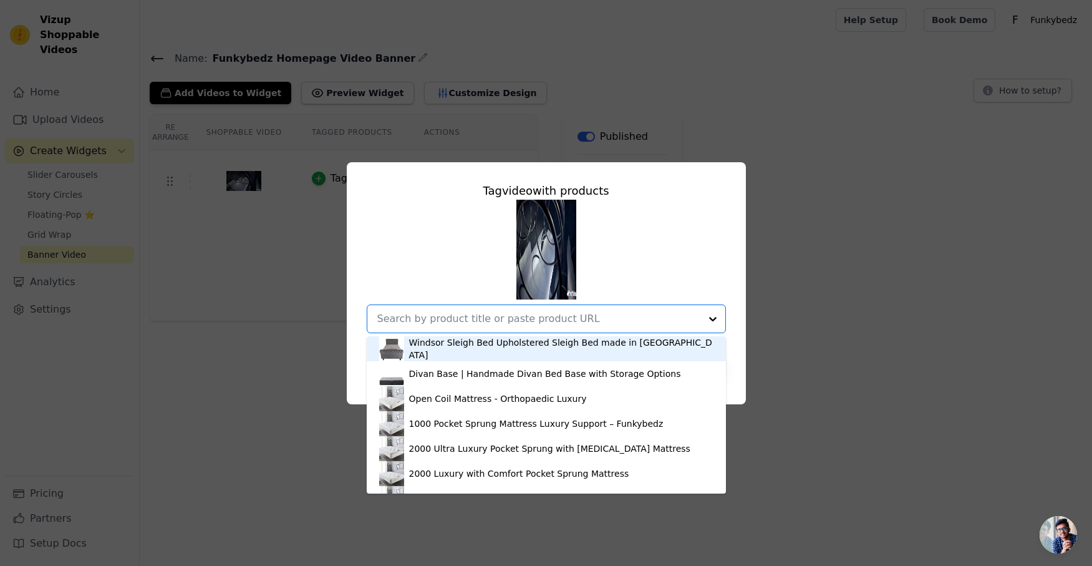
click at [570, 322] on input "text" at bounding box center [538, 318] width 323 height 15
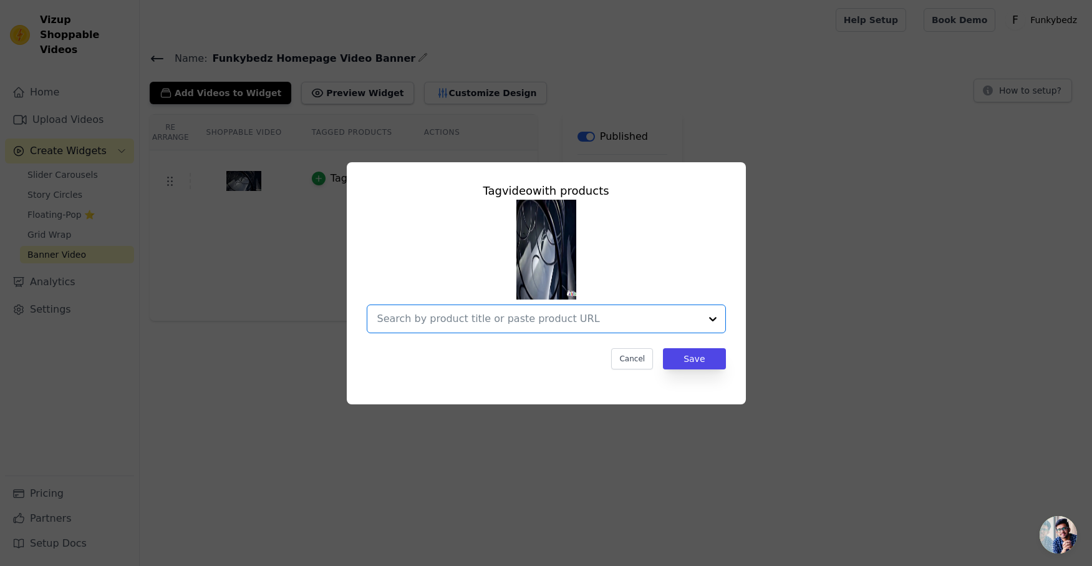
click at [570, 322] on input "text" at bounding box center [538, 318] width 323 height 15
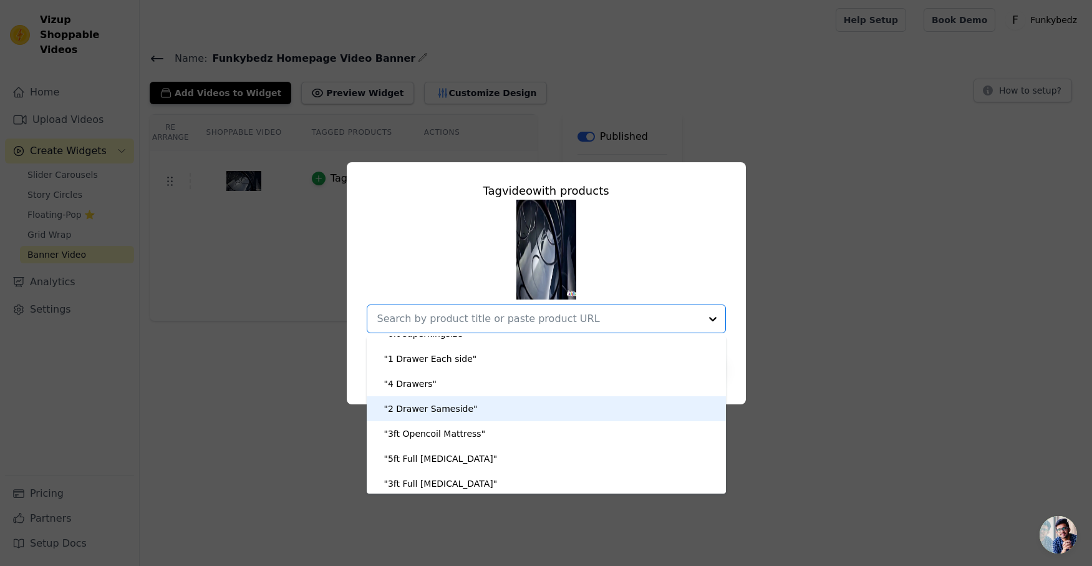
scroll to position [2337, 0]
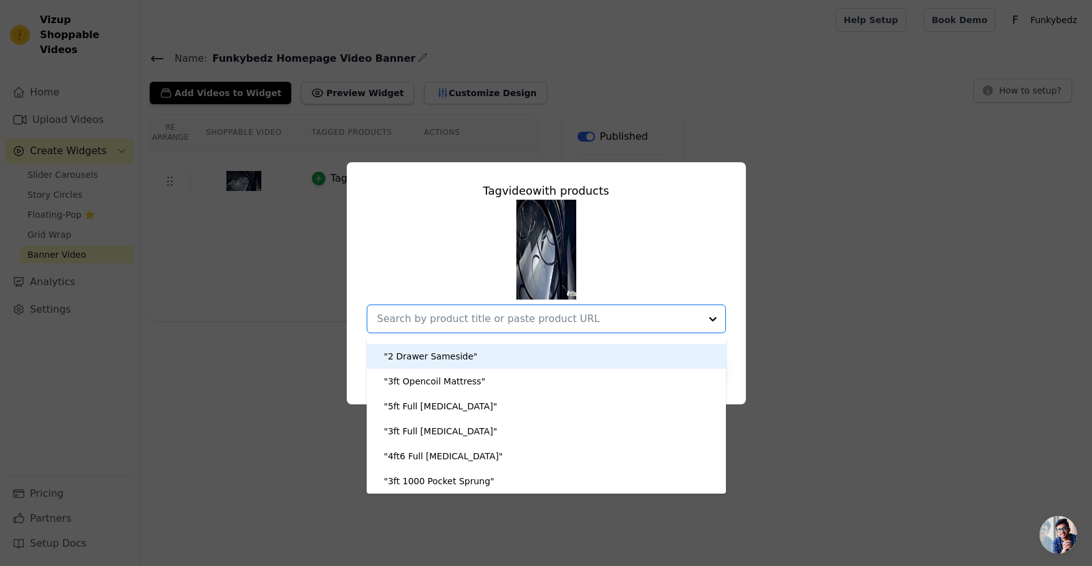
click at [672, 244] on div "Windsor Sleigh Bed Upholstered Sleigh Bed made in [GEOGRAPHIC_DATA] Divan Base …" at bounding box center [546, 266] width 359 height 133
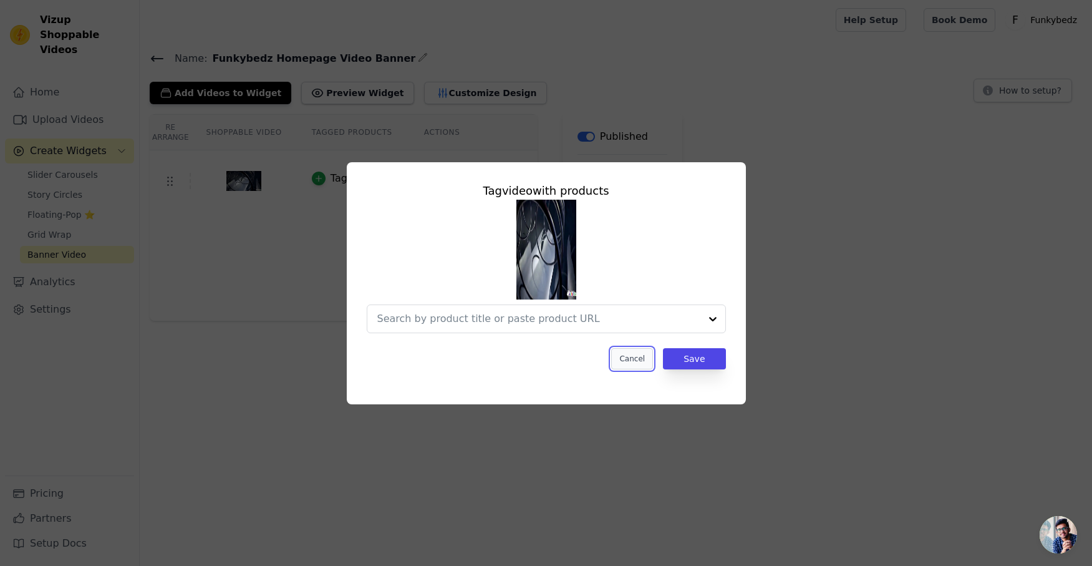
click at [630, 359] on button "Cancel" at bounding box center [632, 358] width 42 height 21
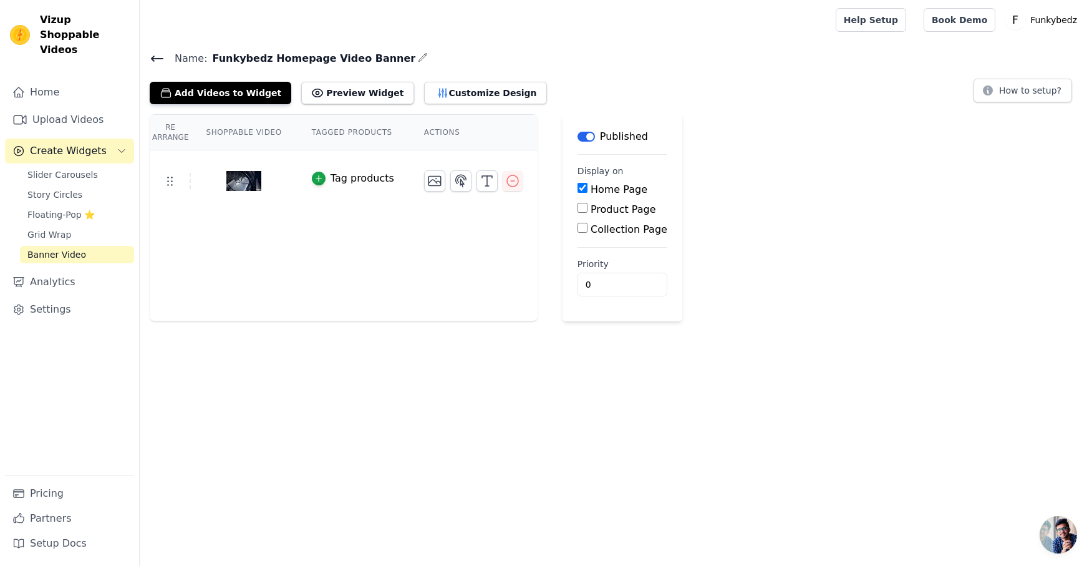
click at [754, 266] on div "Re Arrange Shoppable Video Tagged Products Actions Tag products Save Videos In …" at bounding box center [616, 217] width 952 height 207
click at [458, 182] on icon "button" at bounding box center [460, 180] width 15 height 15
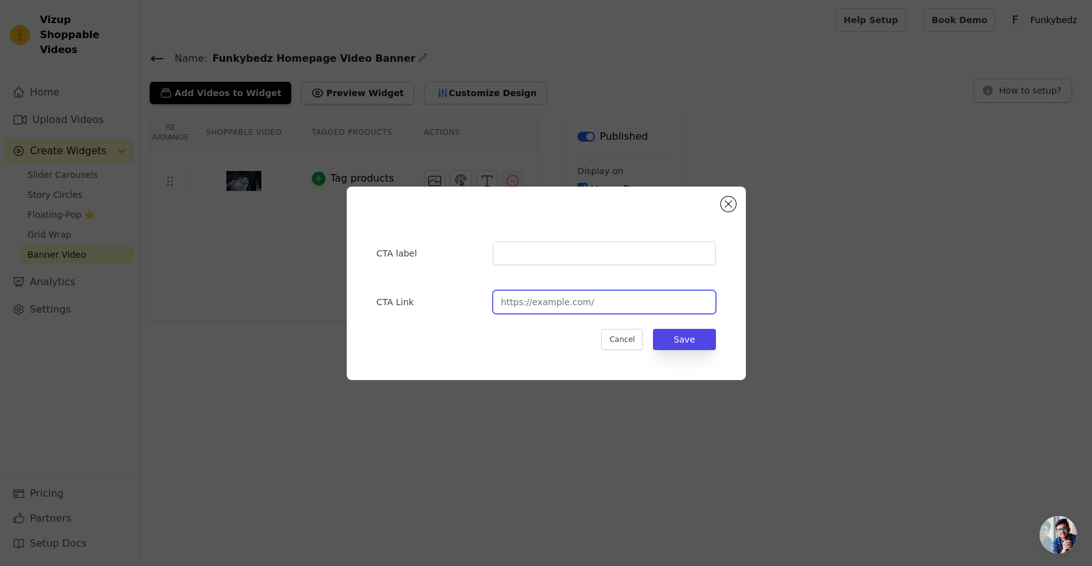
click at [533, 305] on input "url" at bounding box center [604, 302] width 223 height 24
click at [501, 304] on input "/collections/mattress" at bounding box center [604, 302] width 223 height 24
type input "[URL][DOMAIN_NAME]"
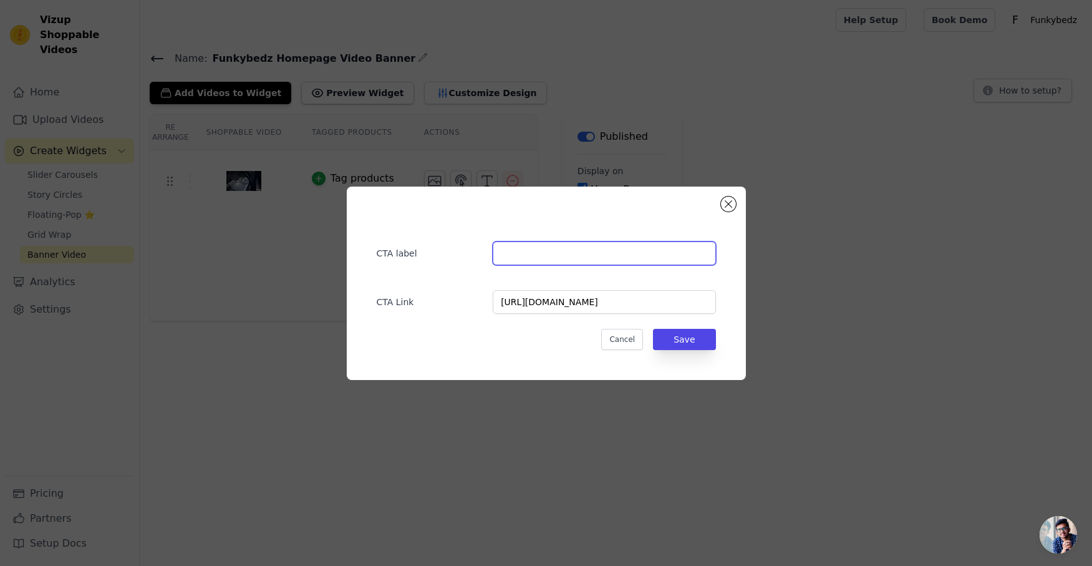
click at [509, 253] on input "text" at bounding box center [604, 253] width 223 height 24
click at [532, 251] on input "text" at bounding box center [604, 253] width 223 height 24
click at [682, 339] on button "Save" at bounding box center [684, 339] width 62 height 21
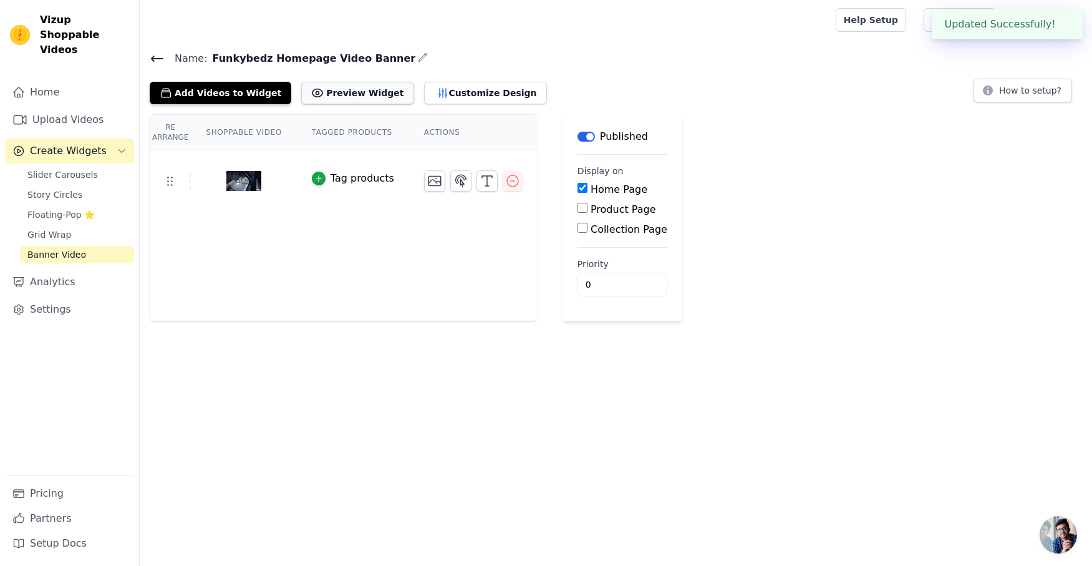
click at [323, 90] on button "Preview Widget" at bounding box center [357, 93] width 112 height 22
click at [1066, 535] on span "Open chat" at bounding box center [1057, 534] width 37 height 37
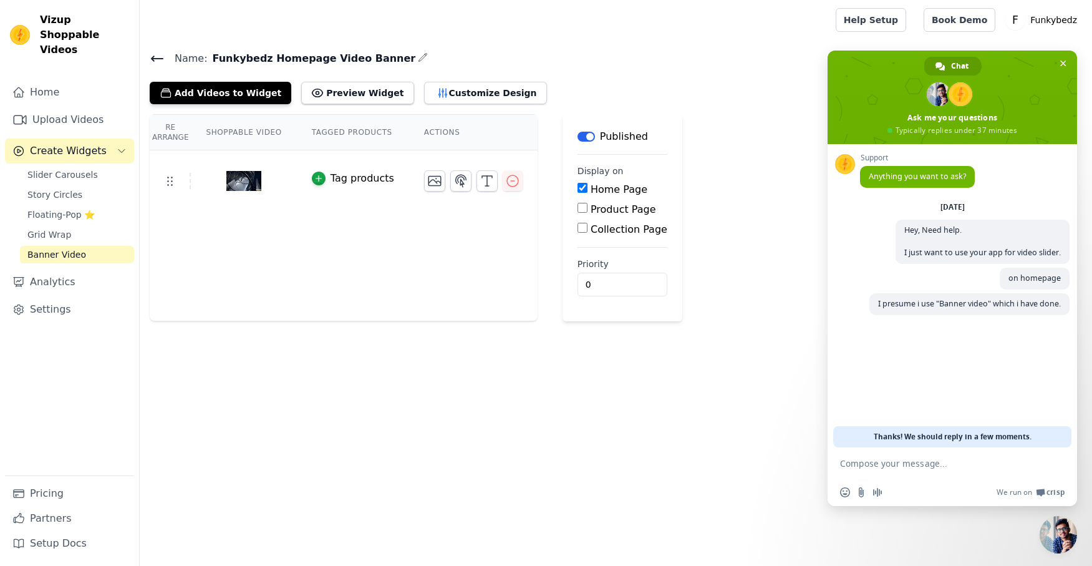
click at [910, 464] on textarea "Compose your message..." at bounding box center [938, 463] width 197 height 11
paste textarea "[URL][DOMAIN_NAME]"
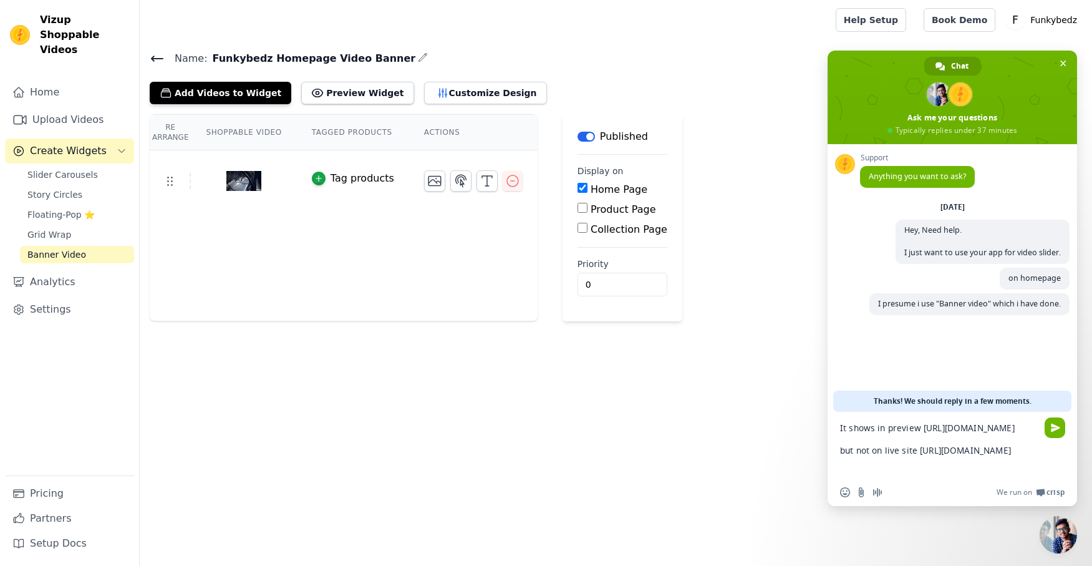
type textarea "It shows in preview [URL][DOMAIN_NAME] but not on live site [URL][DOMAIN_NAME]"
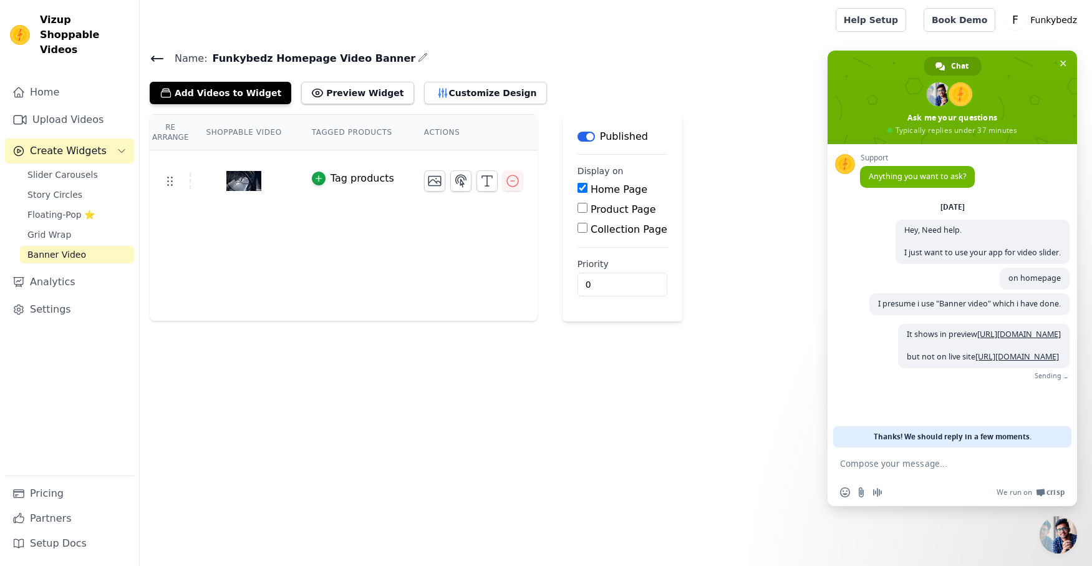
scroll to position [42, 0]
